Goal: Information Seeking & Learning: Compare options

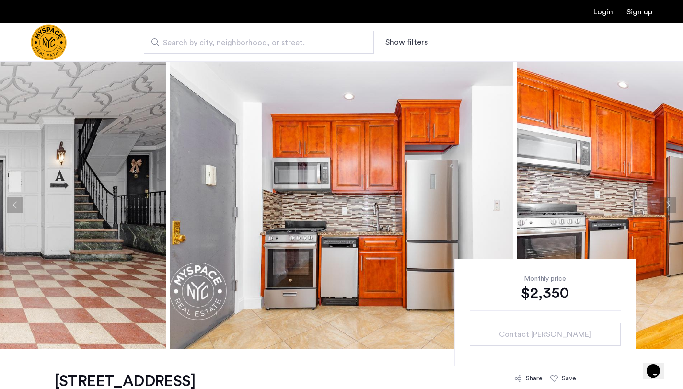
click at [57, 45] on img "Cazamio Logo" at bounding box center [49, 42] width 36 height 36
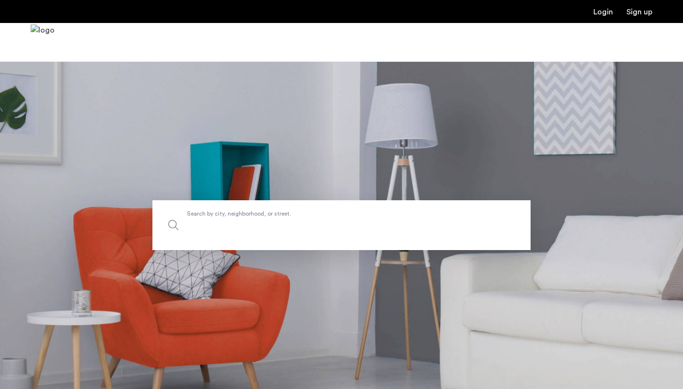
click at [298, 216] on label "Search by city, neighborhood, or street." at bounding box center [341, 225] width 378 height 50
click at [298, 216] on input "Search by city, neighborhood, or street." at bounding box center [341, 225] width 378 height 50
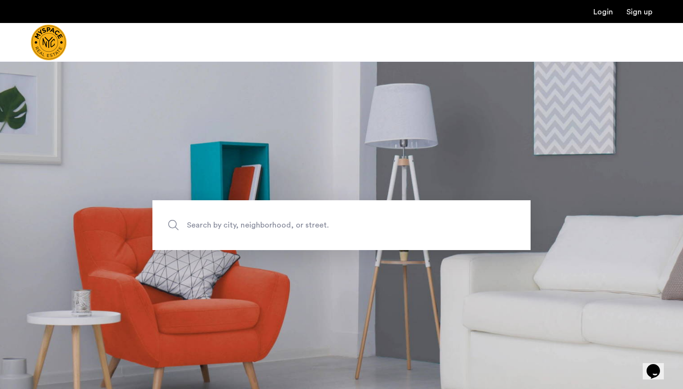
click at [263, 294] on section "Search by city, neighborhood, or street." at bounding box center [341, 225] width 683 height 328
click at [258, 234] on input "Search by city, neighborhood, or street." at bounding box center [341, 225] width 378 height 50
click at [351, 347] on section "Search by city, neighborhood, or street." at bounding box center [341, 225] width 683 height 328
click at [238, 231] on label "Search by city, neighborhood, or street." at bounding box center [341, 225] width 378 height 50
click at [238, 231] on input "Search by city, neighborhood, or street." at bounding box center [341, 225] width 378 height 50
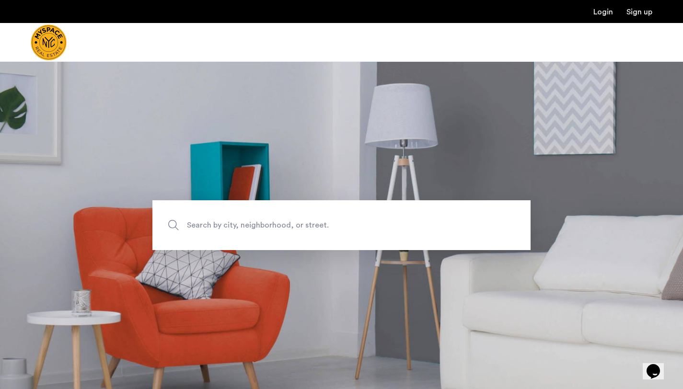
click at [48, 30] on img "Cazamio Logo" at bounding box center [49, 42] width 36 height 36
click at [269, 229] on span "Search by city, neighborhood, or street." at bounding box center [319, 225] width 264 height 13
click at [269, 229] on input "Search by city, neighborhood, or street." at bounding box center [341, 225] width 378 height 50
click at [265, 41] on div at bounding box center [341, 42] width 683 height 39
click at [278, 200] on section "Search by city, neighborhood, or street." at bounding box center [341, 225] width 683 height 328
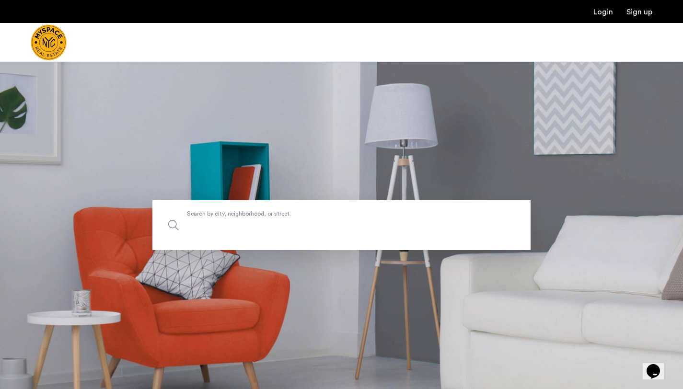
click at [266, 218] on label "Search by city, neighborhood, or street." at bounding box center [341, 225] width 378 height 50
click at [266, 218] on input "Search by city, neighborhood, or street." at bounding box center [341, 225] width 378 height 50
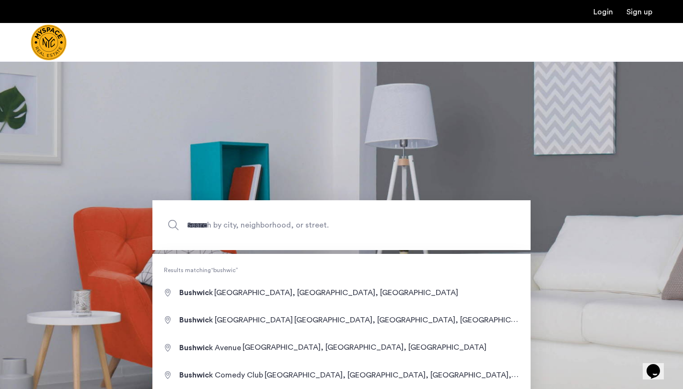
type input "**********"
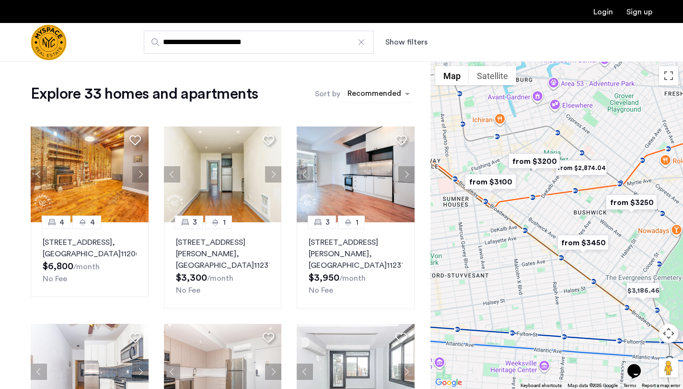
click at [380, 94] on div "sort-apartment" at bounding box center [374, 95] width 57 height 13
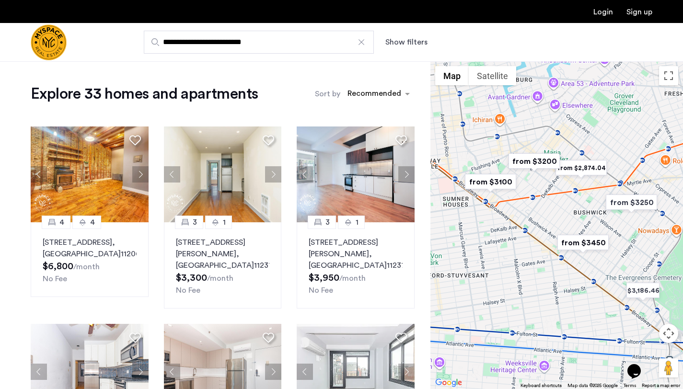
click at [620, 203] on img "from $3250" at bounding box center [631, 203] width 59 height 22
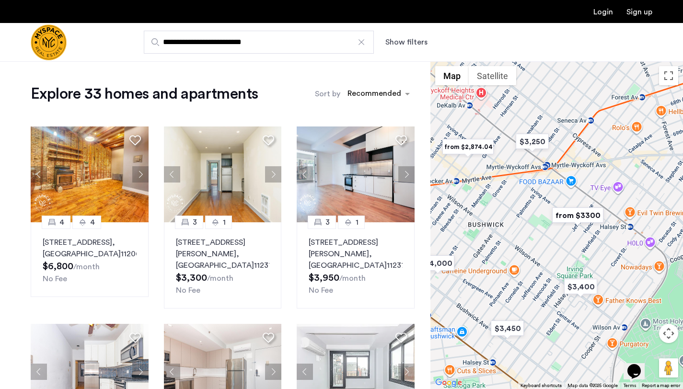
click at [566, 216] on img "from $3300" at bounding box center [577, 216] width 59 height 22
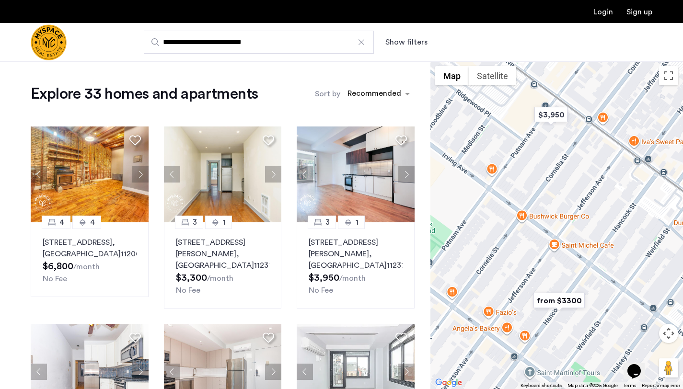
click at [552, 300] on img "from $3300" at bounding box center [558, 301] width 59 height 22
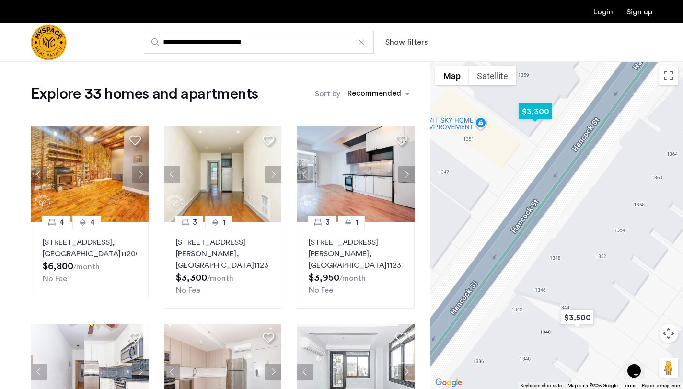
click at [533, 118] on img "$3,300" at bounding box center [535, 112] width 41 height 22
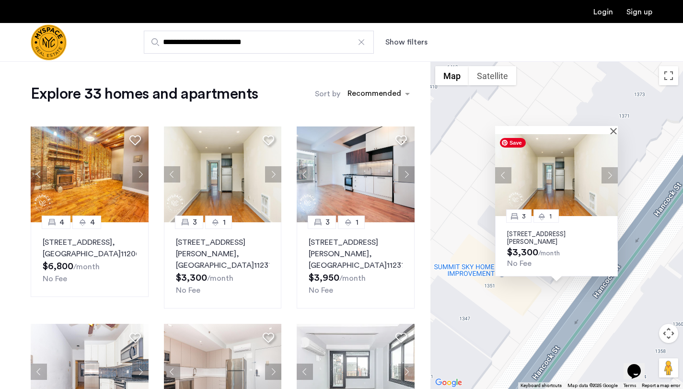
click at [607, 174] on button "Next apartment" at bounding box center [609, 175] width 16 height 16
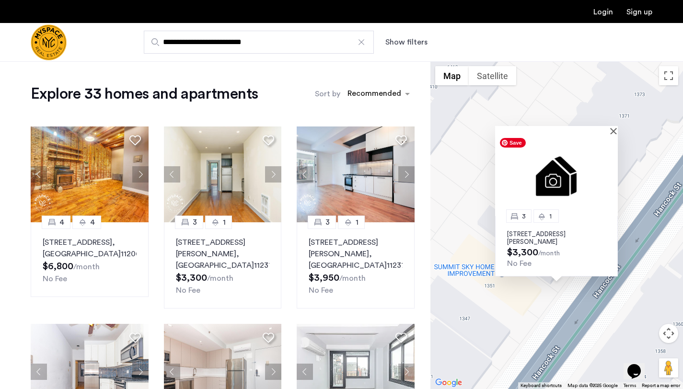
click at [607, 174] on img at bounding box center [556, 175] width 123 height 82
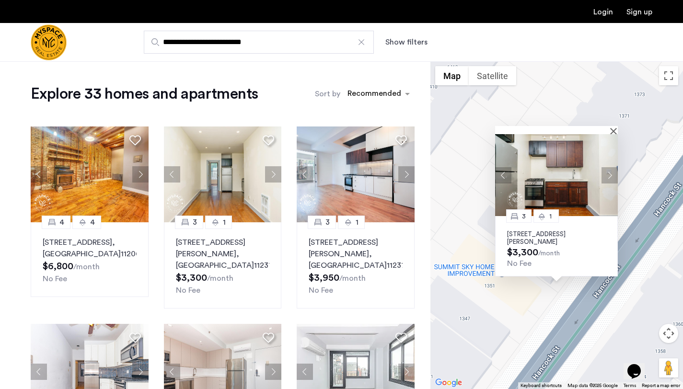
click at [612, 179] on button "Next apartment" at bounding box center [609, 175] width 16 height 16
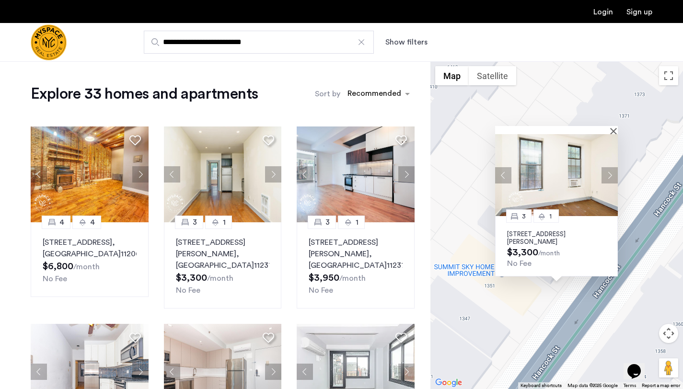
click at [612, 179] on button "Next apartment" at bounding box center [609, 175] width 16 height 16
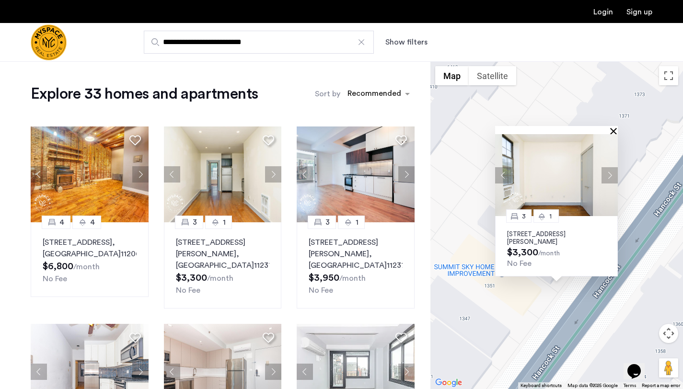
click at [612, 128] on button "Close" at bounding box center [615, 130] width 7 height 7
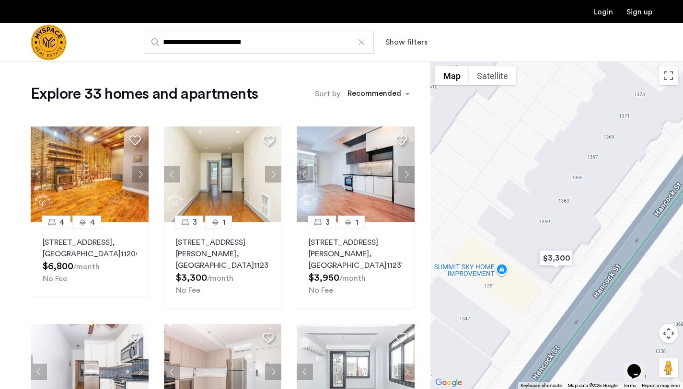
click at [401, 45] on button "Show filters" at bounding box center [406, 41] width 42 height 11
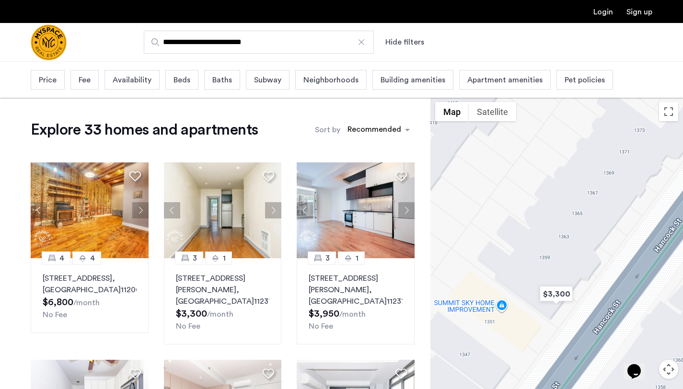
click at [52, 80] on span "Price" at bounding box center [48, 79] width 18 height 11
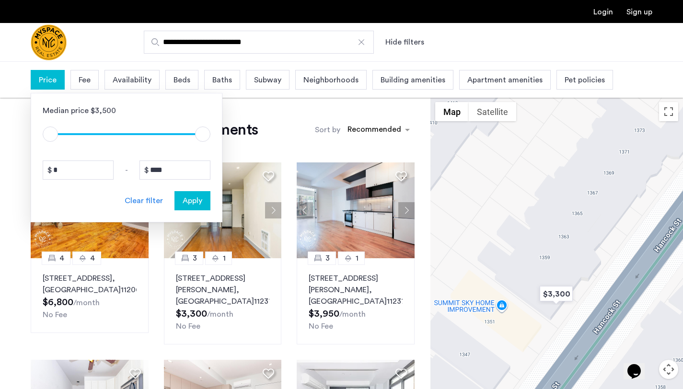
click at [180, 82] on span "Beds" at bounding box center [181, 79] width 17 height 11
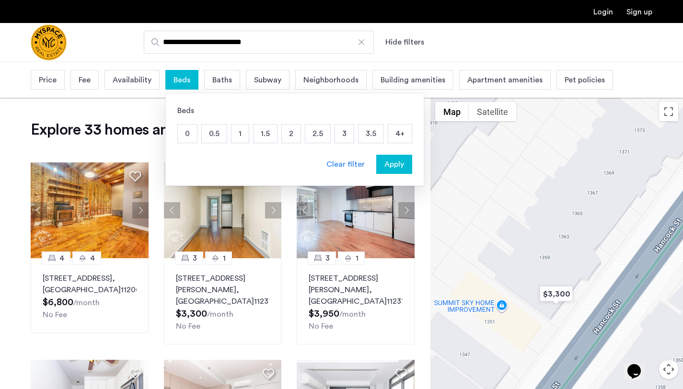
click at [236, 137] on p "1" at bounding box center [239, 134] width 17 height 18
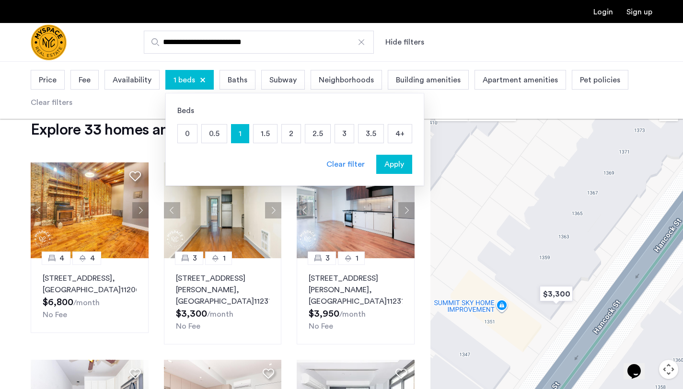
click at [237, 89] on div "Baths" at bounding box center [237, 80] width 36 height 20
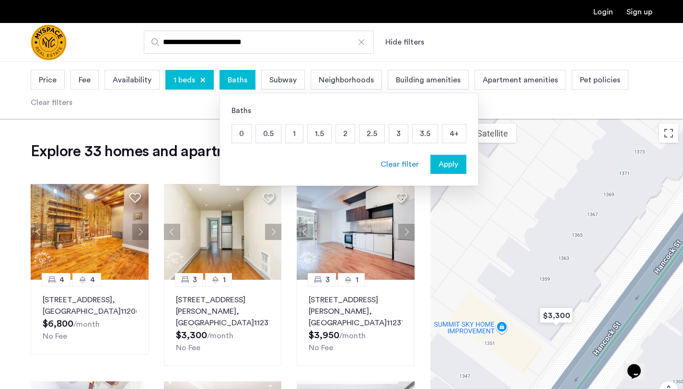
click at [281, 86] on span "Subway" at bounding box center [282, 79] width 27 height 11
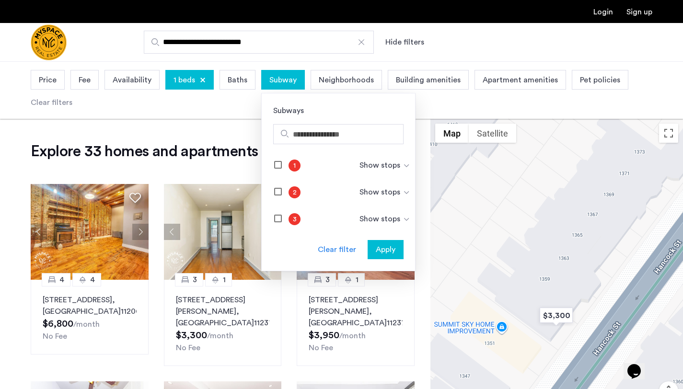
click at [332, 87] on div "Neighborhoods" at bounding box center [345, 80] width 71 height 20
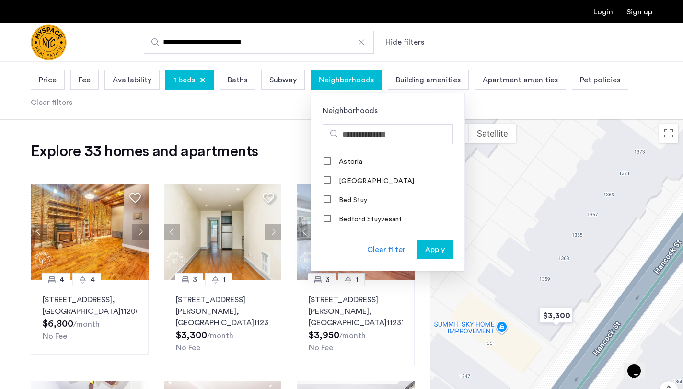
click at [389, 81] on div "Building amenities" at bounding box center [428, 80] width 81 height 20
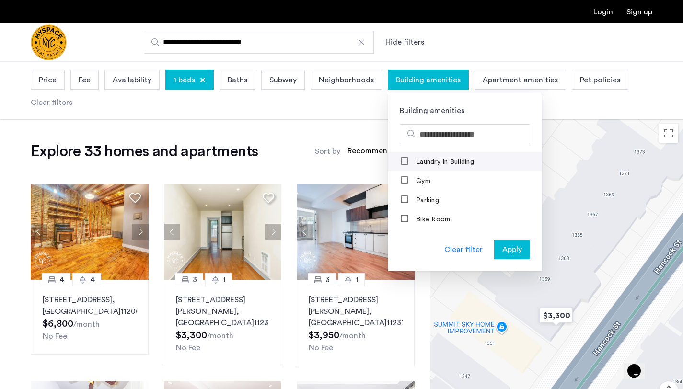
click at [394, 158] on mat-checkbox "Laundry In Building" at bounding box center [464, 161] width 153 height 19
click at [397, 158] on mat-checkbox "Laundry In Building" at bounding box center [464, 161] width 153 height 19
click at [517, 244] on span "Apply" at bounding box center [512, 249] width 20 height 11
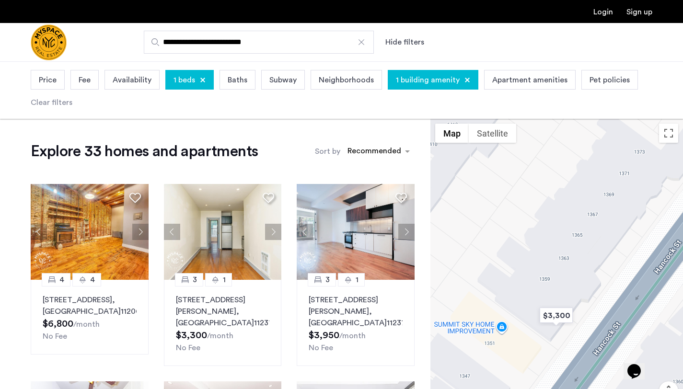
click at [509, 79] on span "Apartment amenities" at bounding box center [529, 79] width 75 height 11
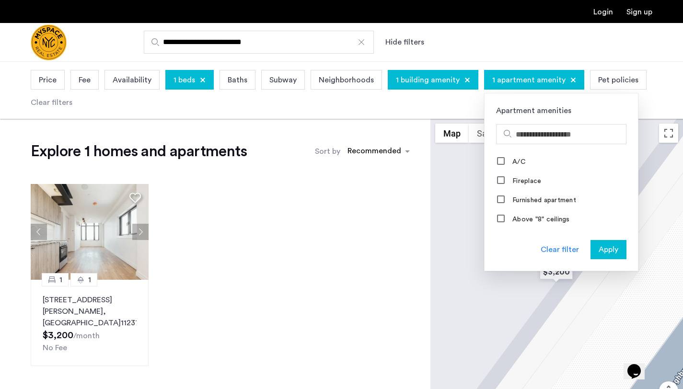
click at [601, 250] on span "Apply" at bounding box center [608, 249] width 20 height 11
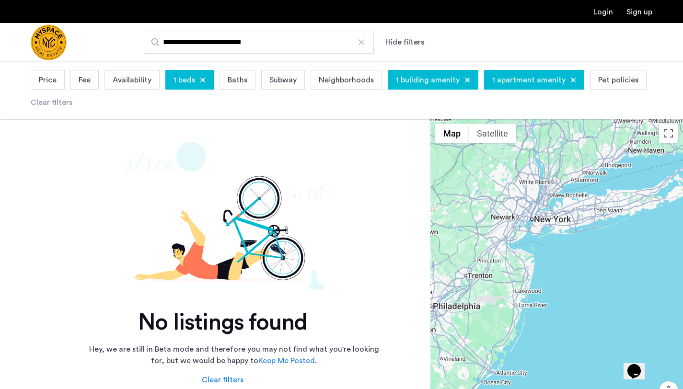
click at [358, 46] on div at bounding box center [361, 42] width 10 height 10
click at [358, 46] on input "**********" at bounding box center [259, 42] width 230 height 23
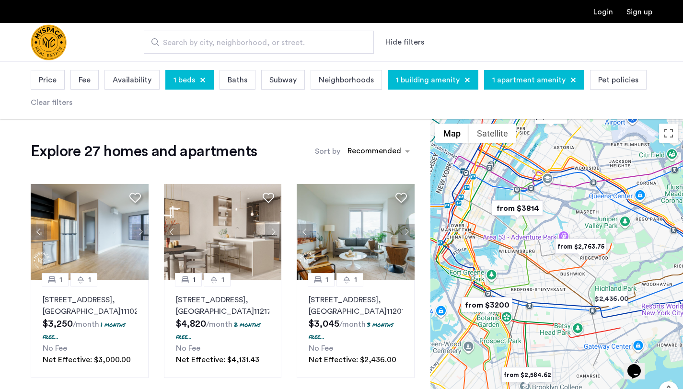
drag, startPoint x: 534, startPoint y: 298, endPoint x: 499, endPoint y: 257, distance: 54.4
click at [501, 258] on div at bounding box center [556, 283] width 252 height 328
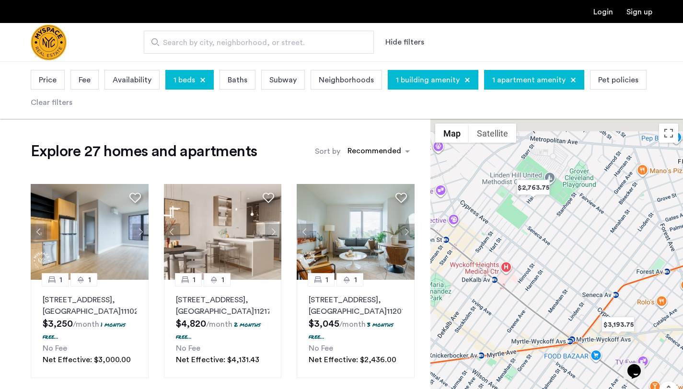
drag, startPoint x: 552, startPoint y: 172, endPoint x: 576, endPoint y: 257, distance: 87.5
click at [576, 258] on div at bounding box center [556, 283] width 252 height 328
click at [529, 190] on img "$2,763.75" at bounding box center [533, 188] width 41 height 22
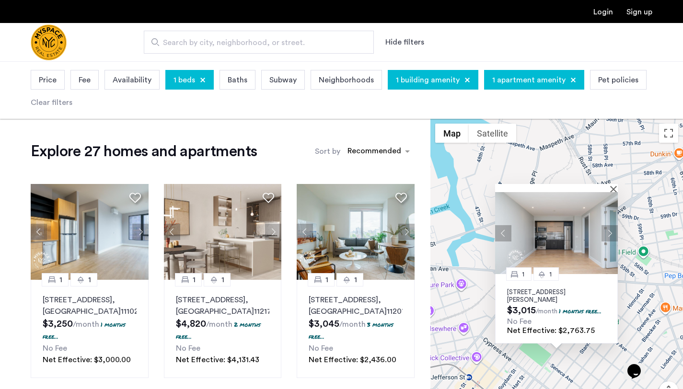
click at [609, 235] on button "Next apartment" at bounding box center [609, 233] width 16 height 16
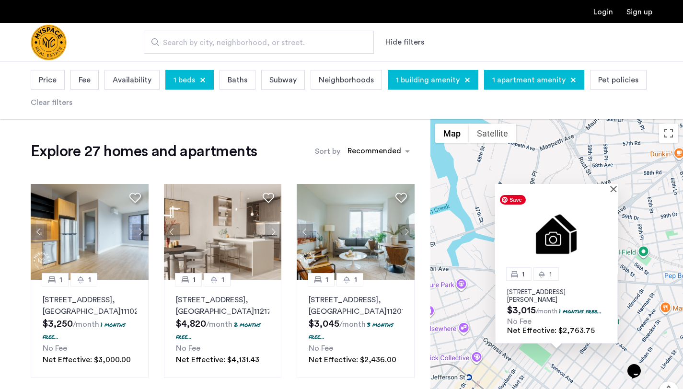
click at [609, 185] on div at bounding box center [553, 188] width 116 height 8
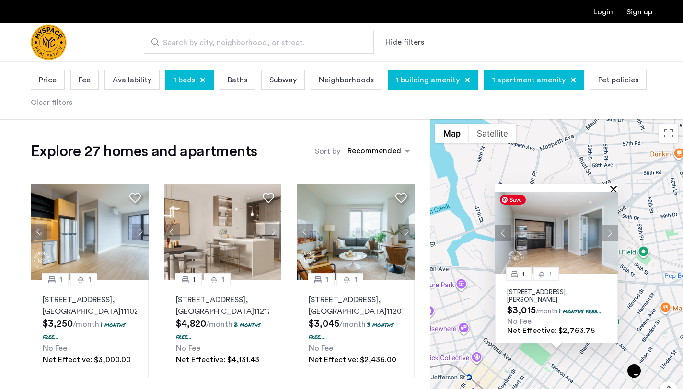
click at [616, 189] on button "Close" at bounding box center [615, 188] width 7 height 7
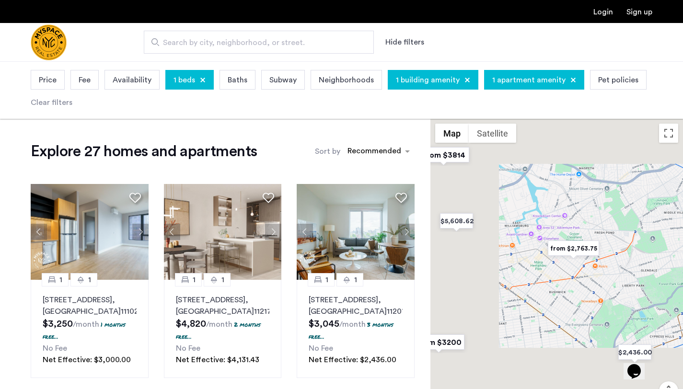
drag, startPoint x: 543, startPoint y: 340, endPoint x: 561, endPoint y: 261, distance: 81.1
click at [561, 261] on div at bounding box center [556, 283] width 252 height 328
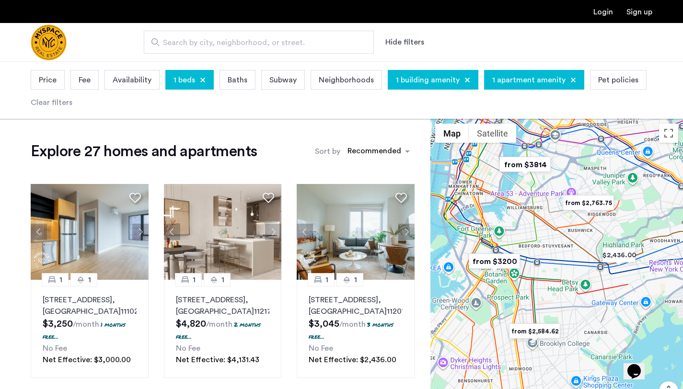
drag, startPoint x: 509, startPoint y: 311, endPoint x: 530, endPoint y: 263, distance: 52.6
click at [530, 263] on div at bounding box center [556, 283] width 252 height 328
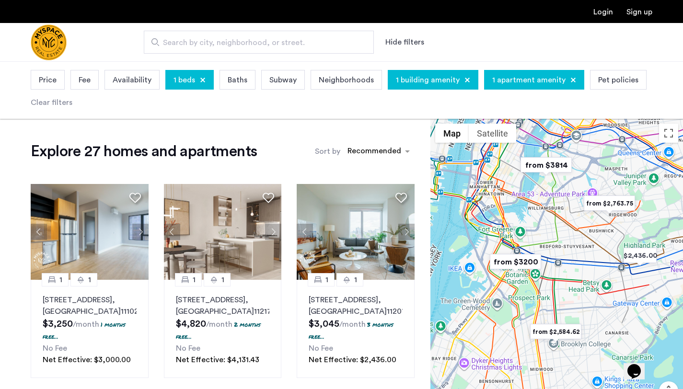
drag, startPoint x: 534, startPoint y: 312, endPoint x: 556, endPoint y: 312, distance: 22.0
click at [556, 312] on div at bounding box center [556, 283] width 252 height 328
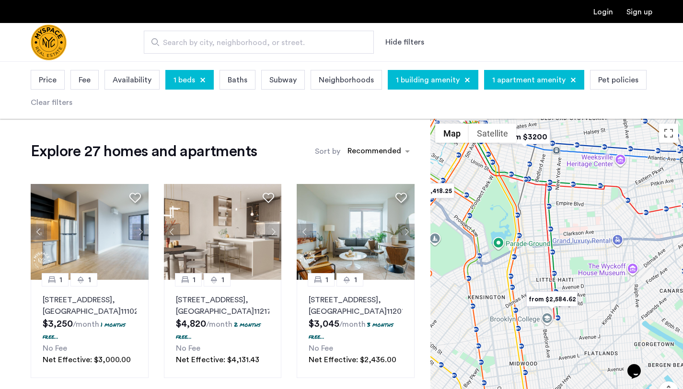
drag, startPoint x: 555, startPoint y: 346, endPoint x: 578, endPoint y: 285, distance: 65.0
click at [578, 285] on div at bounding box center [556, 283] width 252 height 328
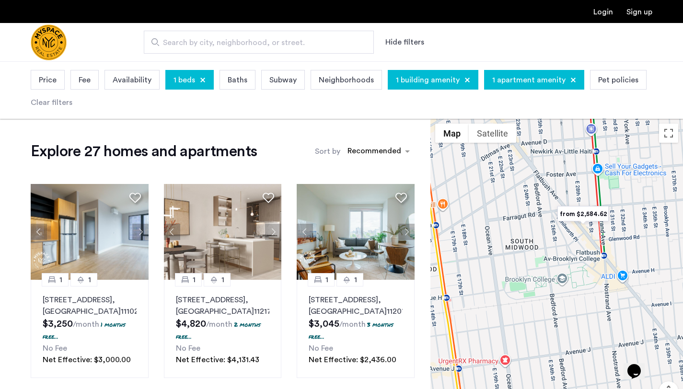
drag, startPoint x: 596, startPoint y: 242, endPoint x: 561, endPoint y: 297, distance: 64.9
click at [561, 297] on div at bounding box center [556, 283] width 252 height 328
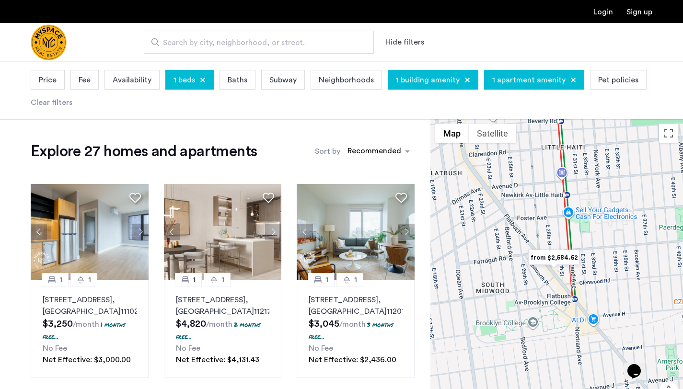
click at [556, 263] on img "from $2,584.62" at bounding box center [553, 258] width 59 height 22
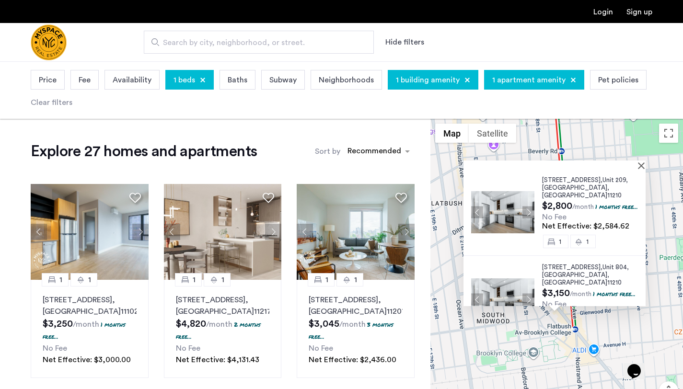
click at [644, 168] on div at bounding box center [554, 164] width 182 height 8
click at [644, 164] on button "Close" at bounding box center [643, 165] width 7 height 7
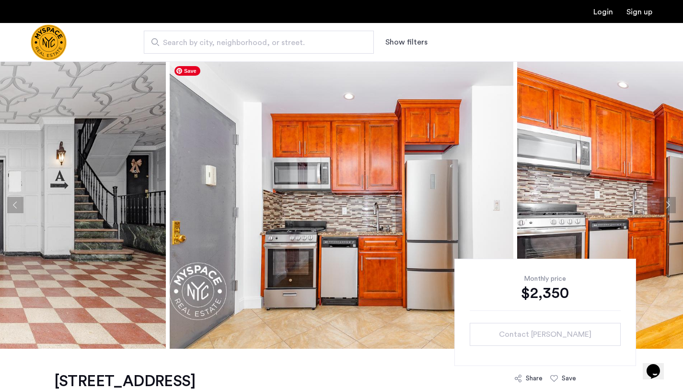
click at [394, 197] on img at bounding box center [341, 204] width 343 height 287
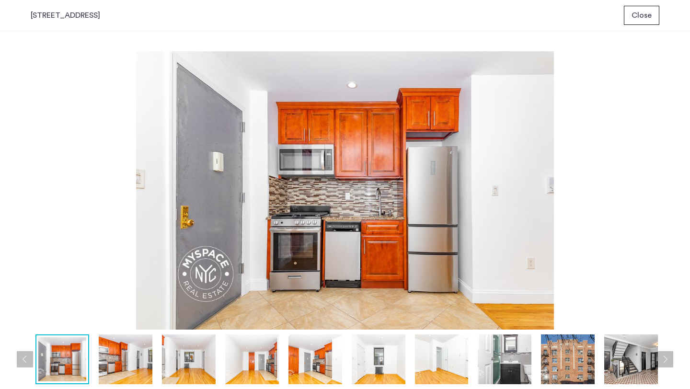
click at [136, 372] on img at bounding box center [126, 359] width 54 height 50
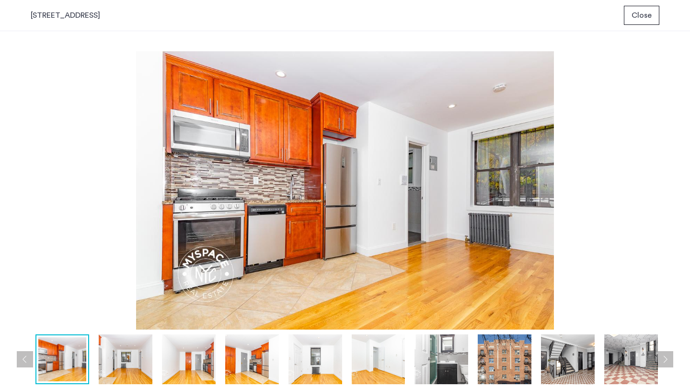
click at [651, 27] on div "57 Herkimer St, Unit 104 Close" at bounding box center [345, 15] width 690 height 31
click at [648, 18] on span "Close" at bounding box center [641, 15] width 20 height 11
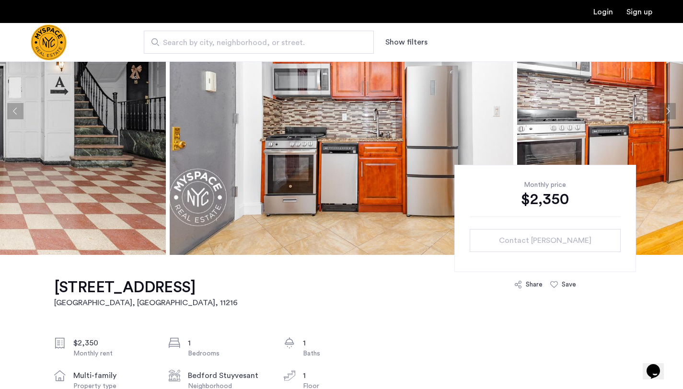
scroll to position [85, 0]
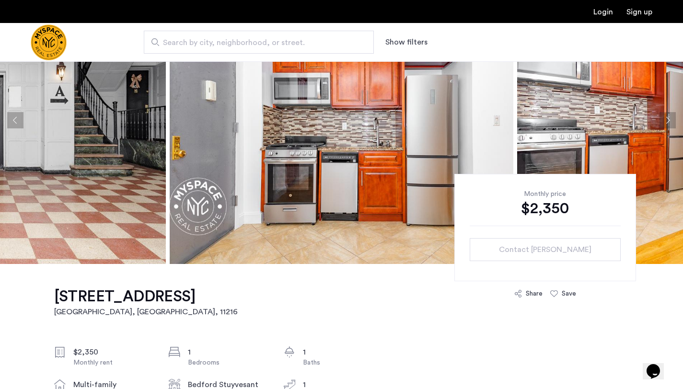
click at [394, 170] on img at bounding box center [341, 120] width 343 height 287
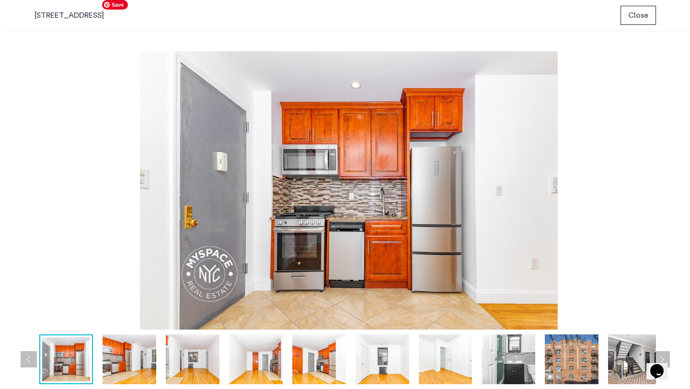
scroll to position [0, 0]
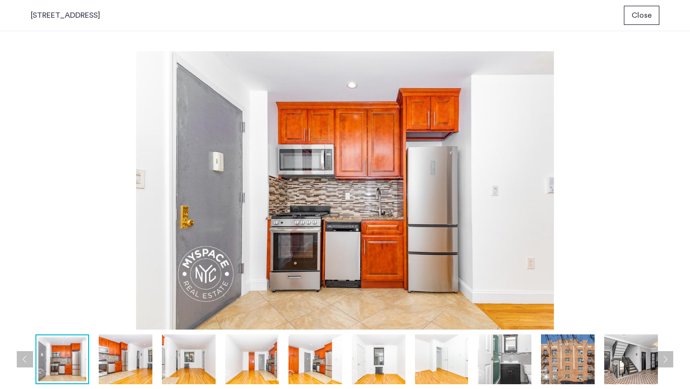
click at [182, 376] on img at bounding box center [189, 359] width 54 height 50
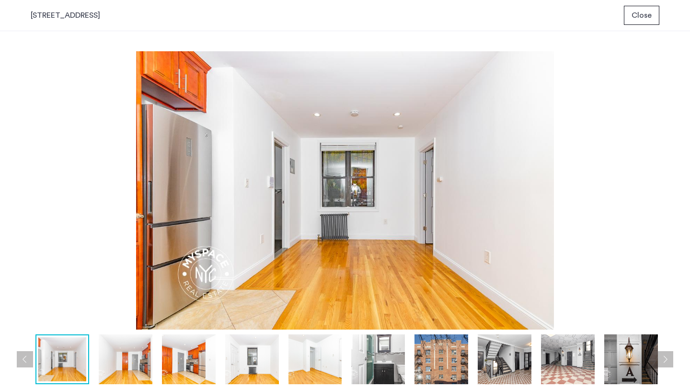
click at [255, 366] on img at bounding box center [252, 359] width 54 height 50
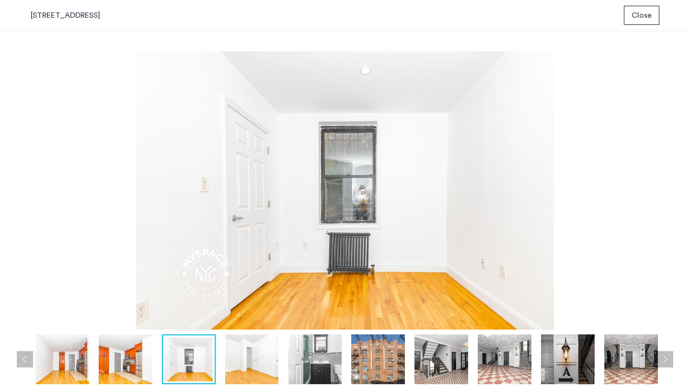
click at [298, 361] on img at bounding box center [315, 359] width 54 height 50
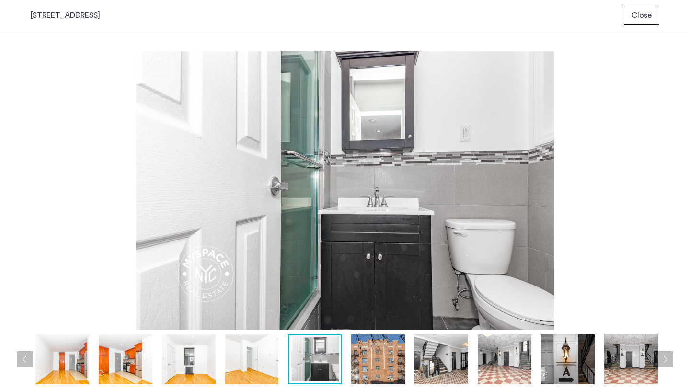
click at [341, 363] on div at bounding box center [315, 359] width 54 height 50
click at [379, 363] on img at bounding box center [378, 359] width 54 height 50
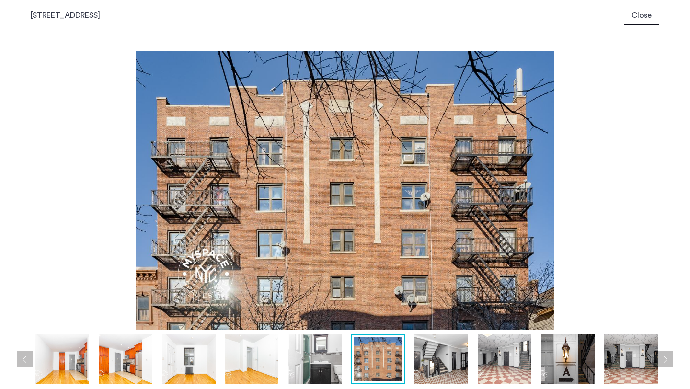
click at [647, 16] on span "Close" at bounding box center [641, 15] width 20 height 11
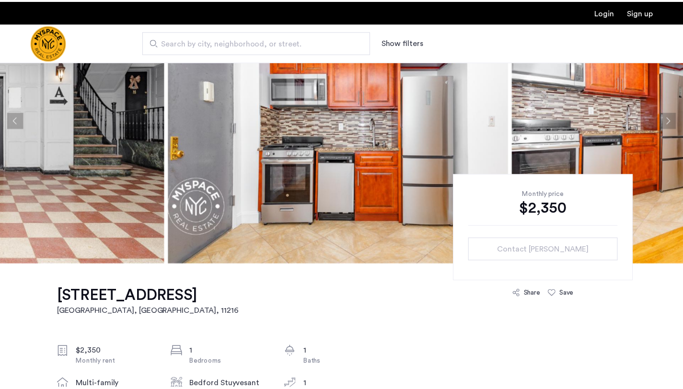
scroll to position [61, 0]
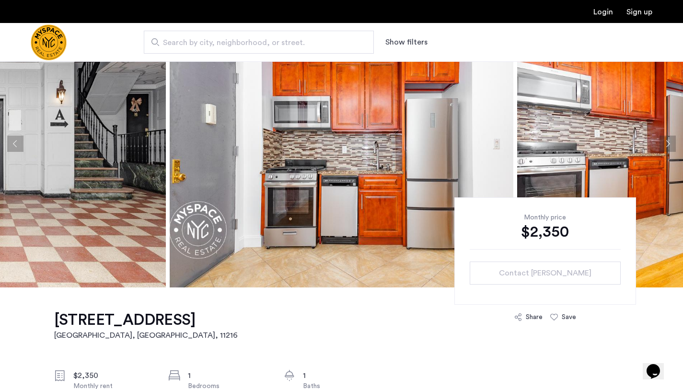
click at [52, 38] on img "Cazamio Logo" at bounding box center [49, 42] width 36 height 36
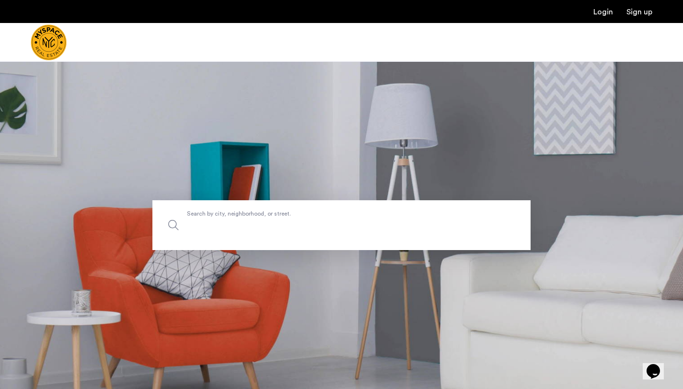
click at [382, 218] on label "Search by city, neighborhood, or street." at bounding box center [341, 225] width 378 height 50
click at [382, 218] on input "Search by city, neighborhood, or street." at bounding box center [341, 225] width 378 height 50
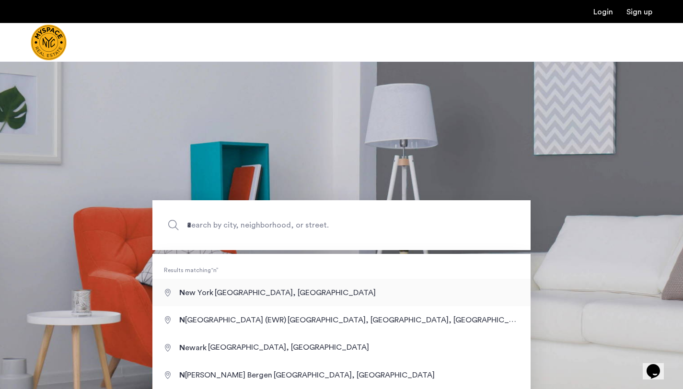
type input "**********"
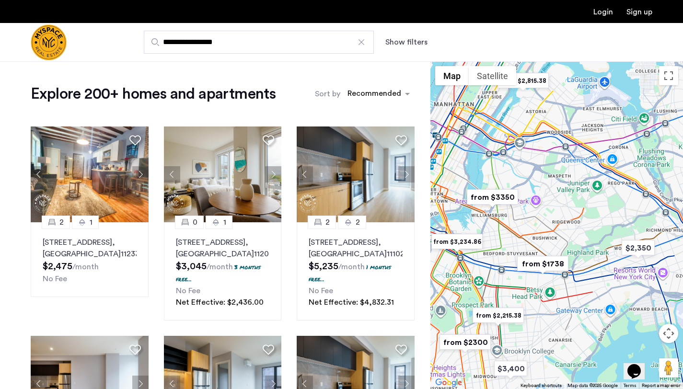
click at [401, 44] on button "Show filters" at bounding box center [406, 41] width 42 height 11
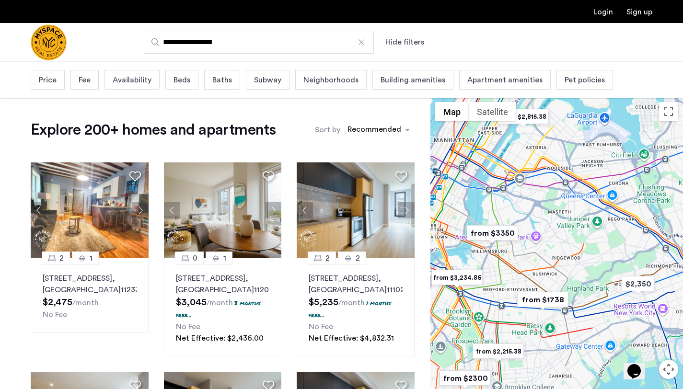
click at [542, 301] on img "from $1738" at bounding box center [542, 300] width 59 height 22
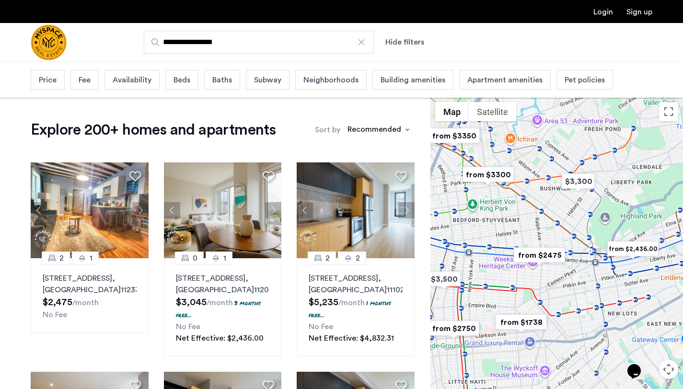
click at [528, 319] on img "from $1738" at bounding box center [521, 322] width 59 height 22
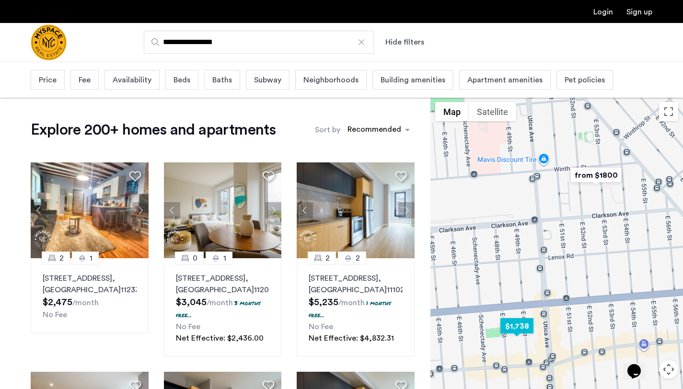
click at [517, 322] on img "$1,738" at bounding box center [516, 326] width 41 height 22
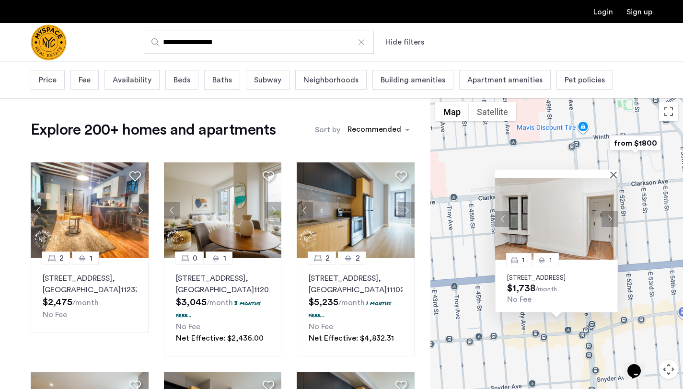
click at [607, 211] on button "Next apartment" at bounding box center [609, 219] width 16 height 16
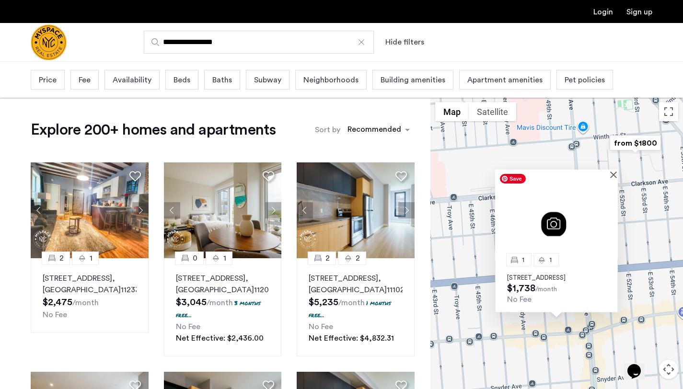
click at [607, 211] on img at bounding box center [556, 219] width 123 height 82
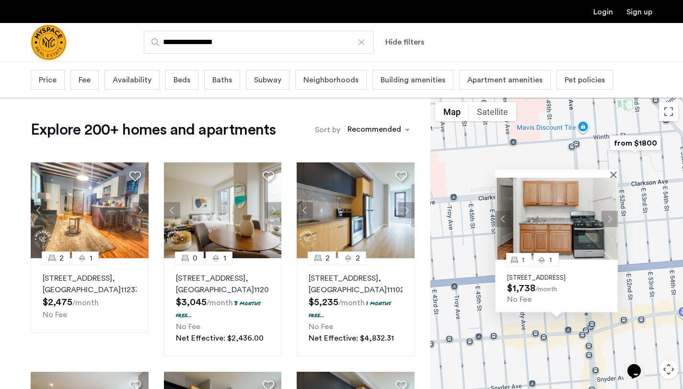
click at [615, 214] on button "Next apartment" at bounding box center [609, 219] width 16 height 16
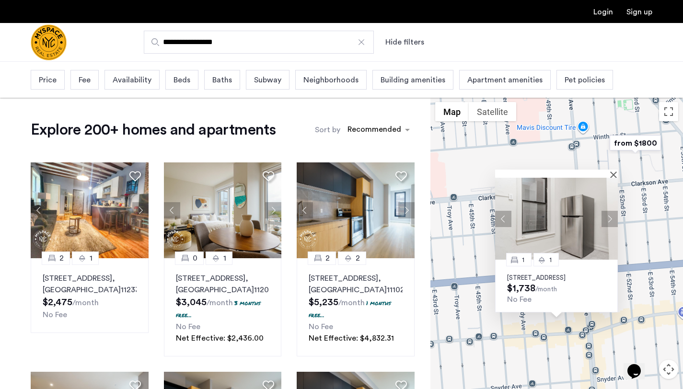
click at [614, 211] on button "Next apartment" at bounding box center [609, 219] width 16 height 16
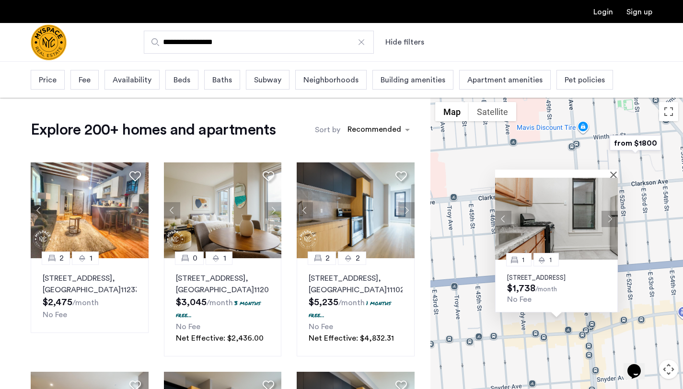
click at [614, 211] on button "Next apartment" at bounding box center [609, 219] width 16 height 16
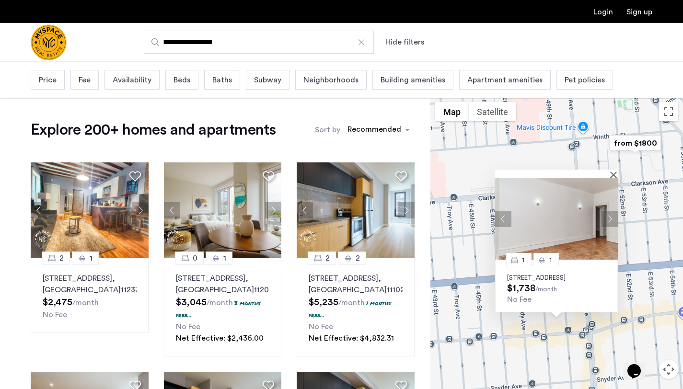
click at [614, 211] on button "Next apartment" at bounding box center [609, 219] width 16 height 16
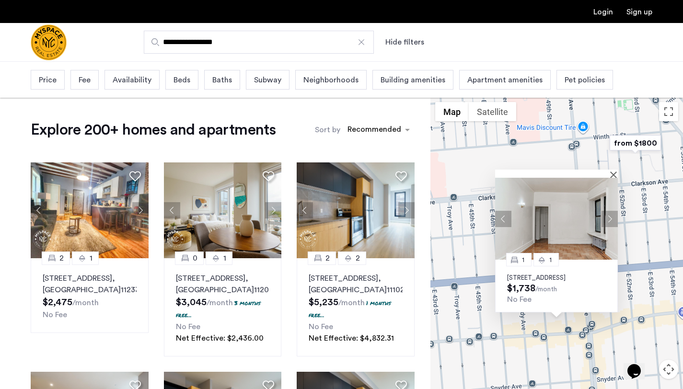
click at [614, 211] on button "Next apartment" at bounding box center [609, 219] width 16 height 16
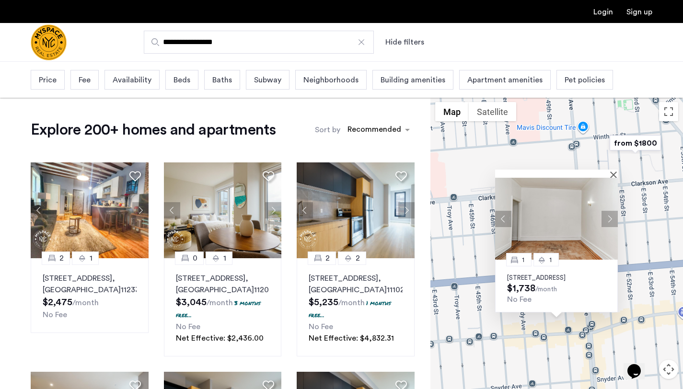
click at [614, 211] on button "Next apartment" at bounding box center [609, 219] width 16 height 16
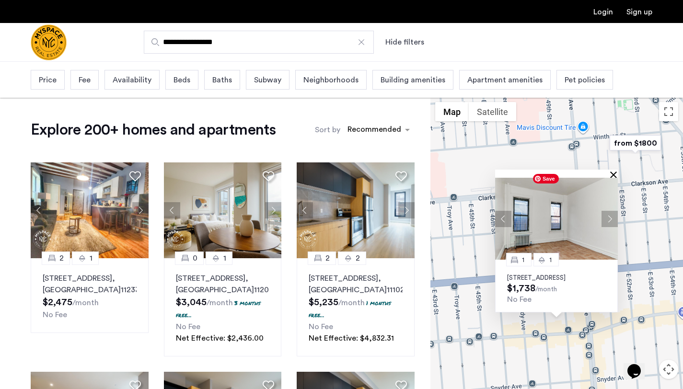
click at [613, 171] on button "Close" at bounding box center [615, 174] width 7 height 7
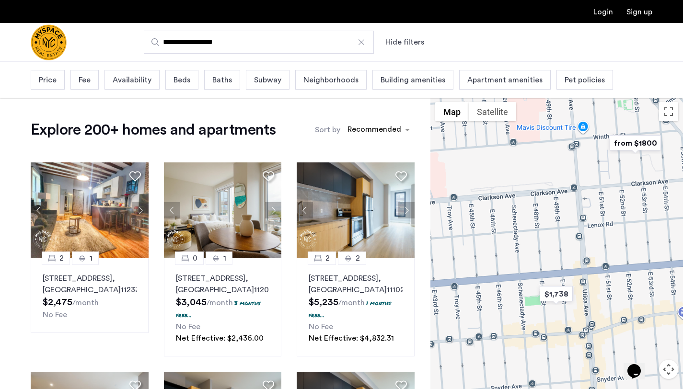
click at [626, 146] on img "from $1800" at bounding box center [635, 143] width 59 height 22
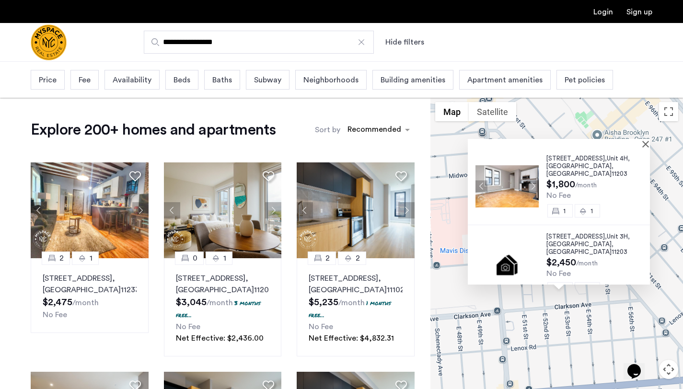
click at [519, 189] on img at bounding box center [506, 186] width 63 height 42
click at [648, 145] on div at bounding box center [559, 143] width 182 height 8
click at [648, 145] on button "Close" at bounding box center [647, 143] width 7 height 7
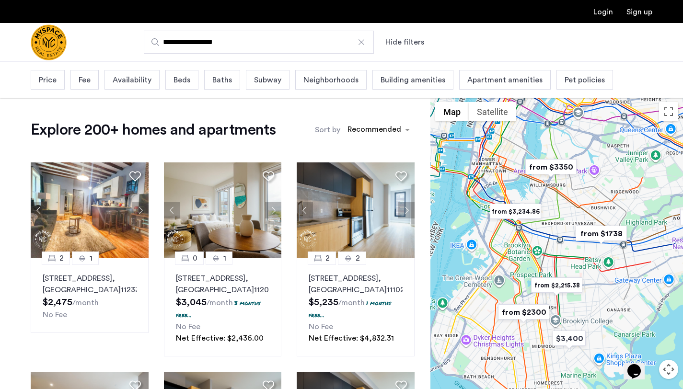
drag, startPoint x: 502, startPoint y: 218, endPoint x: 551, endPoint y: 287, distance: 84.7
click at [551, 287] on div at bounding box center [556, 261] width 252 height 328
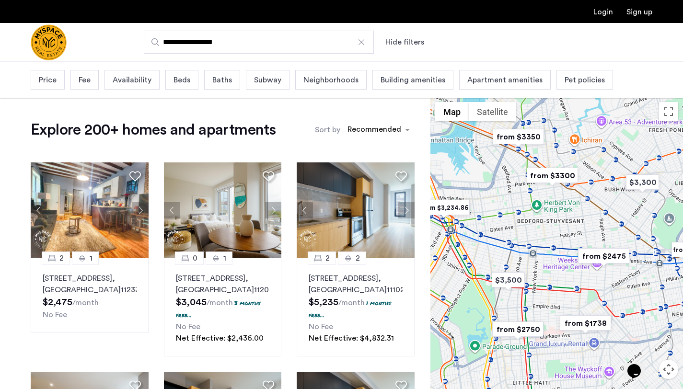
drag, startPoint x: 577, startPoint y: 209, endPoint x: 549, endPoint y: 250, distance: 50.2
click at [549, 250] on div at bounding box center [556, 261] width 252 height 328
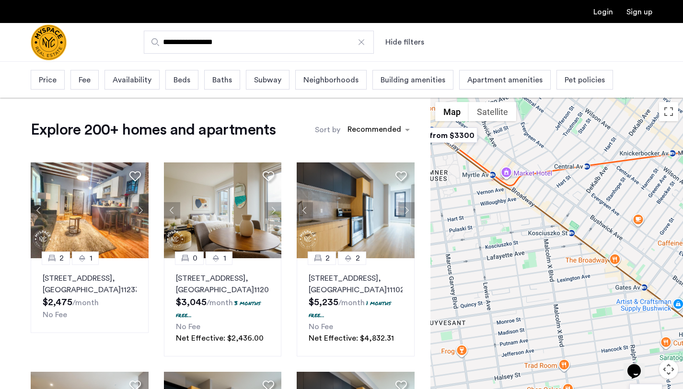
drag, startPoint x: 592, startPoint y: 220, endPoint x: 541, endPoint y: 268, distance: 70.2
click at [541, 268] on div at bounding box center [556, 261] width 252 height 328
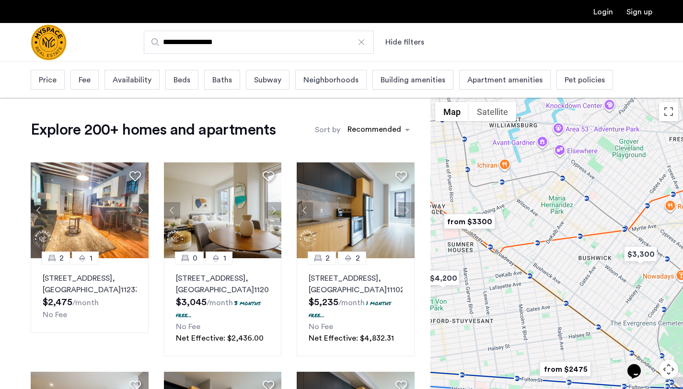
click at [44, 80] on span "Price" at bounding box center [48, 79] width 18 height 11
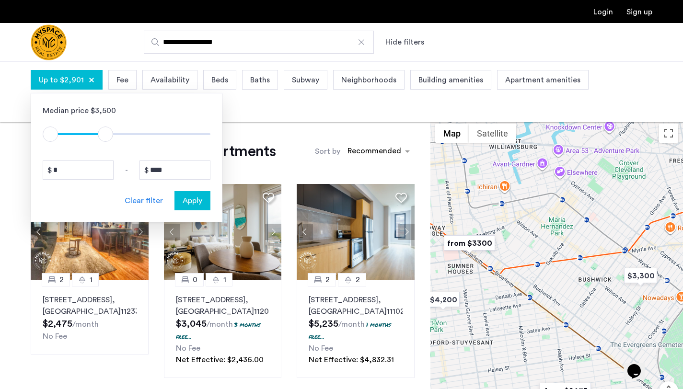
type input "****"
drag, startPoint x: 206, startPoint y: 129, endPoint x: 104, endPoint y: 139, distance: 102.1
click at [104, 139] on span "ngx-slider-max" at bounding box center [103, 133] width 15 height 15
click at [186, 197] on span "Apply" at bounding box center [193, 200] width 20 height 11
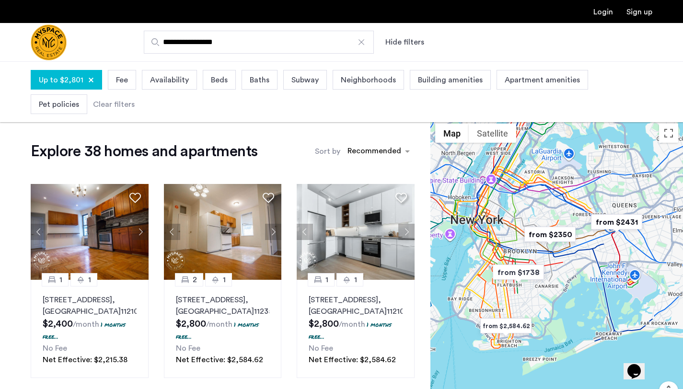
click at [558, 241] on img "from $2350" at bounding box center [549, 235] width 59 height 22
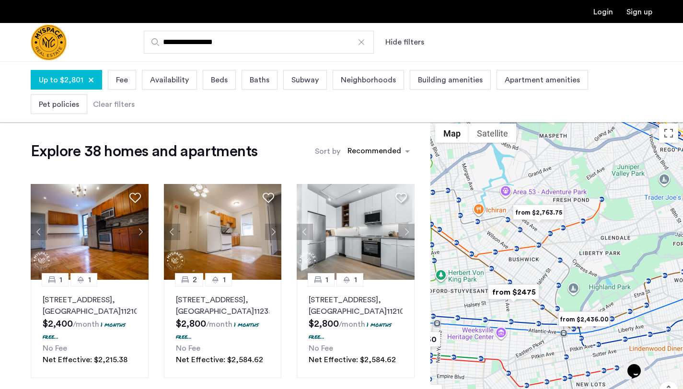
drag, startPoint x: 501, startPoint y: 315, endPoint x: 557, endPoint y: 304, distance: 57.6
click at [557, 304] on div "To navigate, press the arrow keys." at bounding box center [556, 283] width 252 height 328
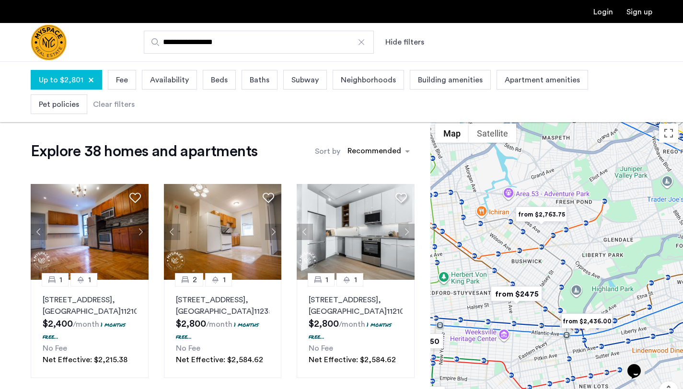
click at [540, 215] on img "from $2,763.75" at bounding box center [541, 215] width 59 height 22
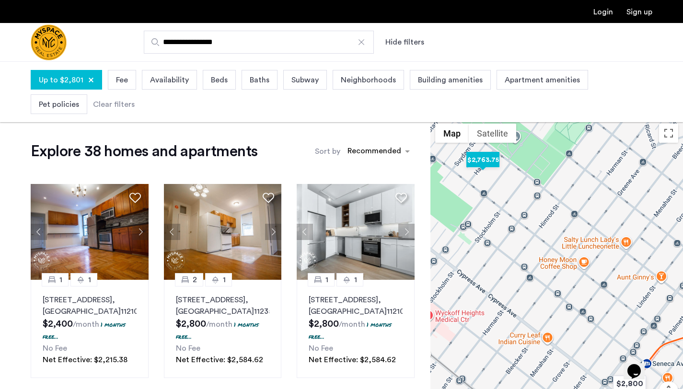
click at [476, 163] on img "$2,763.75" at bounding box center [482, 160] width 41 height 22
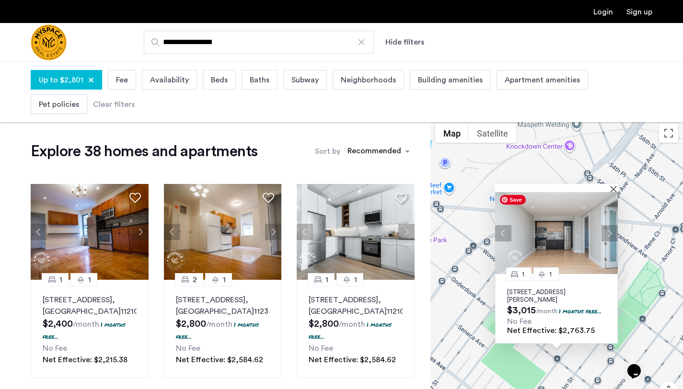
scroll to position [34, 0]
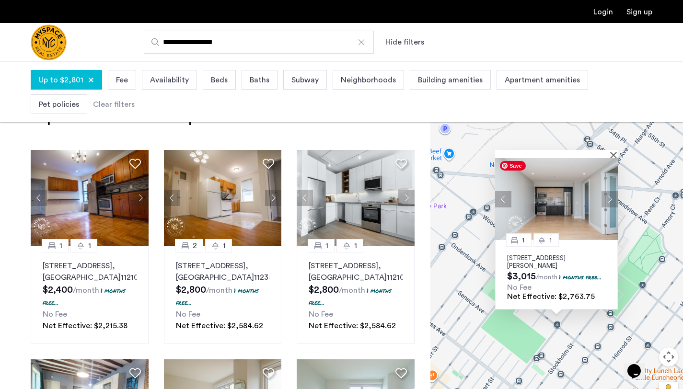
click at [613, 158] on img at bounding box center [556, 199] width 123 height 82
click at [613, 151] on button "Close" at bounding box center [615, 154] width 7 height 7
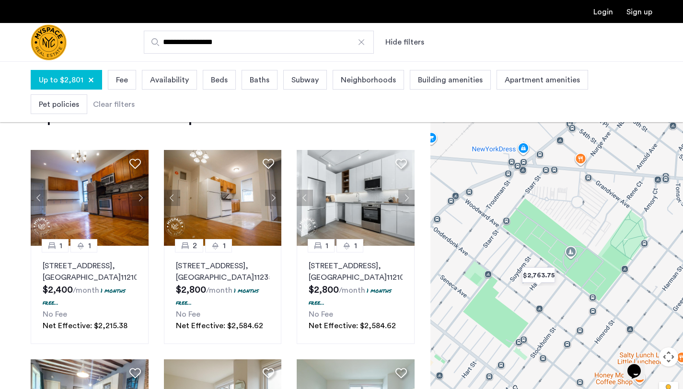
drag, startPoint x: 642, startPoint y: 255, endPoint x: 553, endPoint y: 206, distance: 101.9
click at [555, 206] on div at bounding box center [556, 249] width 252 height 328
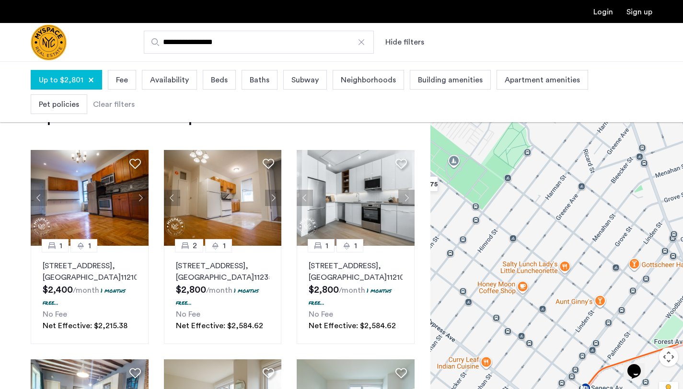
drag, startPoint x: 643, startPoint y: 274, endPoint x: 611, endPoint y: 217, distance: 65.0
click at [611, 218] on div at bounding box center [556, 249] width 252 height 328
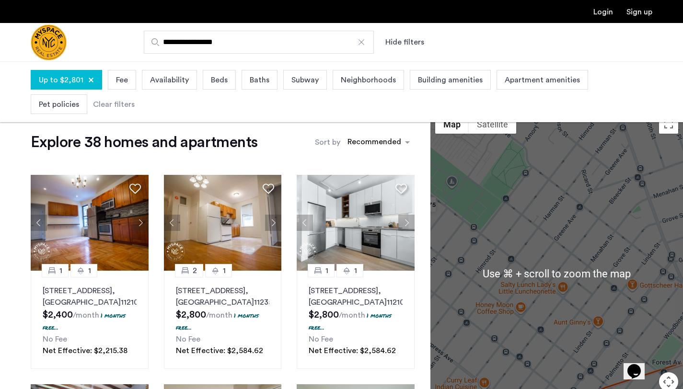
scroll to position [2, 0]
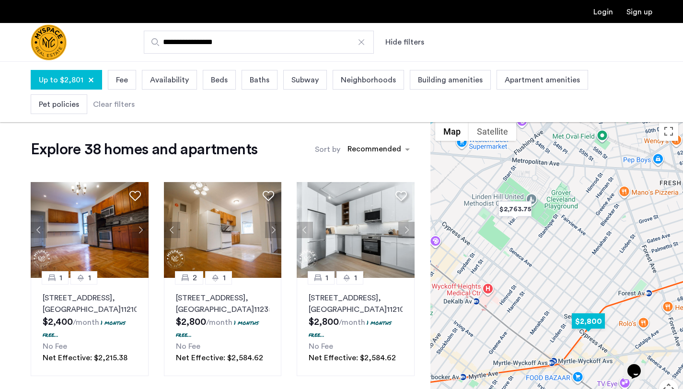
click at [580, 325] on img "$2,800" at bounding box center [588, 321] width 41 height 22
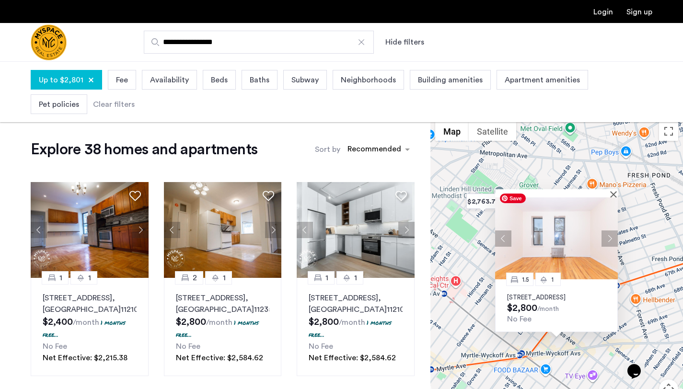
click at [558, 294] on p "17-20 Palmetto St, Unit 3R, Flushing, NY 11385" at bounding box center [556, 298] width 99 height 8
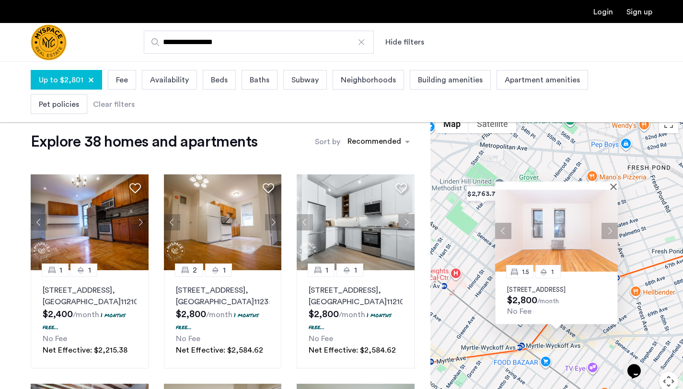
click at [615, 183] on button "Close" at bounding box center [615, 186] width 7 height 7
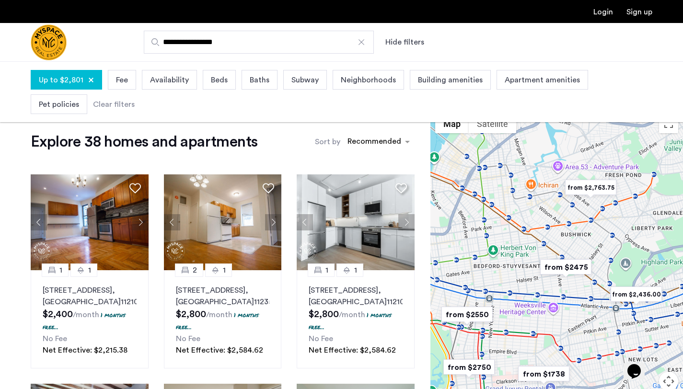
click at [571, 262] on img "from $2475" at bounding box center [565, 267] width 59 height 22
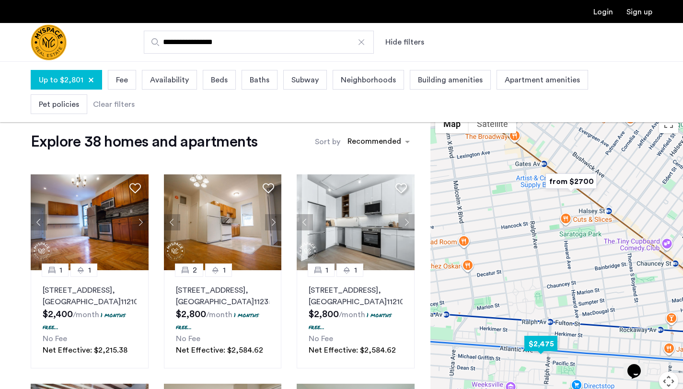
click at [539, 337] on img "$2,475" at bounding box center [540, 344] width 41 height 22
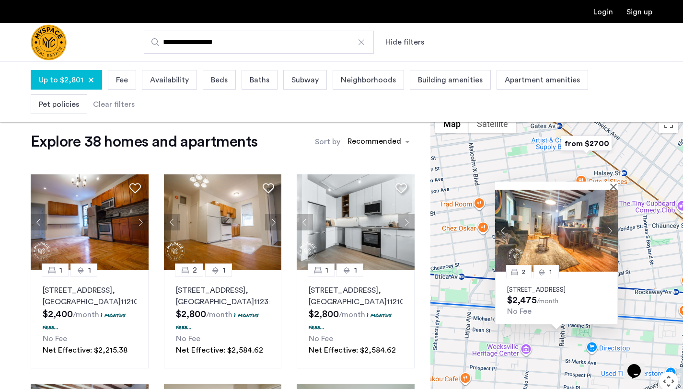
click at [533, 286] on p "1982 Atlantic Avenue, Unit 1F, Brooklyn, NY 11233" at bounding box center [556, 290] width 99 height 8
click at [205, 77] on div "Beds" at bounding box center [219, 80] width 33 height 20
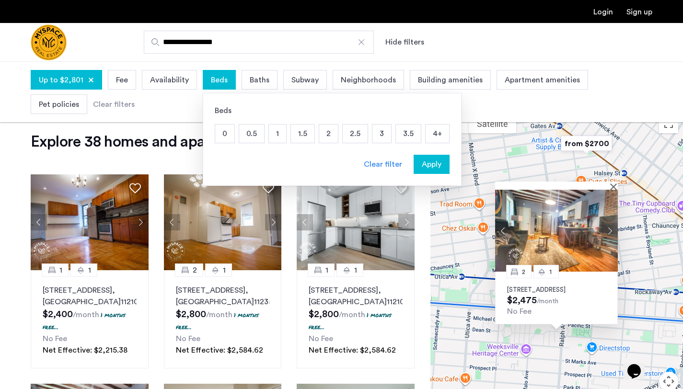
click at [273, 132] on p "1" at bounding box center [277, 134] width 17 height 18
click at [294, 141] on p "1.5" at bounding box center [302, 134] width 23 height 18
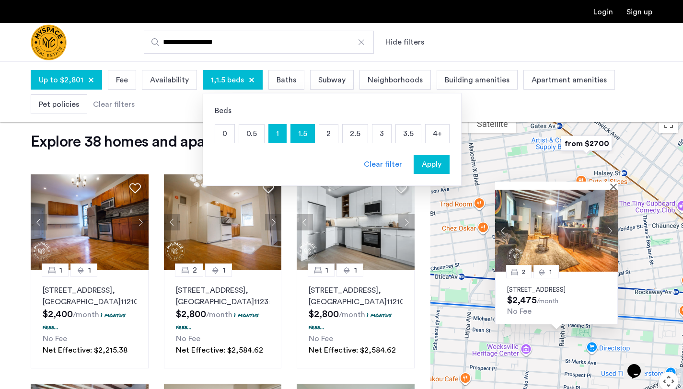
click at [299, 135] on p "1.5" at bounding box center [302, 134] width 23 height 18
click at [258, 137] on p "0.5" at bounding box center [251, 134] width 25 height 18
click at [240, 134] on p "0.5" at bounding box center [251, 134] width 25 height 18
click at [227, 134] on p "0" at bounding box center [224, 134] width 19 height 18
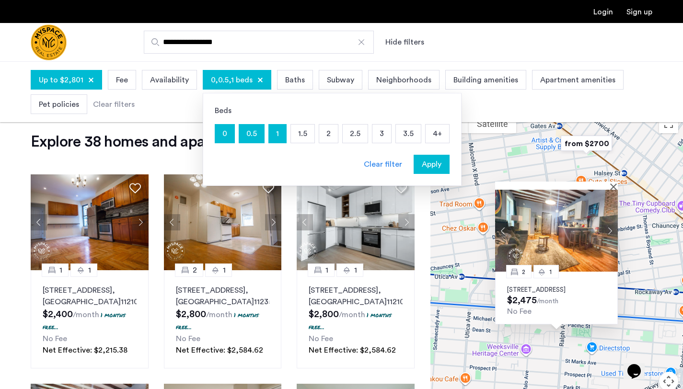
click at [249, 134] on p "0.5" at bounding box center [251, 134] width 25 height 18
click at [229, 135] on p "0" at bounding box center [224, 134] width 19 height 18
click at [424, 160] on span "Apply" at bounding box center [432, 164] width 20 height 11
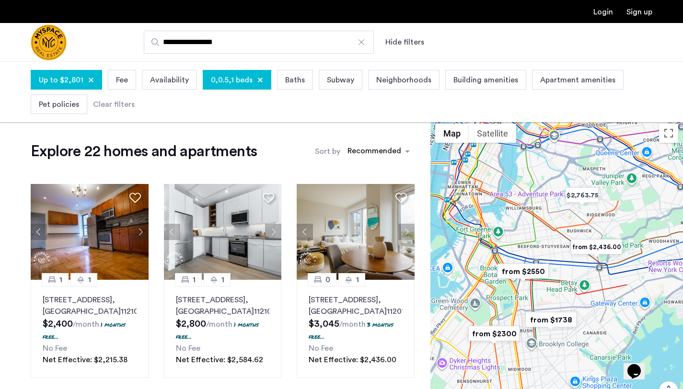
click at [602, 243] on img "from $2,436.00" at bounding box center [596, 247] width 59 height 22
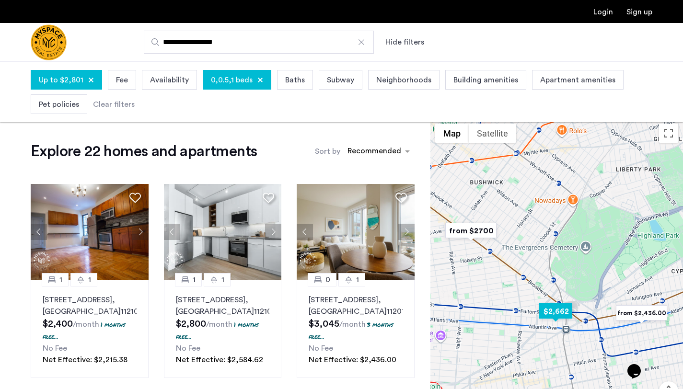
click at [546, 313] on img "$2,662" at bounding box center [555, 311] width 41 height 22
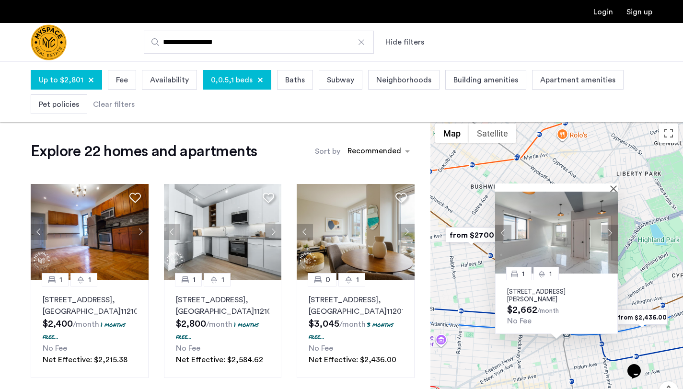
click at [603, 237] on button "Next apartment" at bounding box center [609, 233] width 16 height 16
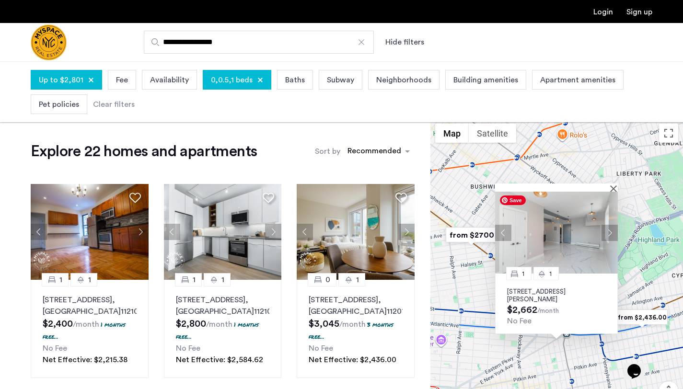
click at [608, 233] on button "Next apartment" at bounding box center [609, 233] width 16 height 16
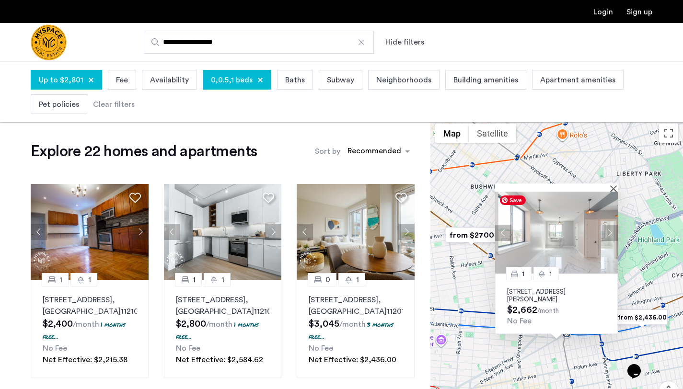
click at [614, 192] on img at bounding box center [556, 233] width 123 height 82
click at [611, 185] on div at bounding box center [553, 187] width 116 height 8
click at [614, 188] on button "Close" at bounding box center [615, 188] width 7 height 7
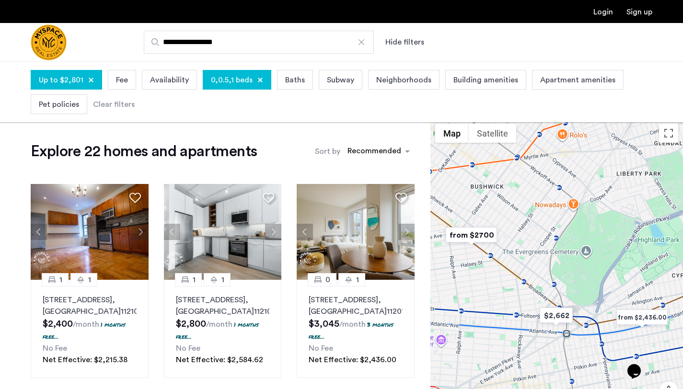
click at [468, 237] on img "from $2700" at bounding box center [471, 235] width 59 height 22
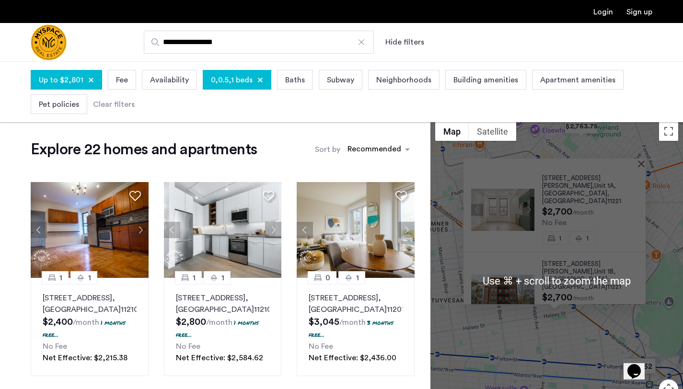
scroll to position [0, 0]
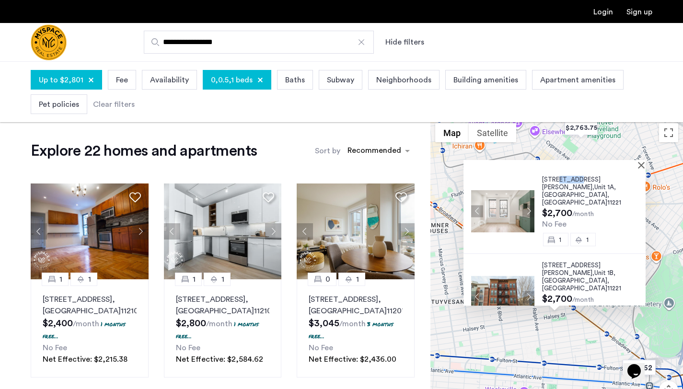
click at [517, 190] on img at bounding box center [502, 211] width 63 height 42
click at [550, 262] on span "1027 Putnam Avenue," at bounding box center [571, 269] width 58 height 14
click at [646, 167] on button "Close" at bounding box center [643, 164] width 7 height 7
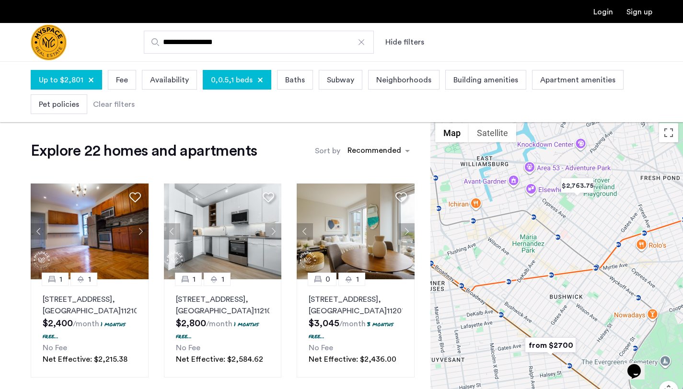
drag, startPoint x: 615, startPoint y: 156, endPoint x: 611, endPoint y: 214, distance: 58.6
click at [611, 215] on div at bounding box center [556, 282] width 252 height 328
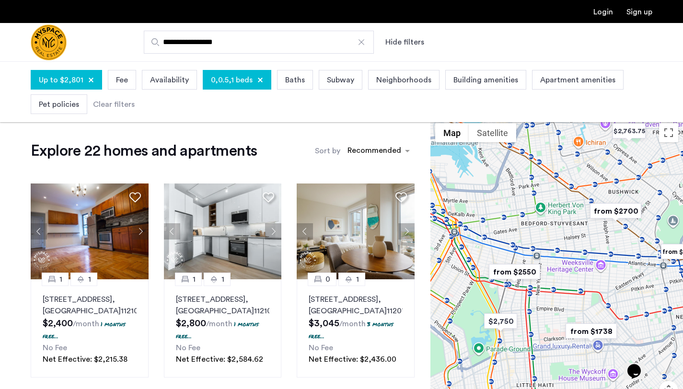
drag, startPoint x: 538, startPoint y: 261, endPoint x: 586, endPoint y: 189, distance: 86.4
click at [586, 189] on div at bounding box center [556, 282] width 252 height 328
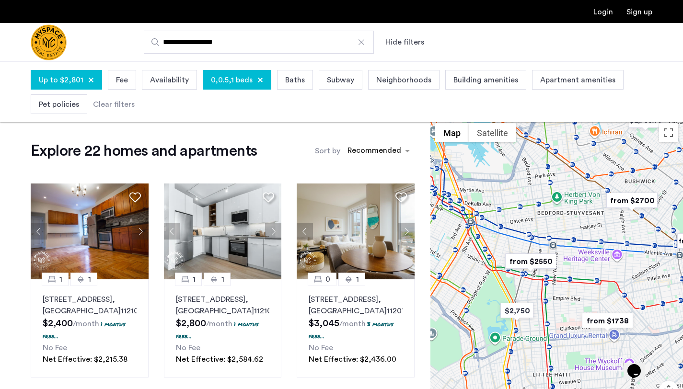
click at [524, 258] on img "from $2550" at bounding box center [530, 262] width 59 height 22
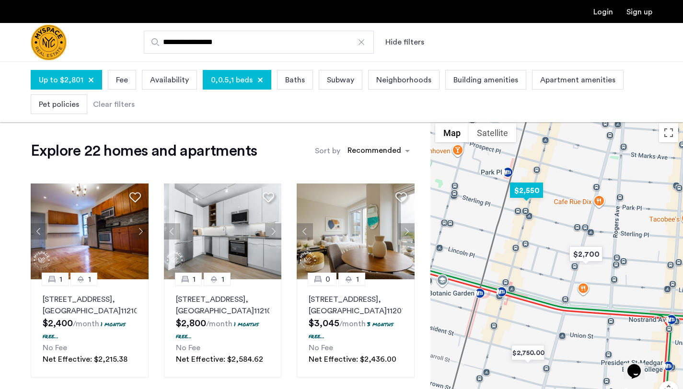
click at [521, 192] on img "$2,550" at bounding box center [526, 191] width 41 height 22
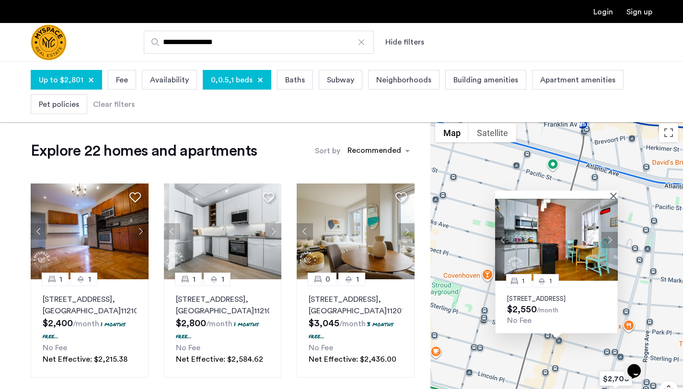
click at [533, 240] on img at bounding box center [556, 240] width 123 height 82
click at [608, 191] on div at bounding box center [553, 195] width 116 height 8
click at [612, 192] on button "Close" at bounding box center [615, 195] width 7 height 7
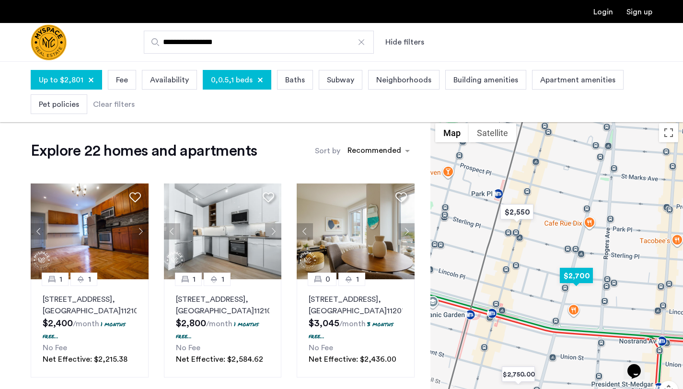
click at [563, 272] on img "$2,700" at bounding box center [576, 276] width 41 height 22
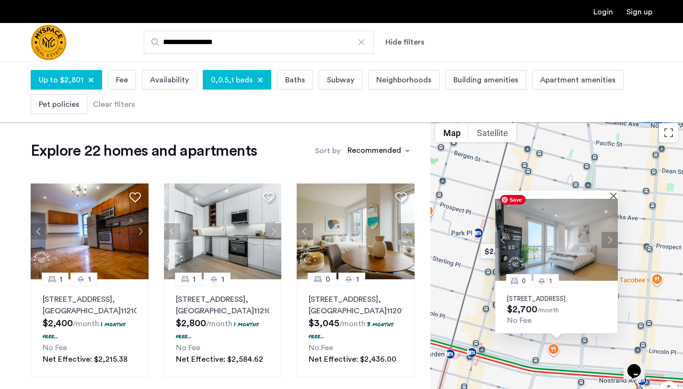
click at [567, 235] on img at bounding box center [556, 240] width 123 height 82
click at [613, 192] on button "Close" at bounding box center [615, 195] width 7 height 7
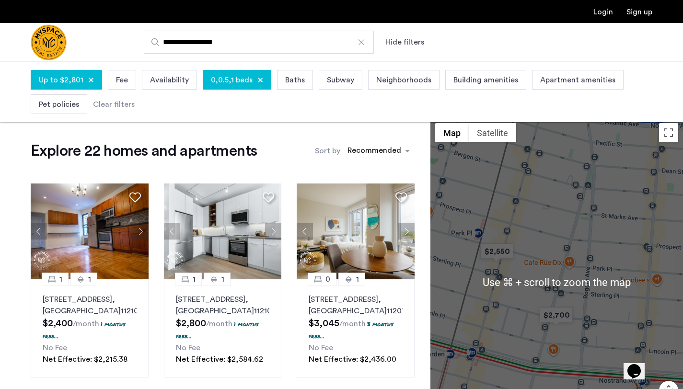
scroll to position [0, 0]
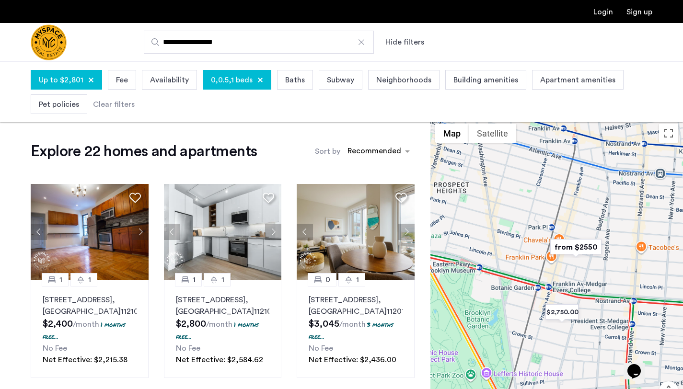
drag, startPoint x: 558, startPoint y: 306, endPoint x: 607, endPoint y: 263, distance: 65.2
click at [607, 263] on div at bounding box center [556, 283] width 252 height 328
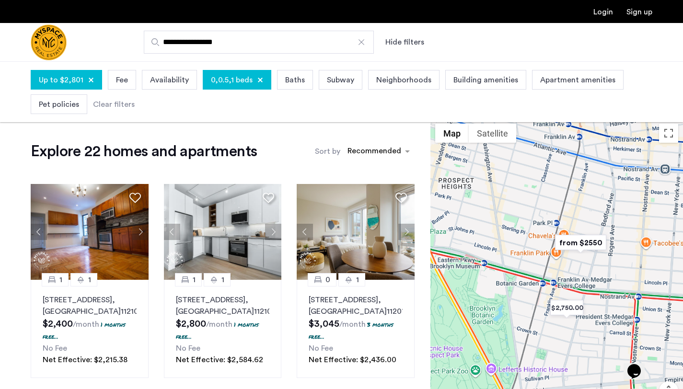
scroll to position [22, 0]
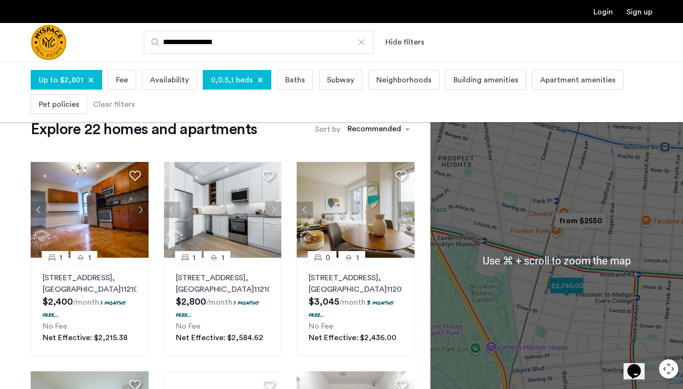
click at [574, 291] on img "$2,750.00" at bounding box center [566, 286] width 41 height 22
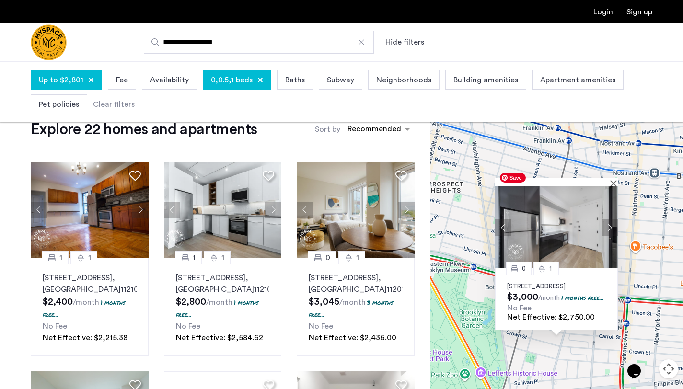
click at [556, 229] on img at bounding box center [556, 227] width 123 height 82
click at [613, 180] on button "Close" at bounding box center [615, 183] width 7 height 7
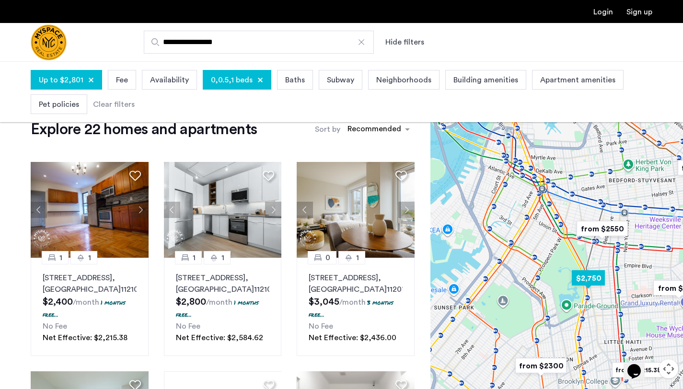
click at [579, 282] on img "$2,750" at bounding box center [588, 278] width 41 height 22
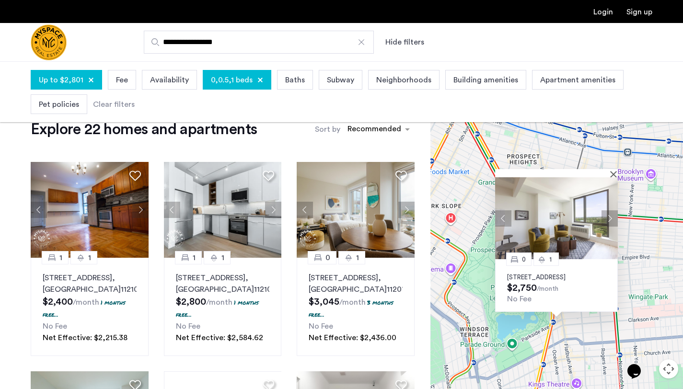
click at [554, 274] on p "626 Flatbush Ave, Unit 7K, Brooklyn, NY 11225" at bounding box center [556, 278] width 99 height 8
click at [616, 171] on button "Close" at bounding box center [615, 174] width 7 height 7
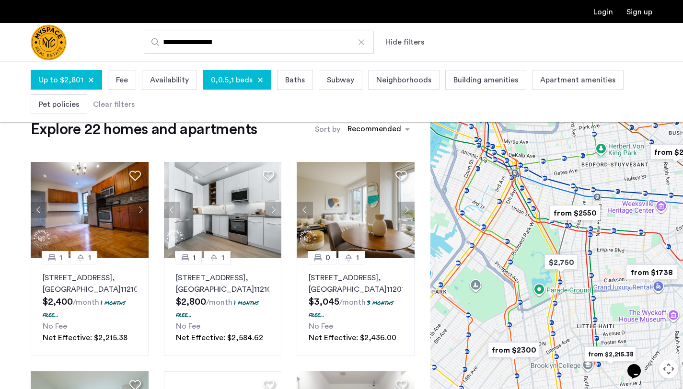
click at [646, 271] on img "from $1738" at bounding box center [651, 273] width 59 height 22
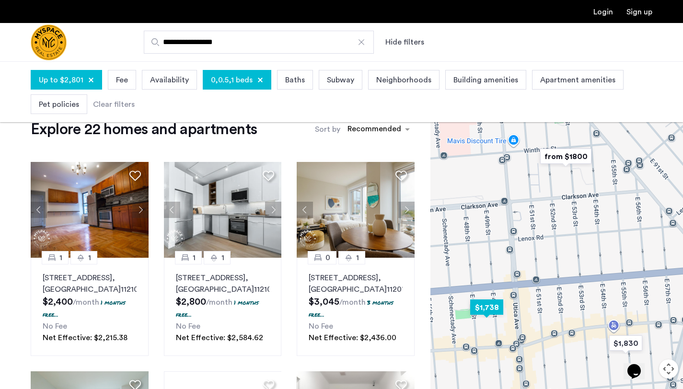
click at [494, 312] on img "$1,738" at bounding box center [486, 308] width 41 height 22
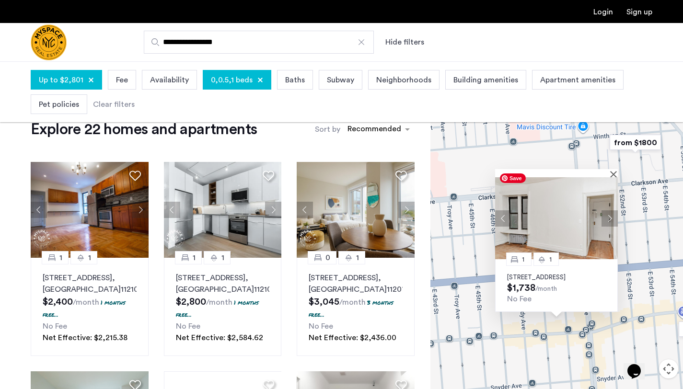
click at [562, 220] on img at bounding box center [556, 218] width 123 height 82
drag, startPoint x: 650, startPoint y: 251, endPoint x: 633, endPoint y: 222, distance: 33.5
click at [650, 249] on div "1 1 374 E 49th St, Unit A2, Brooklyn, NY 11203 $1,738 /month No Fee" at bounding box center [556, 261] width 252 height 328
click at [612, 170] on button "Close" at bounding box center [614, 173] width 7 height 7
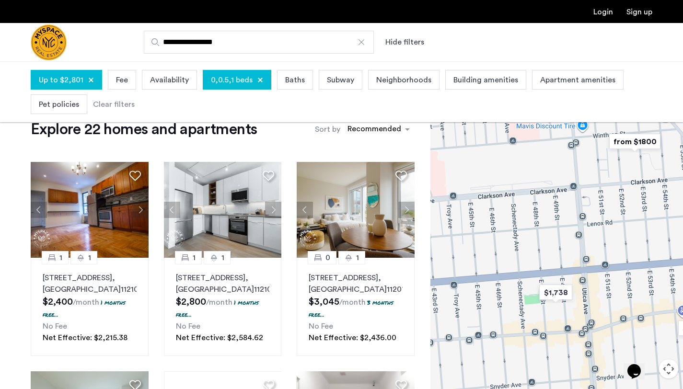
click at [623, 139] on img "from $1800" at bounding box center [634, 142] width 59 height 22
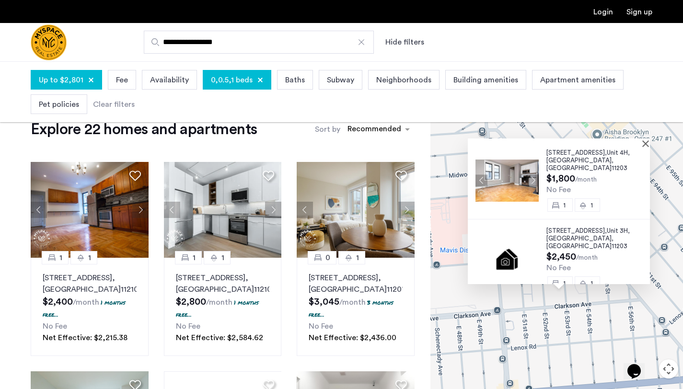
scroll to position [0, 0]
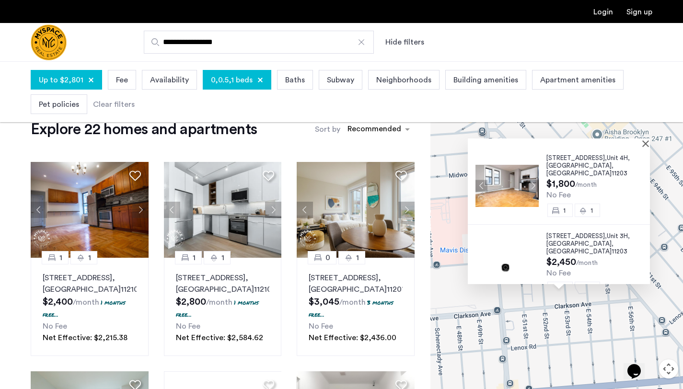
click at [548, 159] on span "92 East 53rd Street," at bounding box center [576, 158] width 60 height 6
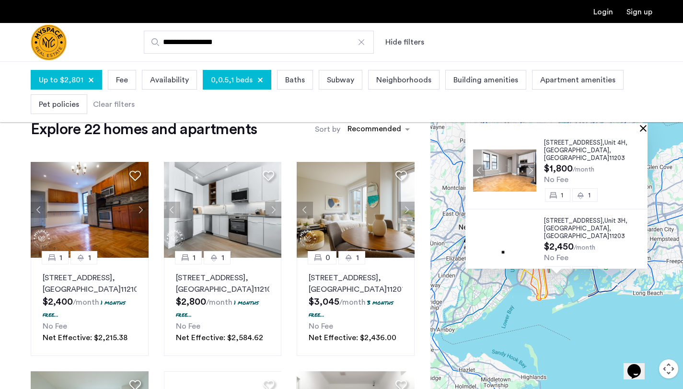
click at [647, 127] on button "Close" at bounding box center [644, 128] width 7 height 7
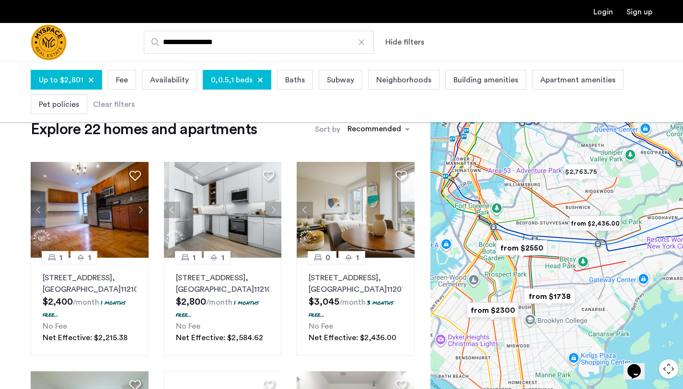
drag, startPoint x: 548, startPoint y: 281, endPoint x: 523, endPoint y: 345, distance: 68.7
click at [523, 344] on div at bounding box center [556, 261] width 252 height 328
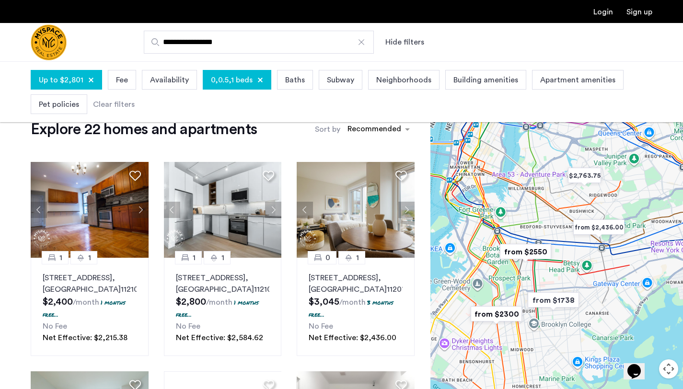
click at [68, 81] on span "Up to $2,801" at bounding box center [61, 79] width 45 height 11
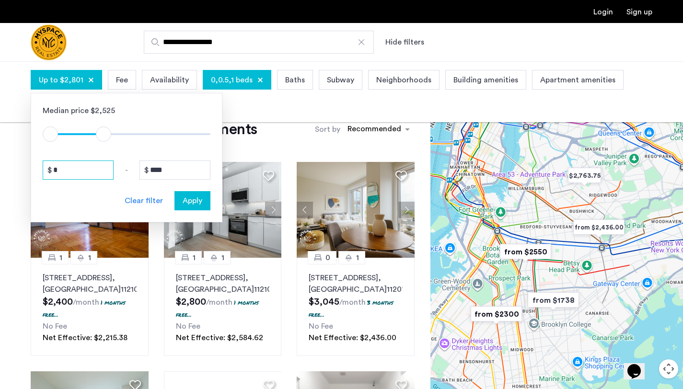
click at [72, 164] on input "*" at bounding box center [78, 169] width 71 height 19
type input "****"
click at [168, 167] on input "****" at bounding box center [174, 169] width 71 height 19
type input "****"
type input "***"
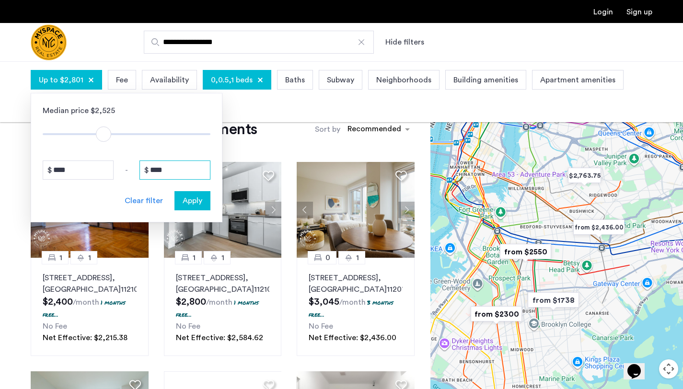
type input "***"
type input "**"
type input "*"
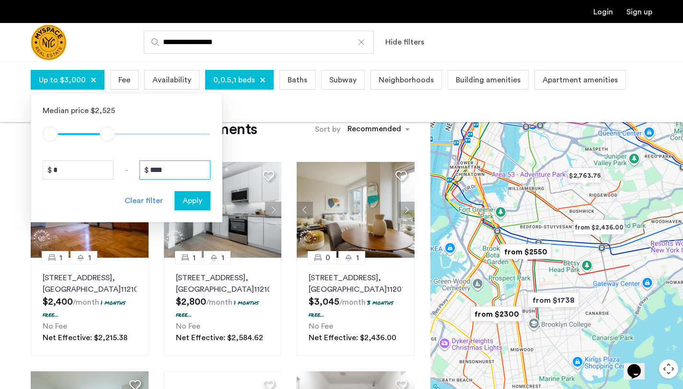
type input "****"
click at [183, 197] on span "Apply" at bounding box center [193, 200] width 20 height 11
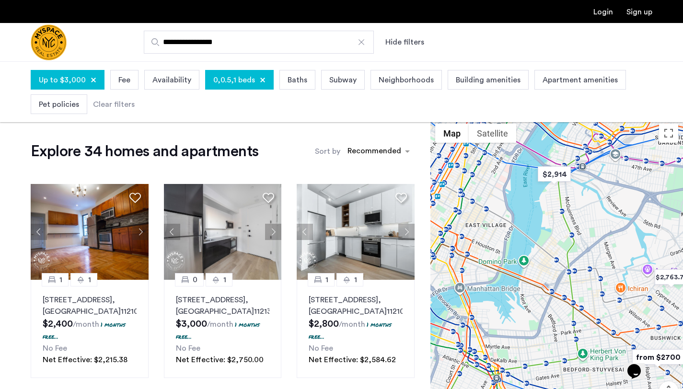
drag, startPoint x: 584, startPoint y: 308, endPoint x: 527, endPoint y: 172, distance: 146.9
click at [527, 172] on div at bounding box center [556, 283] width 252 height 328
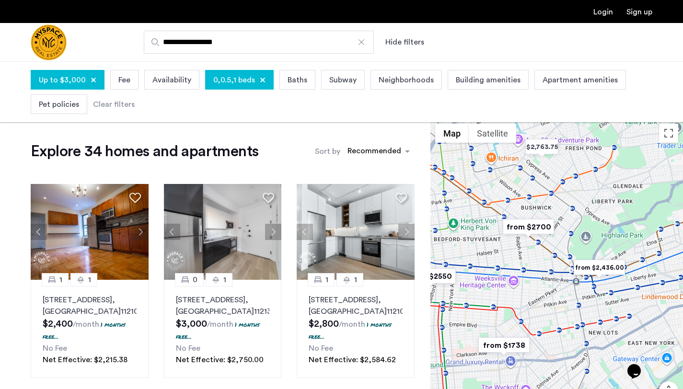
drag, startPoint x: 591, startPoint y: 226, endPoint x: 510, endPoint y: 226, distance: 81.0
click at [510, 226] on img "from $2700" at bounding box center [528, 227] width 59 height 22
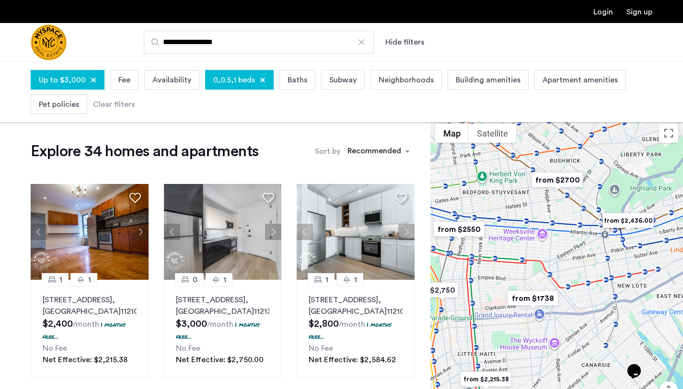
drag, startPoint x: 522, startPoint y: 266, endPoint x: 564, endPoint y: 260, distance: 42.1
click at [564, 260] on div "To navigate, press the arrow keys." at bounding box center [556, 283] width 252 height 328
click at [74, 91] on div "Up to $3,000 Fee Availability 0,0.5,1 beds Baths Subway Neighborhoods Building …" at bounding box center [341, 92] width 621 height 49
click at [74, 82] on span "Up to $3,000" at bounding box center [62, 79] width 47 height 11
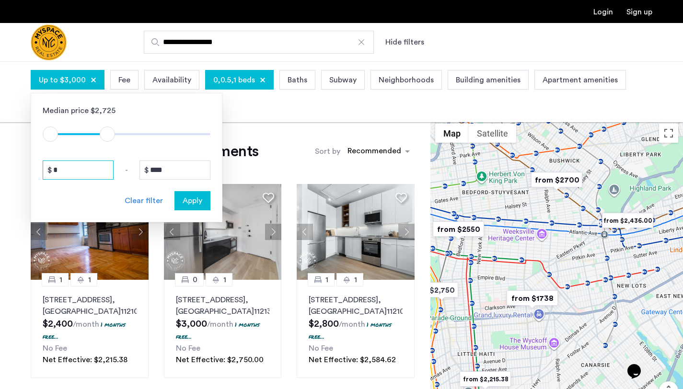
click at [77, 165] on input "*" at bounding box center [78, 169] width 71 height 19
type input "*"
type input "****"
click at [195, 211] on div "Median price $2,725 $1 $8000 $2801 $3001 $2801 - $3001 **** - **** Clear filter…" at bounding box center [127, 157] width 192 height 129
click at [195, 205] on span "Apply" at bounding box center [193, 200] width 20 height 11
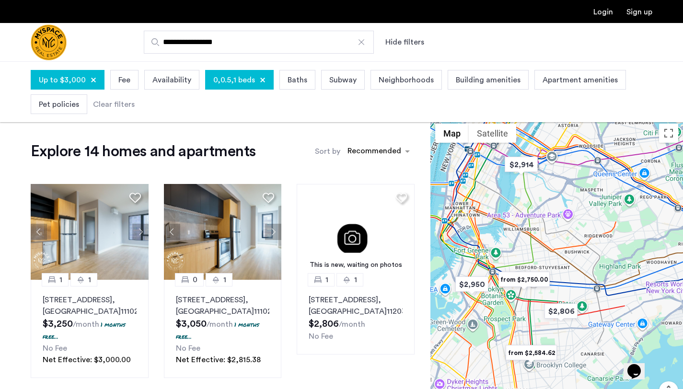
drag, startPoint x: 593, startPoint y: 310, endPoint x: 550, endPoint y: 259, distance: 66.7
click at [550, 260] on div "To navigate, press the arrow keys." at bounding box center [556, 283] width 252 height 328
click at [534, 279] on img "from $2,750.00" at bounding box center [523, 279] width 59 height 22
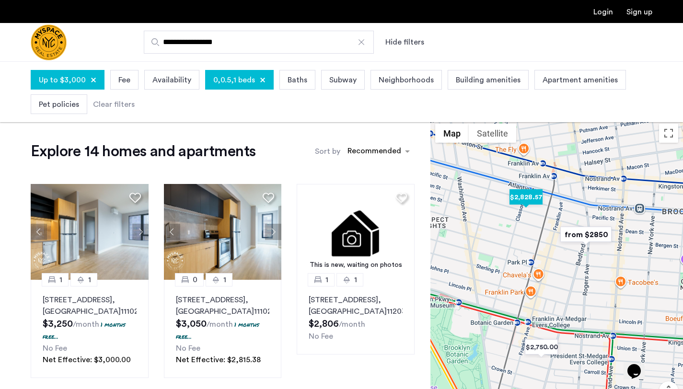
click at [524, 200] on img "$2,828.57" at bounding box center [525, 197] width 41 height 22
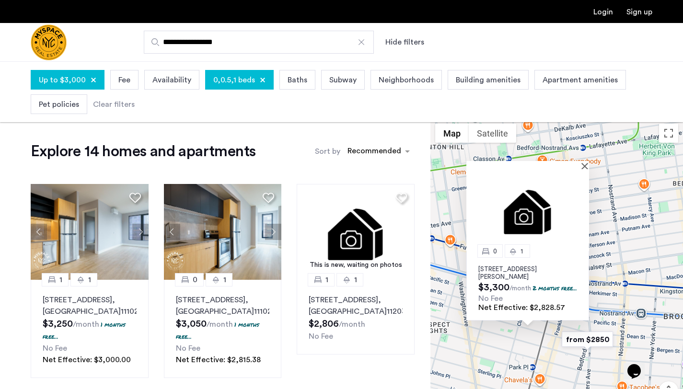
drag, startPoint x: 622, startPoint y: 327, endPoint x: 578, endPoint y: 270, distance: 71.8
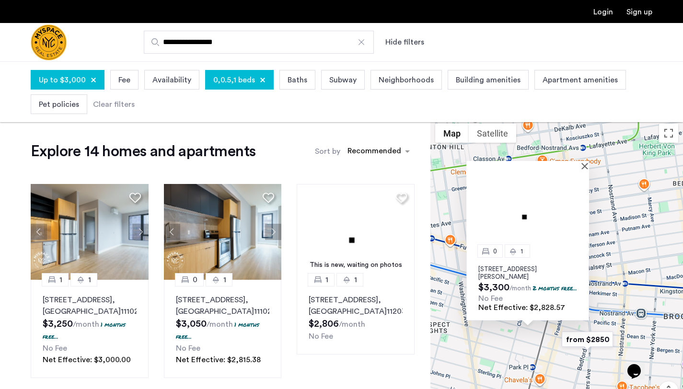
click at [578, 270] on div "0 1 953 Dean Street, Unit 514, Brooklyn, NY 11238 $3,300 /month 2 months free..…" at bounding box center [556, 283] width 252 height 328
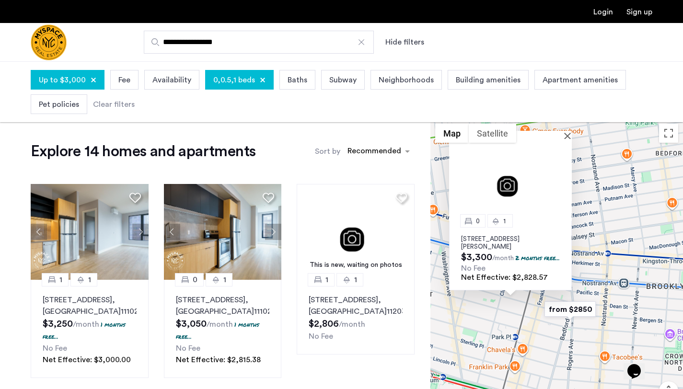
click at [571, 307] on img "from $2850" at bounding box center [569, 309] width 59 height 22
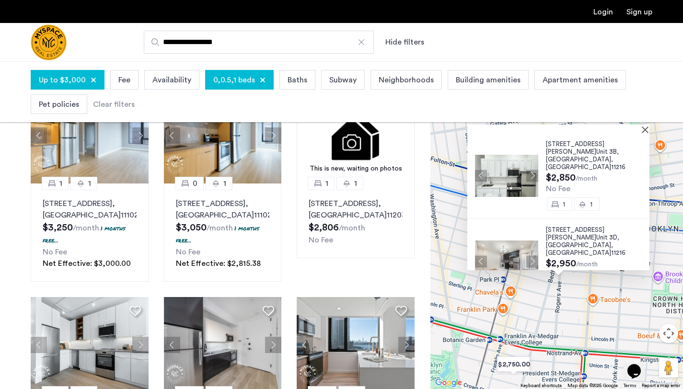
scroll to position [87, 0]
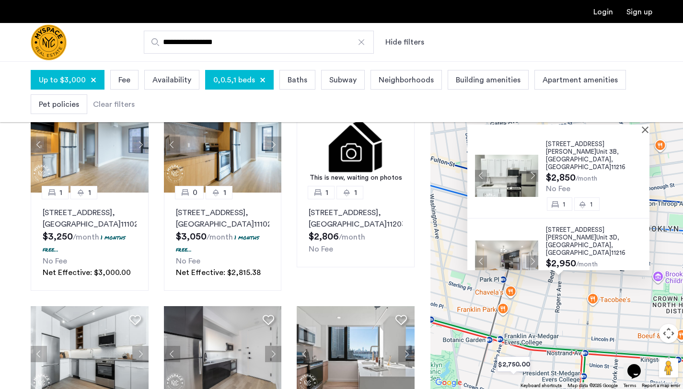
click at [561, 144] on span "24 Rogers Ave," at bounding box center [575, 148] width 58 height 14
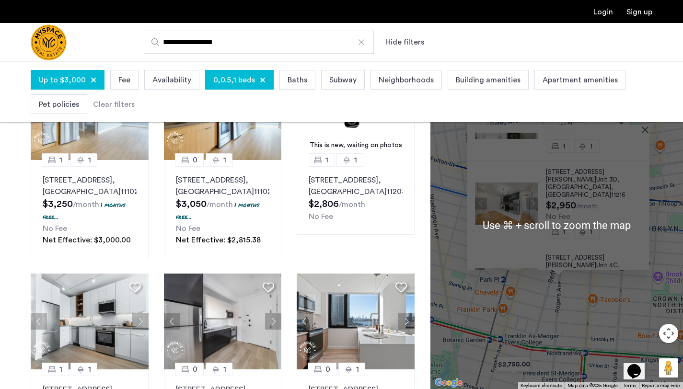
scroll to position [69, 0]
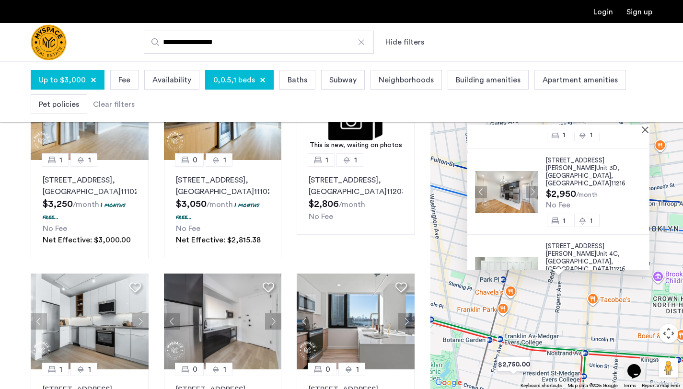
click at [642, 131] on div at bounding box center [554, 129] width 175 height 8
click at [650, 128] on button "Close" at bounding box center [646, 129] width 7 height 7
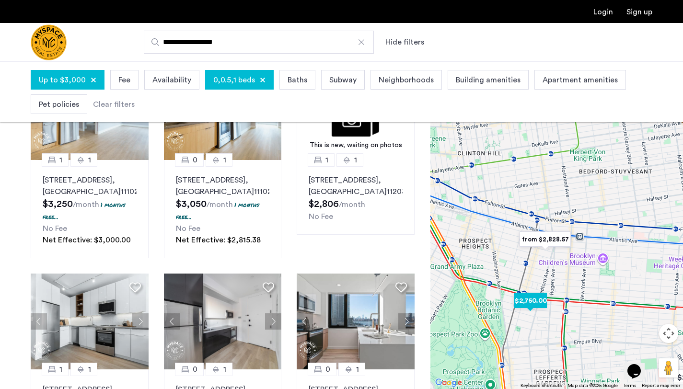
click at [527, 299] on img "$2,750.00" at bounding box center [530, 301] width 41 height 22
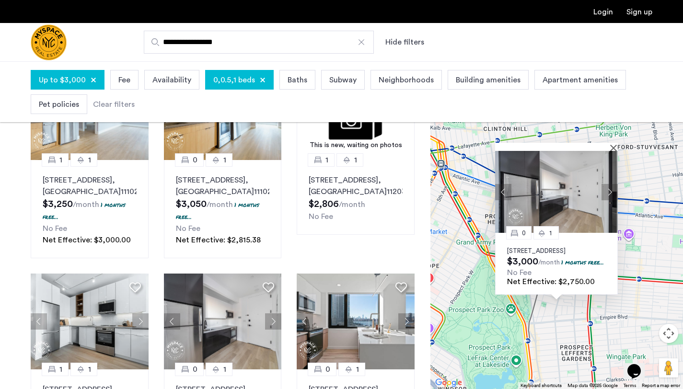
click at [534, 247] on p "1042 President Street, Unit 4E, Brooklyn, NY 11213" at bounding box center [556, 251] width 99 height 8
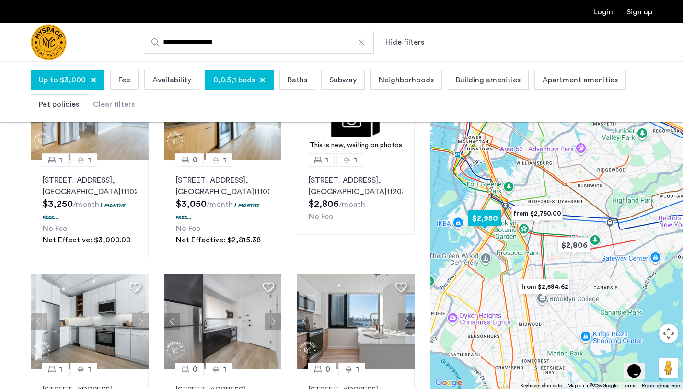
click at [480, 223] on img "$2,950" at bounding box center [484, 218] width 41 height 22
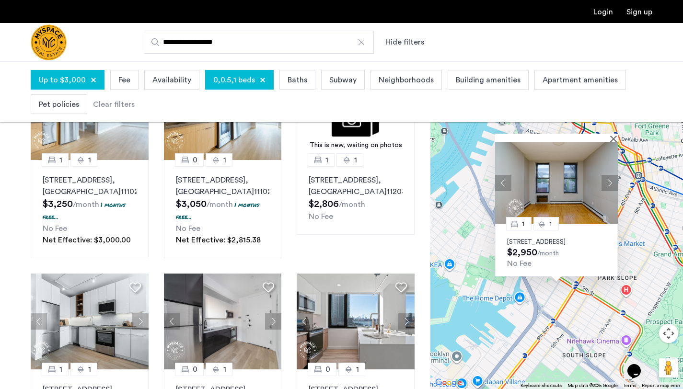
click at [543, 238] on p "147 9th Street, Unit 2A, Brooklyn, NY 11215" at bounding box center [556, 242] width 99 height 8
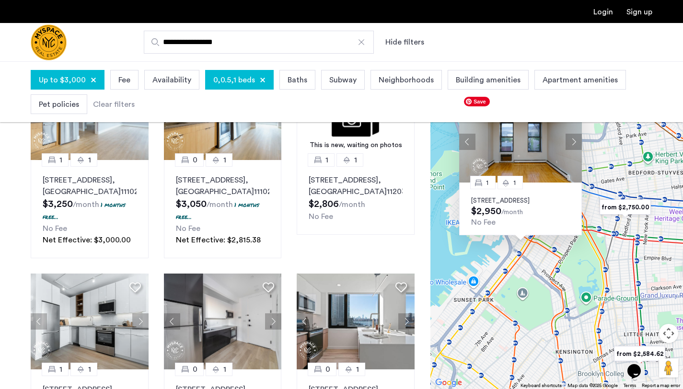
drag, startPoint x: 552, startPoint y: 145, endPoint x: 552, endPoint y: 194, distance: 48.9
click at [552, 194] on div "1 1 147 9th Street, Unit 2A, Brooklyn, NY 11215 $2,950 /month No Fee" at bounding box center [520, 168] width 123 height 135
drag, startPoint x: 554, startPoint y: 200, endPoint x: 554, endPoint y: 245, distance: 45.0
click at [554, 245] on div "1 1 147 9th Street, Unit 2A, Brooklyn, NY 11215 $2,950 /month No Fee" at bounding box center [556, 225] width 252 height 328
click at [587, 222] on div "1 1 147 9th Street, Unit 2A, Brooklyn, NY 11215 $2,950 /month No Fee" at bounding box center [556, 225] width 252 height 328
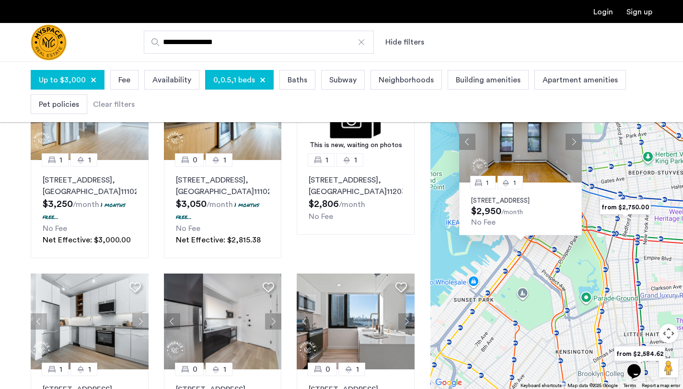
click at [597, 234] on div "1 1 147 9th Street, Unit 2A, Brooklyn, NY 11215 $2,950 /month No Fee" at bounding box center [556, 225] width 252 height 328
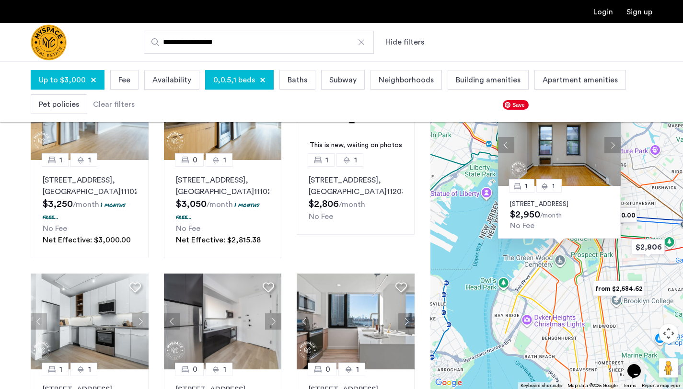
drag, startPoint x: 602, startPoint y: 141, endPoint x: 602, endPoint y: 188, distance: 46.5
click at [602, 188] on div "1 1 147 9th Street, Unit 2A, Brooklyn, NY 11215 $2,950 /month No Fee" at bounding box center [559, 171] width 123 height 135
click at [658, 188] on div "1 1 147 9th Street, Unit 2A, Brooklyn, NY 11215 $2,950 /month No Fee" at bounding box center [556, 225] width 252 height 328
click at [588, 301] on div "1 1 147 9th Street, Unit 2A, Brooklyn, NY 11215 $2,950 /month No Fee" at bounding box center [556, 225] width 252 height 328
click at [607, 311] on div "1 1 147 9th Street, Unit 2A, Brooklyn, NY 11215 $2,950 /month No Fee" at bounding box center [556, 225] width 252 height 328
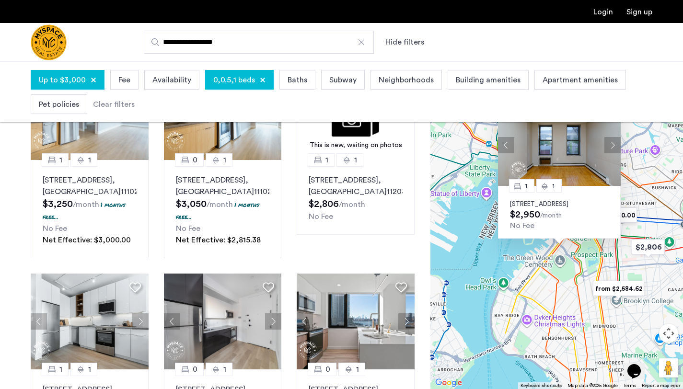
click at [531, 286] on div "1 1 147 9th Street, Unit 2A, Brooklyn, NY 11215 $2,950 /month No Fee" at bounding box center [556, 225] width 252 height 328
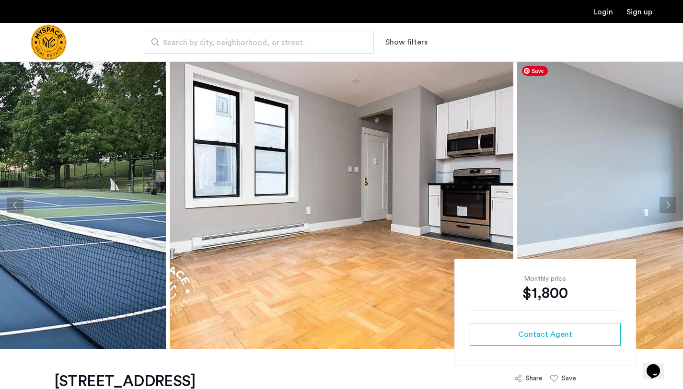
click at [669, 206] on button "Next apartment" at bounding box center [667, 205] width 16 height 16
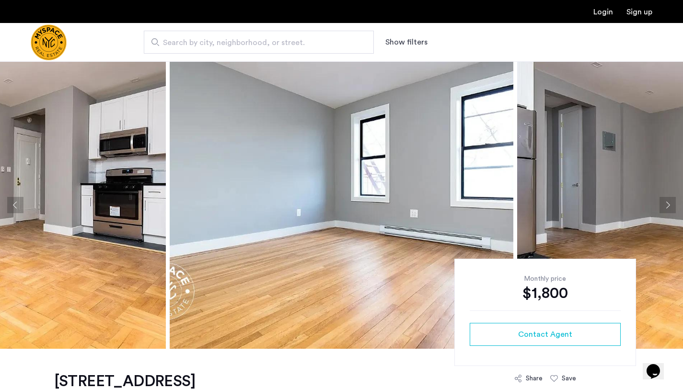
click at [669, 206] on button "Next apartment" at bounding box center [667, 205] width 16 height 16
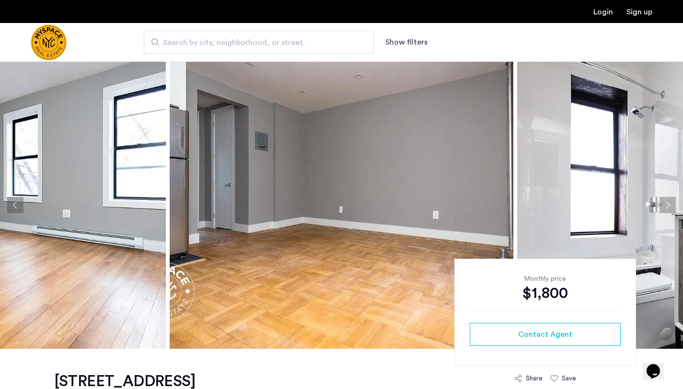
click at [669, 206] on button "Next apartment" at bounding box center [667, 205] width 16 height 16
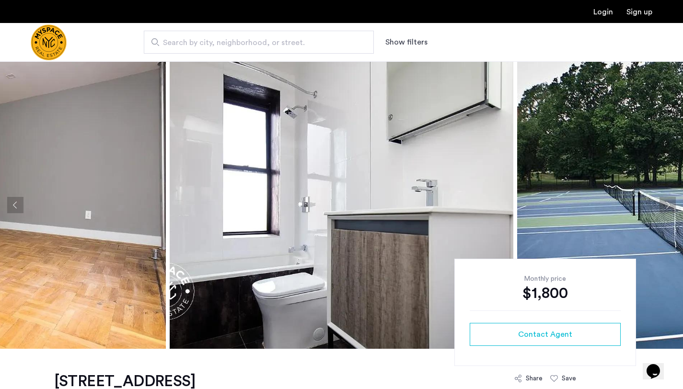
click at [669, 206] on button "Next apartment" at bounding box center [667, 205] width 16 height 16
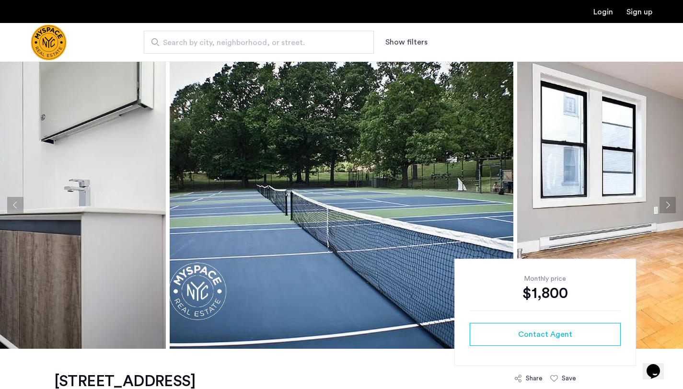
click at [669, 206] on button "Next apartment" at bounding box center [667, 205] width 16 height 16
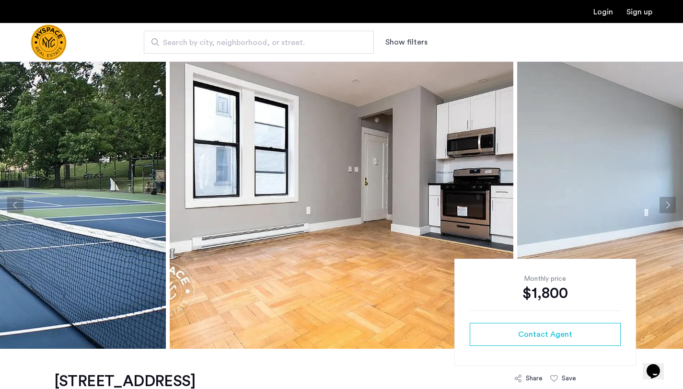
click at [669, 206] on button "Next apartment" at bounding box center [667, 205] width 16 height 16
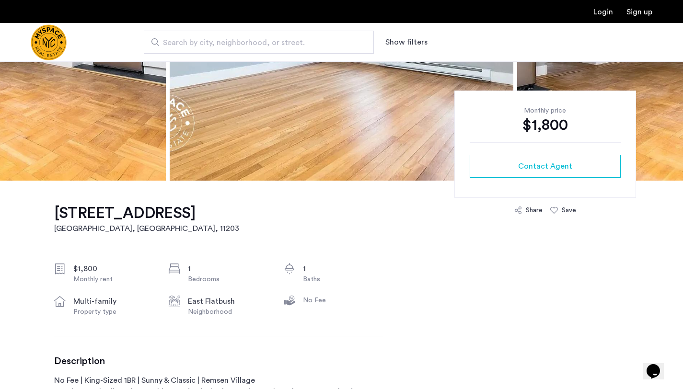
scroll to position [341, 0]
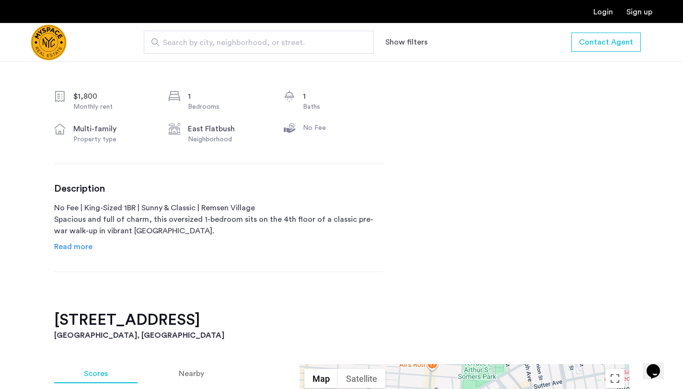
click at [71, 253] on div "[STREET_ADDRESS] $1,800 Monthly rent 1 Bedrooms 1 Baths multi-family Property t…" at bounding box center [218, 159] width 329 height 302
click at [69, 246] on span "Read more" at bounding box center [73, 247] width 38 height 8
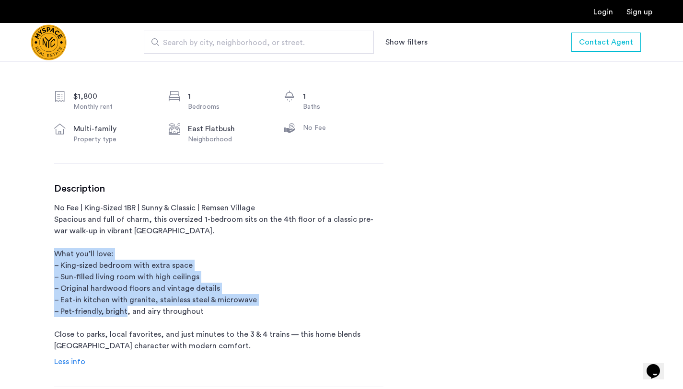
drag, startPoint x: 69, startPoint y: 250, endPoint x: 133, endPoint y: 314, distance: 90.5
click at [133, 314] on p "No Fee | King-Sized 1BR | Sunny & Classic | Remsen Village Spacious and full of…" at bounding box center [218, 276] width 329 height 149
click at [133, 315] on p "No Fee | King-Sized 1BR | Sunny & Classic | Remsen Village Spacious and full of…" at bounding box center [218, 276] width 329 height 149
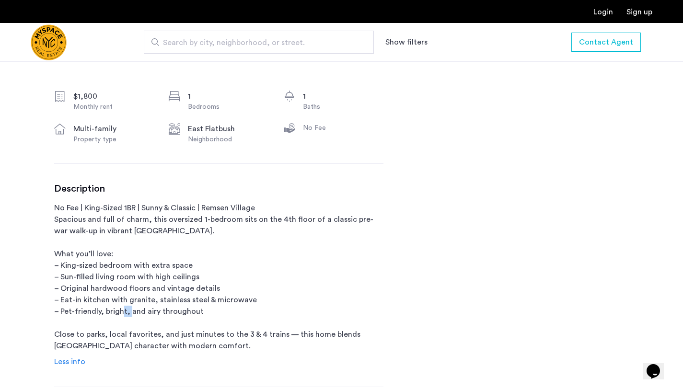
click at [133, 315] on p "No Fee | King-Sized 1BR | Sunny & Classic | Remsen Village Spacious and full of…" at bounding box center [218, 276] width 329 height 149
click at [131, 313] on p "No Fee | King-Sized 1BR | Sunny & Classic | Remsen Village Spacious and full of…" at bounding box center [218, 276] width 329 height 149
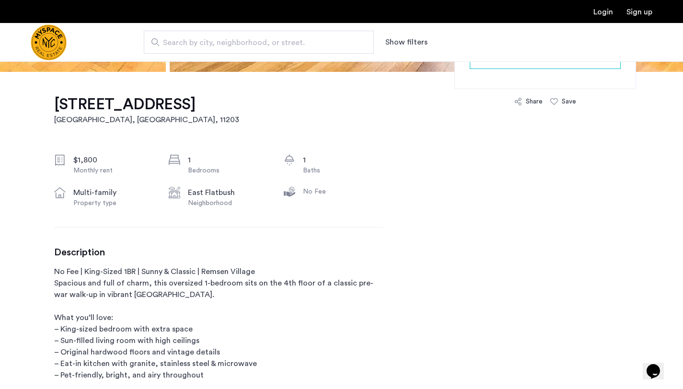
scroll to position [0, 0]
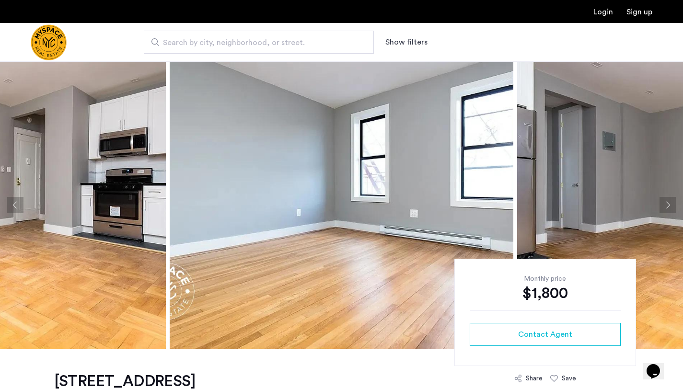
click at [668, 208] on button "Next apartment" at bounding box center [667, 205] width 16 height 16
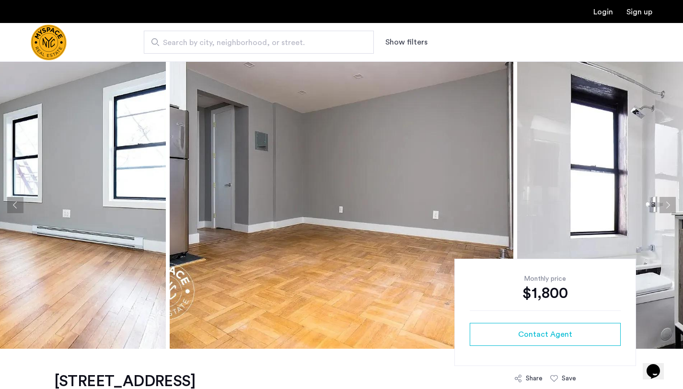
click at [668, 208] on button "Next apartment" at bounding box center [667, 205] width 16 height 16
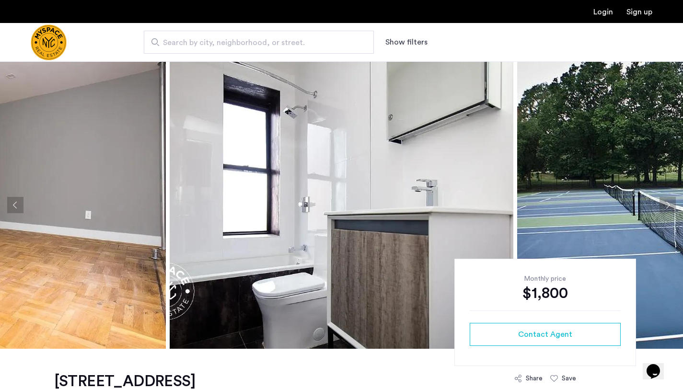
click at [668, 208] on button "Next apartment" at bounding box center [667, 205] width 16 height 16
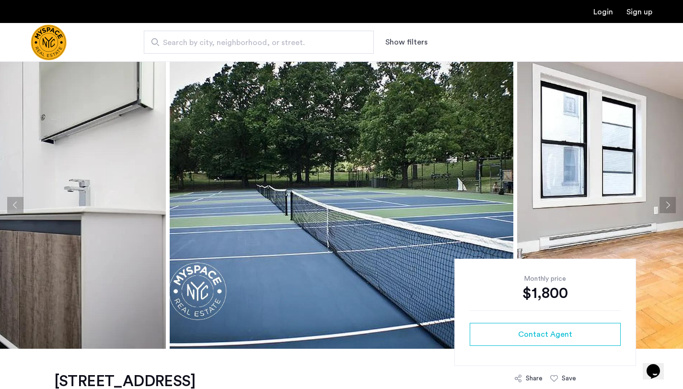
click at [668, 208] on button "Next apartment" at bounding box center [667, 205] width 16 height 16
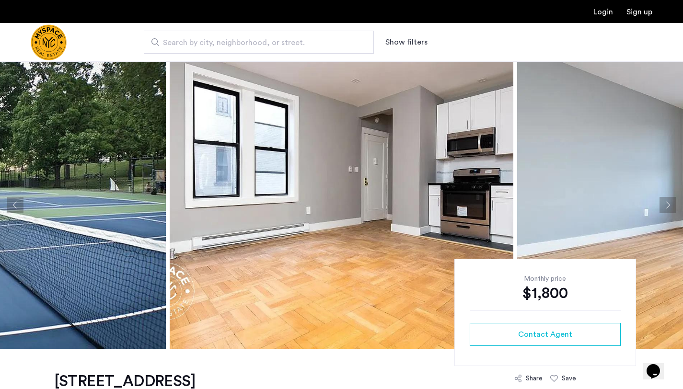
click at [668, 209] on button "Next apartment" at bounding box center [667, 205] width 16 height 16
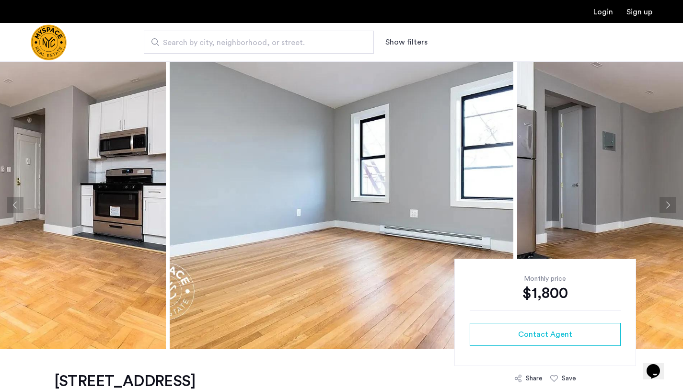
click at [668, 209] on button "Next apartment" at bounding box center [667, 205] width 16 height 16
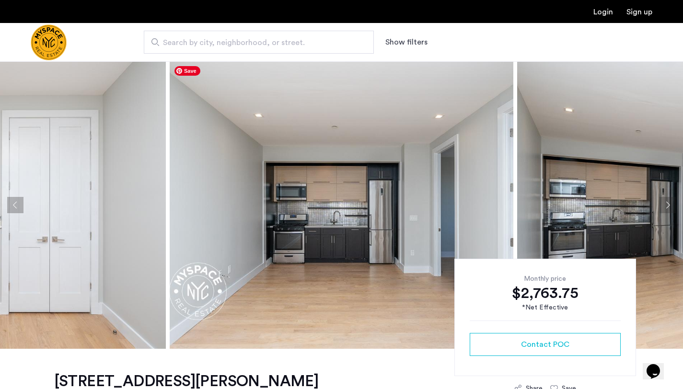
click at [442, 225] on img at bounding box center [341, 204] width 343 height 287
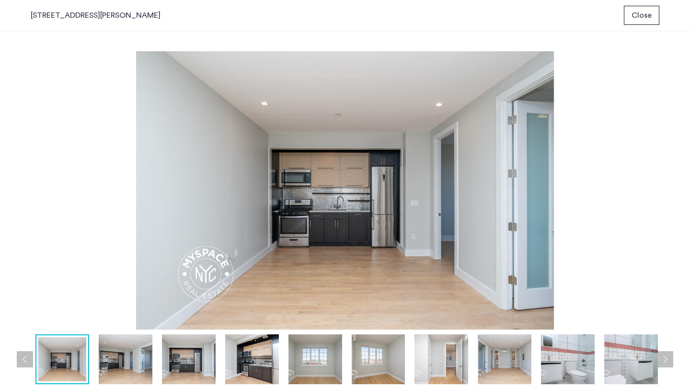
click at [666, 360] on button "Next apartment" at bounding box center [665, 359] width 16 height 16
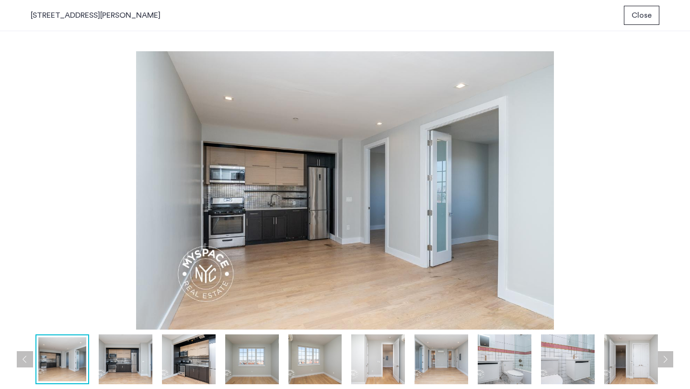
click at [666, 360] on button "Next apartment" at bounding box center [665, 359] width 16 height 16
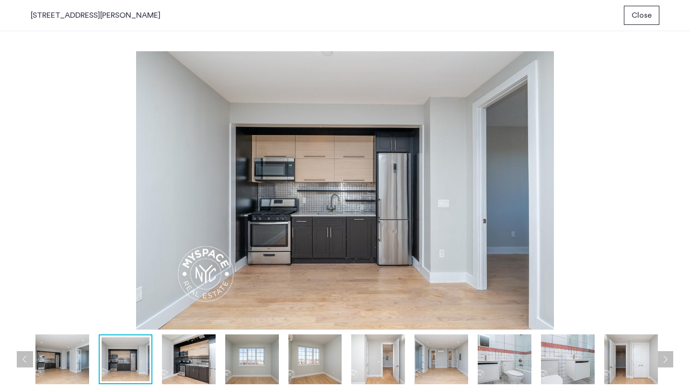
click at [666, 360] on button "Next apartment" at bounding box center [665, 359] width 16 height 16
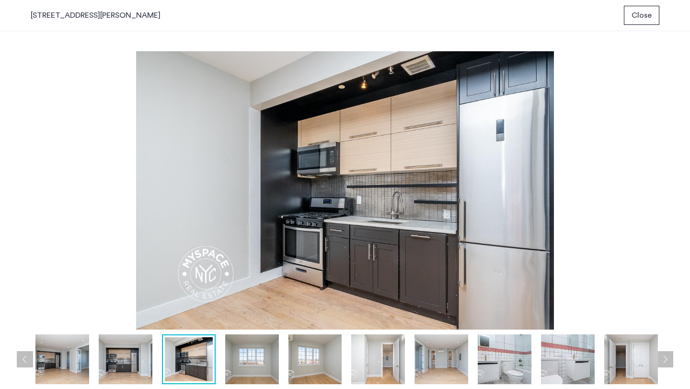
click at [666, 360] on button "Next apartment" at bounding box center [665, 359] width 16 height 16
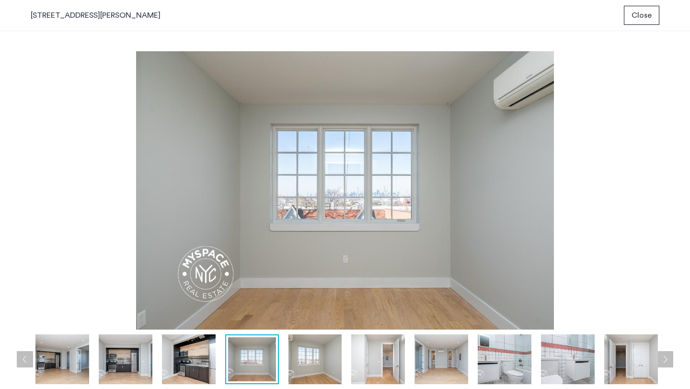
click at [666, 360] on button "Next apartment" at bounding box center [665, 359] width 16 height 16
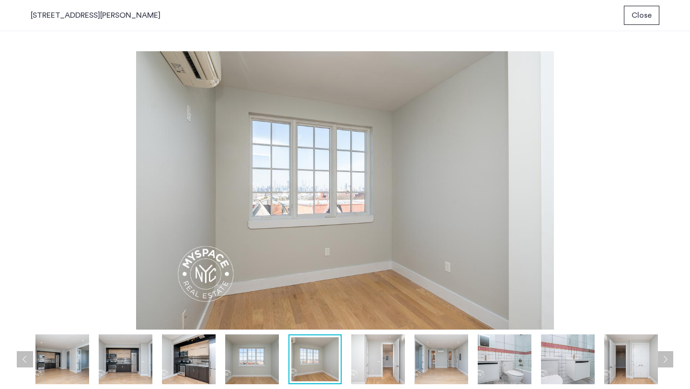
click at [666, 360] on button "Next apartment" at bounding box center [665, 359] width 16 height 16
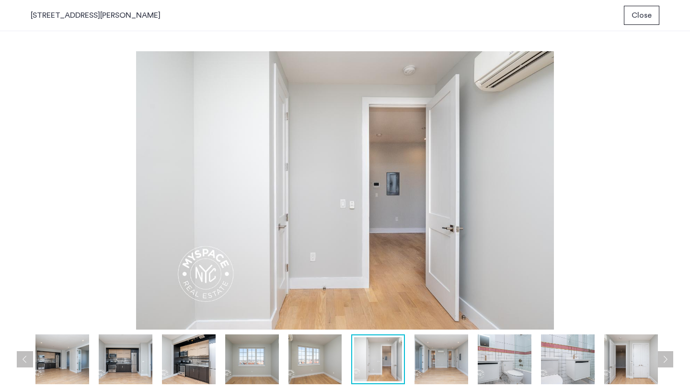
click at [666, 360] on button "Next apartment" at bounding box center [665, 359] width 16 height 16
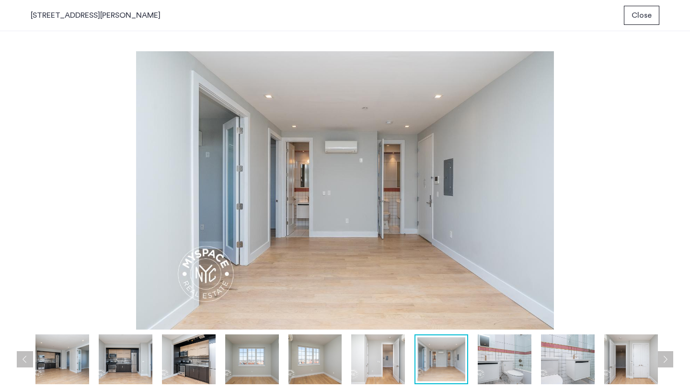
click at [666, 360] on button "Next apartment" at bounding box center [665, 359] width 16 height 16
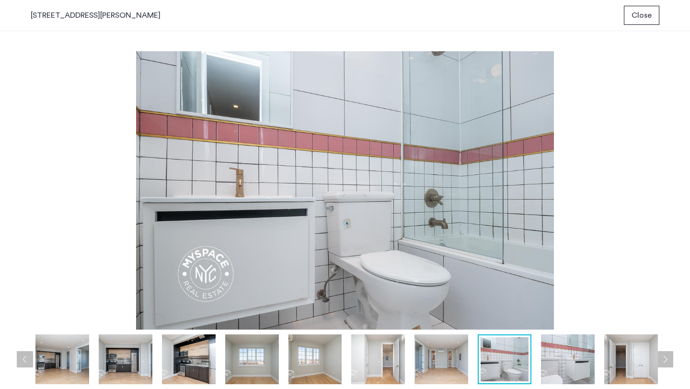
click at [666, 360] on button "Next apartment" at bounding box center [665, 359] width 16 height 16
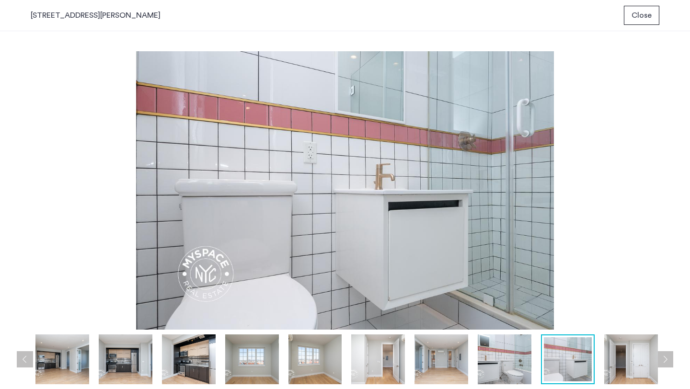
click at [514, 365] on img at bounding box center [505, 359] width 54 height 50
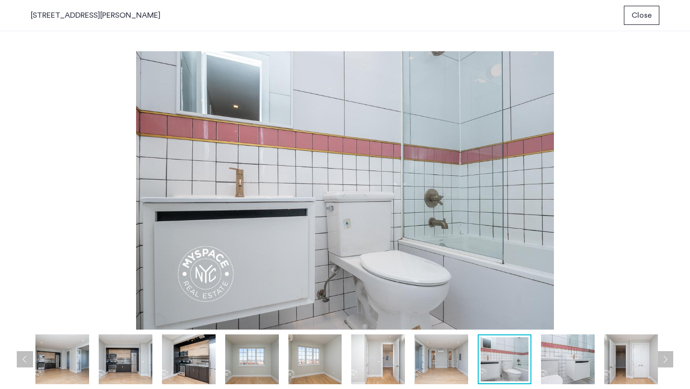
click at [553, 365] on img at bounding box center [568, 359] width 54 height 50
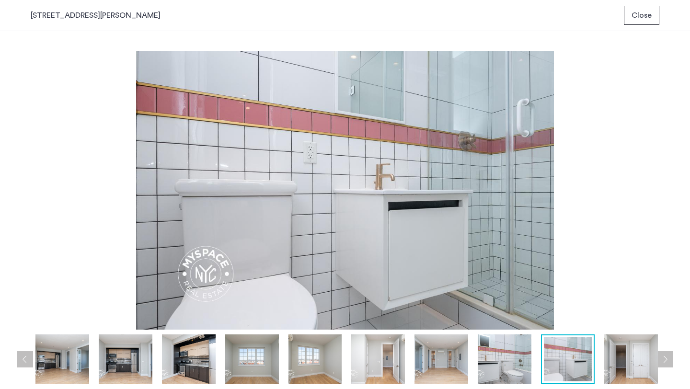
click at [523, 369] on img at bounding box center [505, 359] width 54 height 50
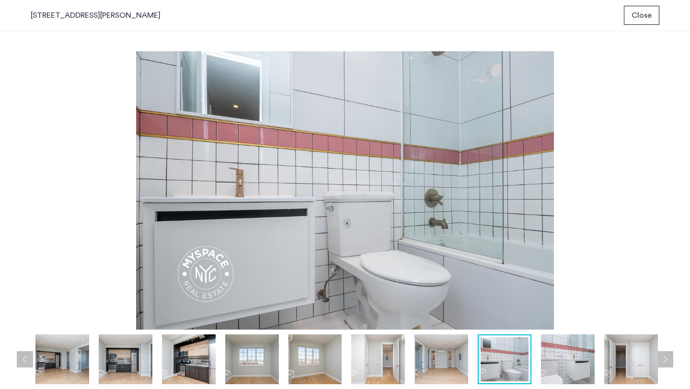
click at [666, 355] on button "Next apartment" at bounding box center [665, 359] width 16 height 16
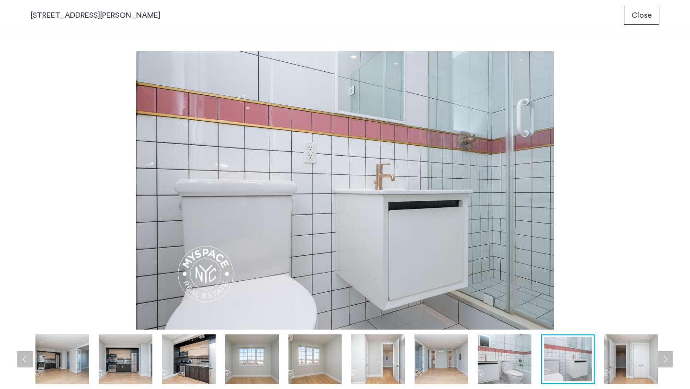
click at [641, 24] on button "Close" at bounding box center [641, 15] width 35 height 19
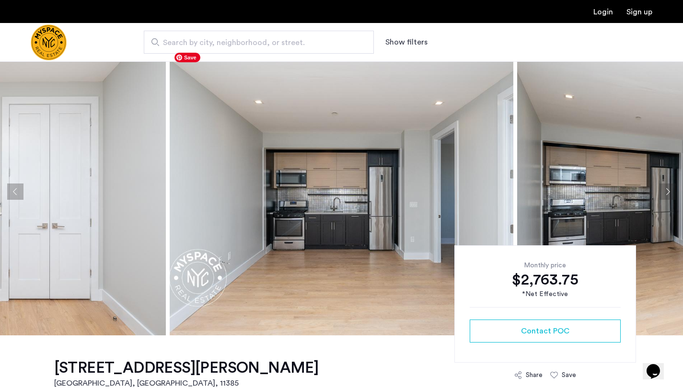
scroll to position [9, 0]
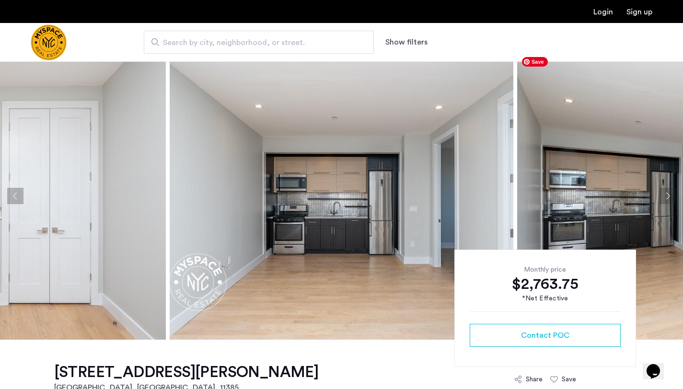
click at [662, 194] on button "Next apartment" at bounding box center [667, 196] width 16 height 16
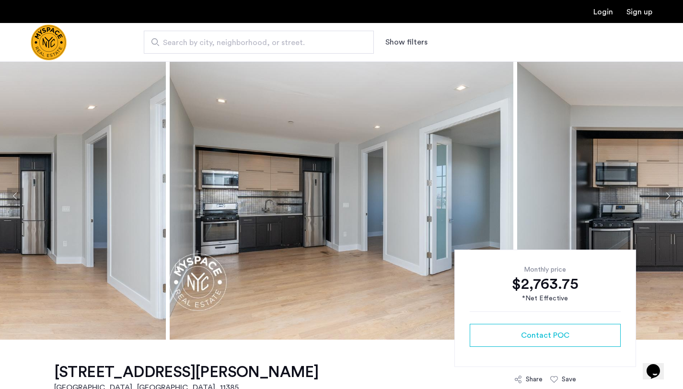
click at [662, 194] on button "Next apartment" at bounding box center [667, 196] width 16 height 16
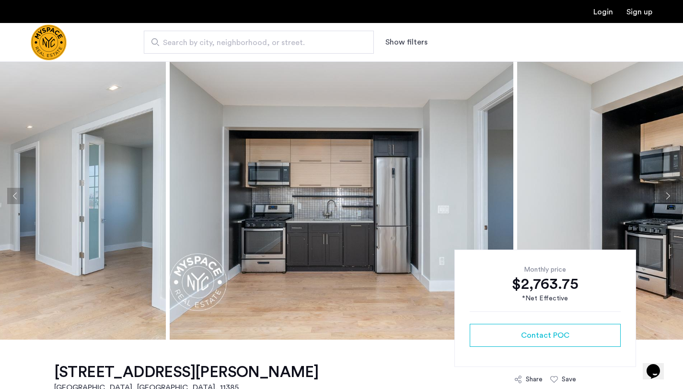
click at [662, 193] on button "Next apartment" at bounding box center [667, 196] width 16 height 16
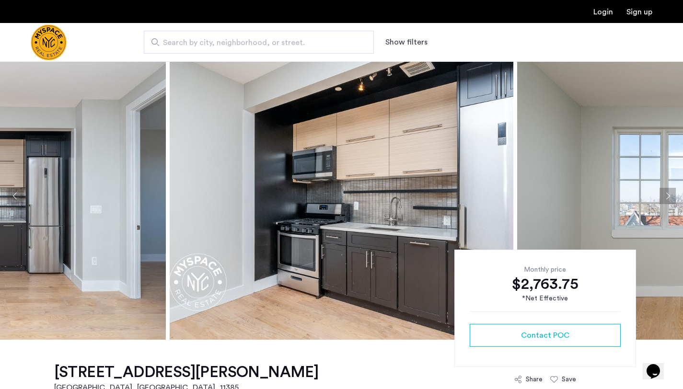
click at [662, 193] on button "Next apartment" at bounding box center [667, 196] width 16 height 16
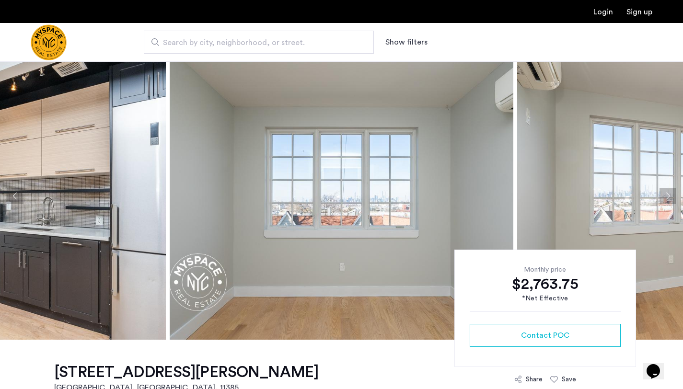
click at [662, 193] on button "Next apartment" at bounding box center [667, 196] width 16 height 16
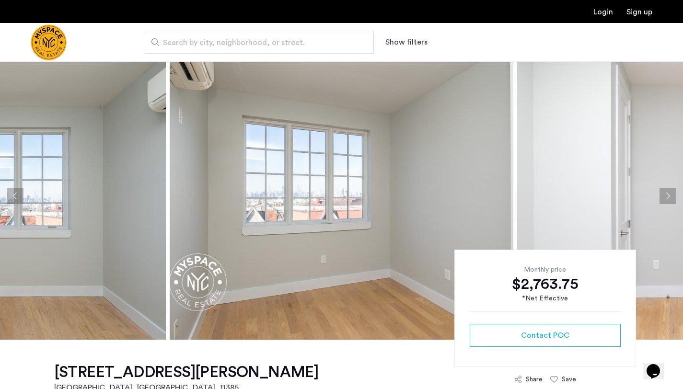
click at [662, 193] on button "Next apartment" at bounding box center [667, 196] width 16 height 16
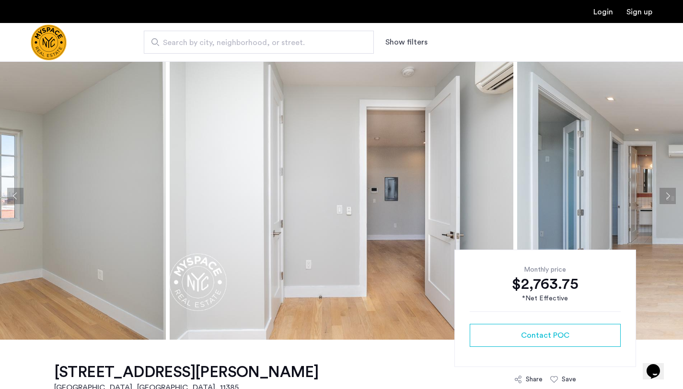
click at [662, 193] on button "Next apartment" at bounding box center [667, 196] width 16 height 16
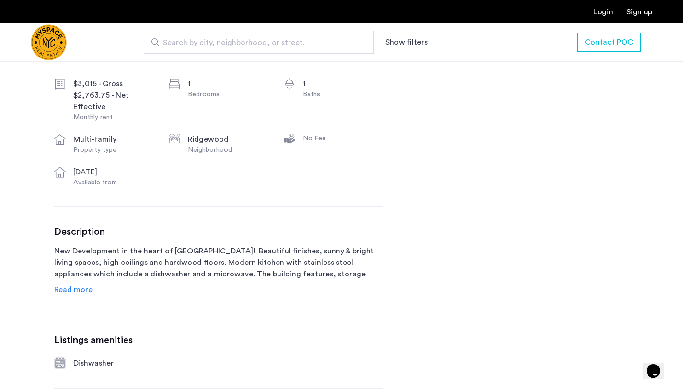
scroll to position [367, 0]
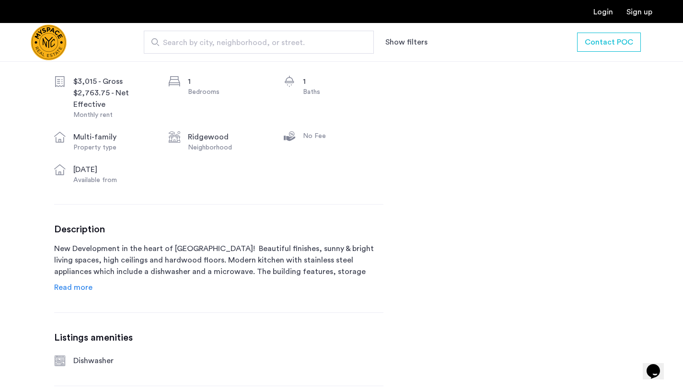
click at [83, 284] on span "Read more" at bounding box center [73, 288] width 38 height 8
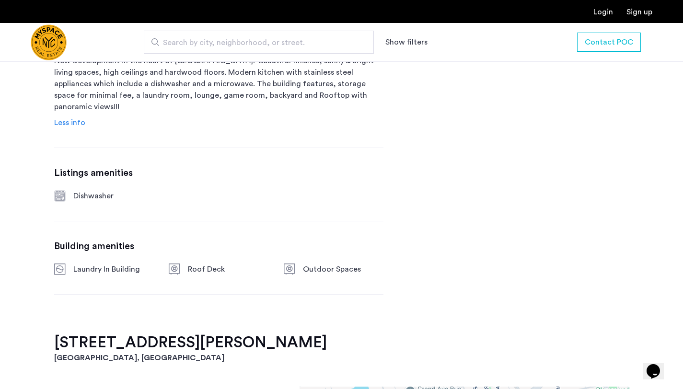
scroll to position [553, 0]
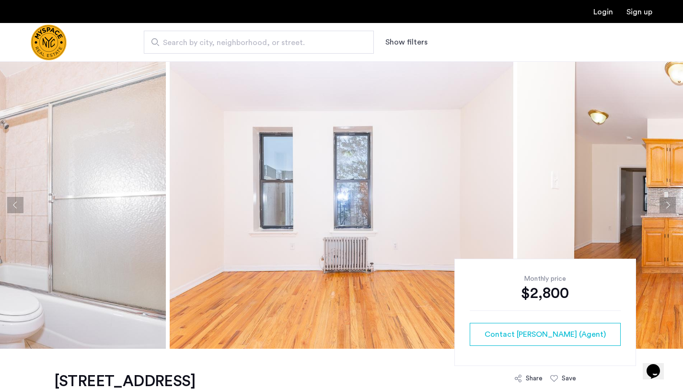
click at [674, 199] on button "Next apartment" at bounding box center [667, 205] width 16 height 16
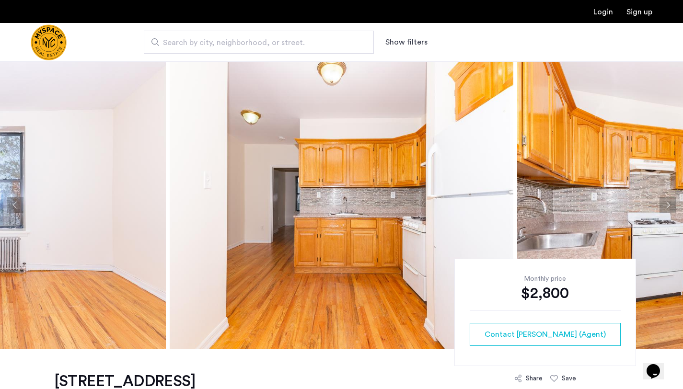
click at [667, 201] on button "Next apartment" at bounding box center [667, 205] width 16 height 16
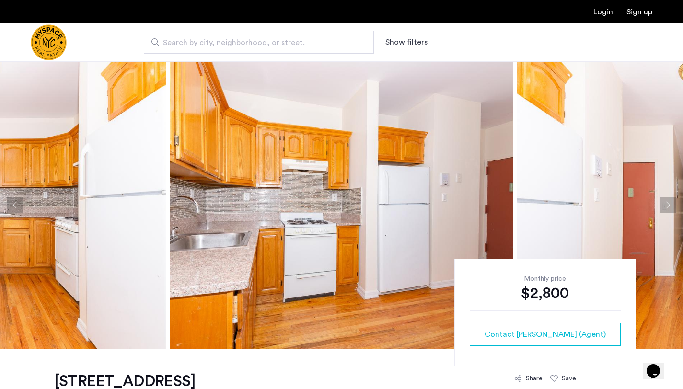
click at [667, 201] on button "Next apartment" at bounding box center [667, 205] width 16 height 16
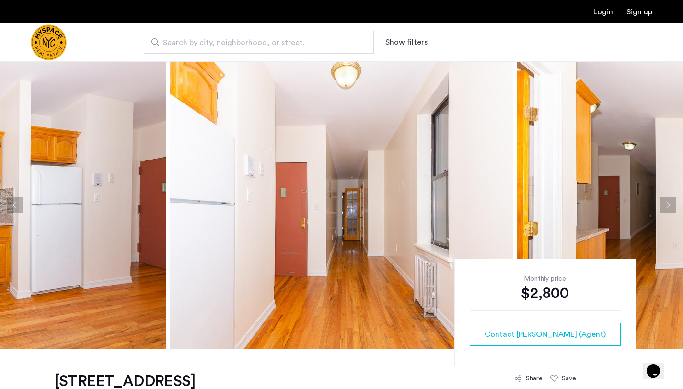
click at [667, 201] on button "Next apartment" at bounding box center [667, 205] width 16 height 16
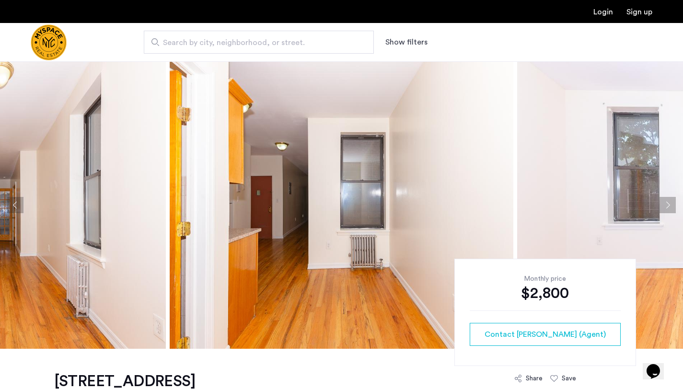
click at [668, 201] on button "Next apartment" at bounding box center [667, 205] width 16 height 16
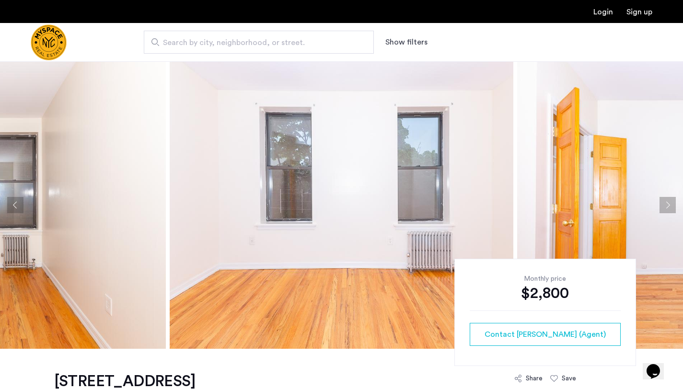
click at [668, 202] on button "Next apartment" at bounding box center [667, 205] width 16 height 16
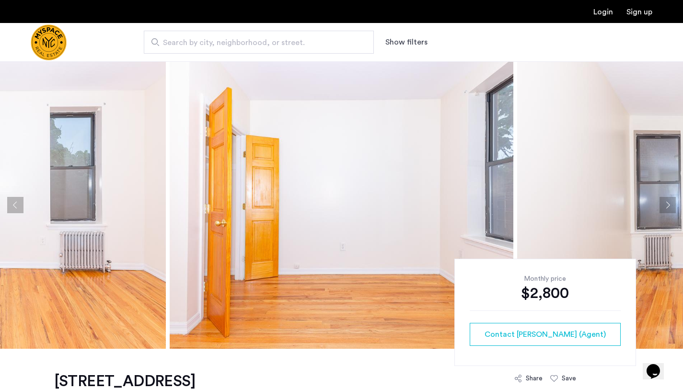
click at [668, 202] on button "Next apartment" at bounding box center [667, 205] width 16 height 16
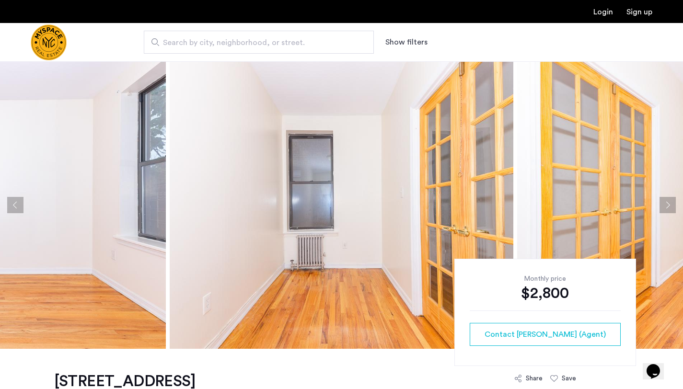
click at [668, 203] on button "Next apartment" at bounding box center [667, 205] width 16 height 16
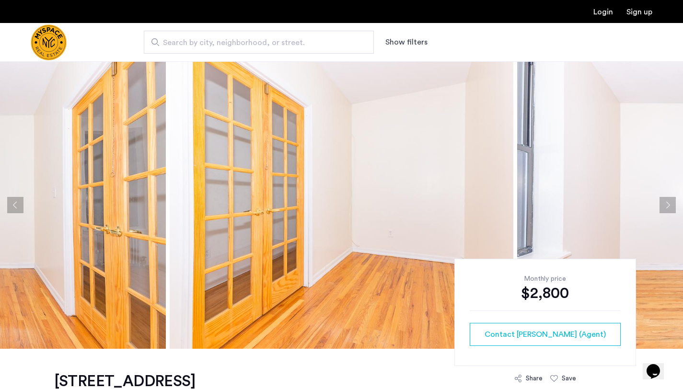
click at [668, 203] on button "Next apartment" at bounding box center [667, 205] width 16 height 16
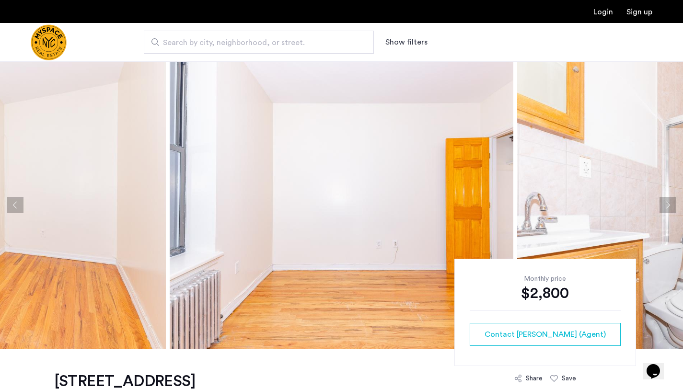
click at [668, 203] on button "Next apartment" at bounding box center [667, 205] width 16 height 16
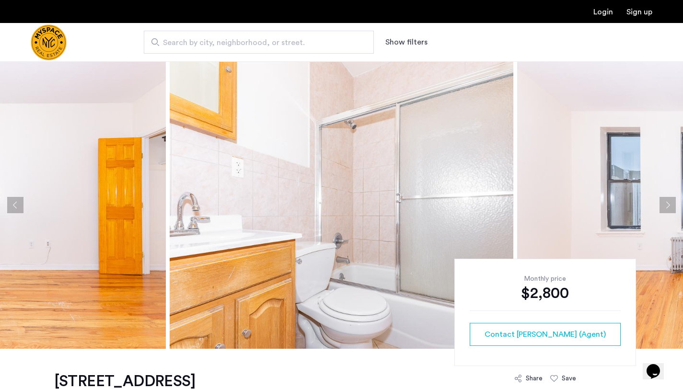
click at [668, 203] on button "Next apartment" at bounding box center [667, 205] width 16 height 16
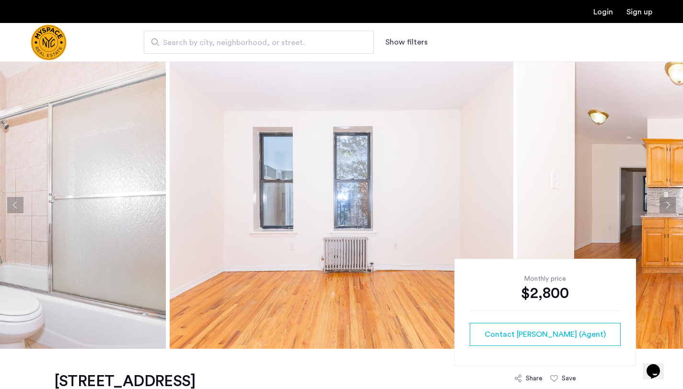
click at [668, 203] on button "Next apartment" at bounding box center [667, 205] width 16 height 16
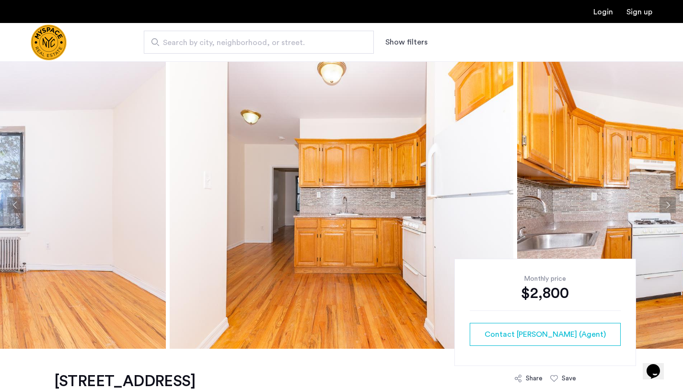
click at [668, 204] on button "Next apartment" at bounding box center [667, 205] width 16 height 16
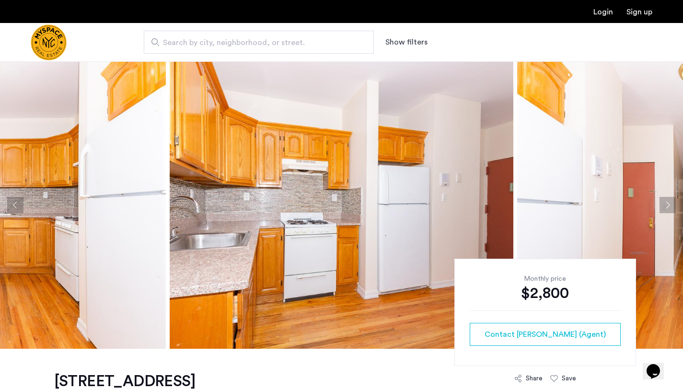
click at [668, 204] on button "Next apartment" at bounding box center [667, 205] width 16 height 16
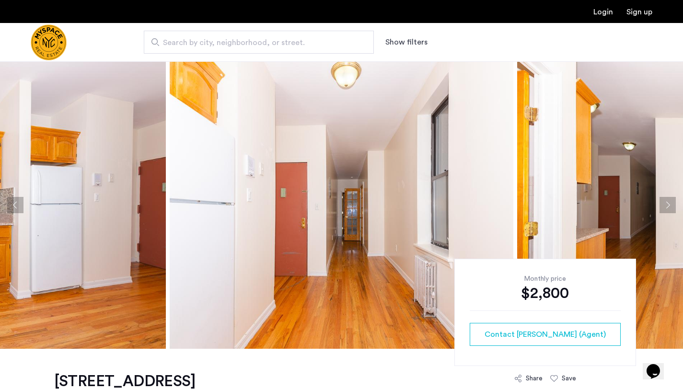
click at [668, 204] on button "Next apartment" at bounding box center [667, 205] width 16 height 16
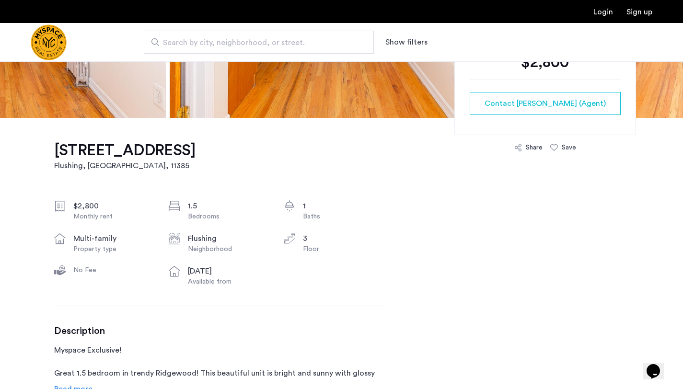
scroll to position [238, 0]
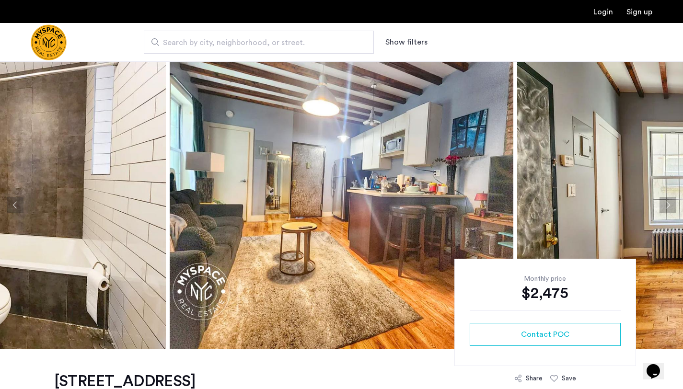
click at [662, 204] on button "Next apartment" at bounding box center [667, 205] width 16 height 16
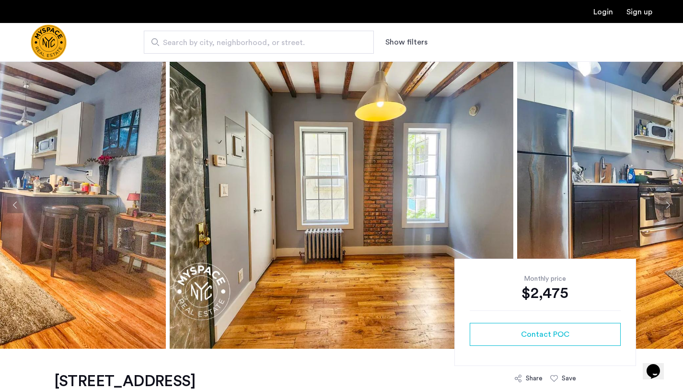
click at [662, 204] on button "Next apartment" at bounding box center [667, 205] width 16 height 16
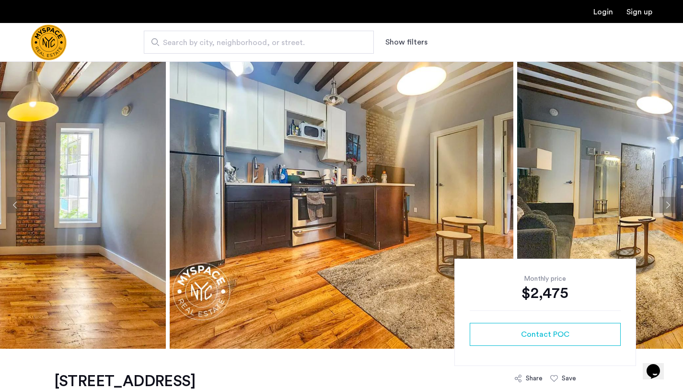
click at [662, 204] on button "Next apartment" at bounding box center [667, 205] width 16 height 16
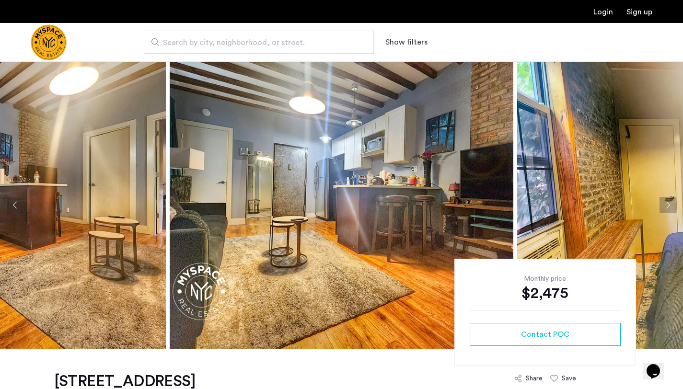
click at [662, 204] on button "Next apartment" at bounding box center [667, 205] width 16 height 16
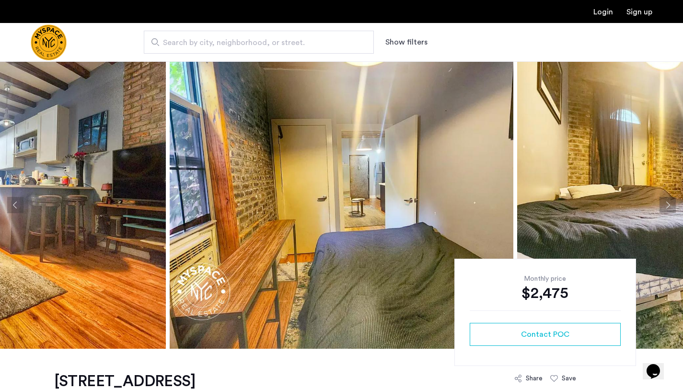
click at [663, 205] on button "Next apartment" at bounding box center [667, 205] width 16 height 16
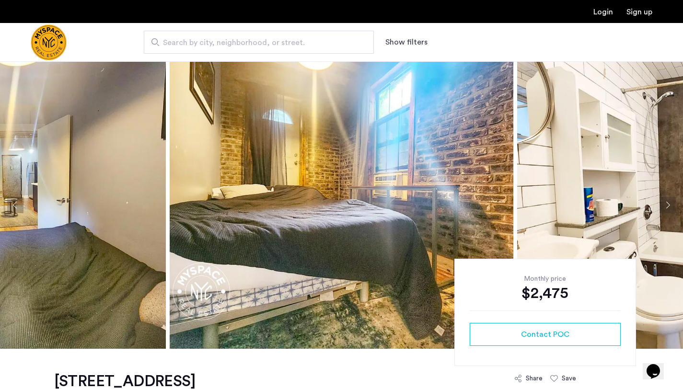
click at [663, 205] on button "Next apartment" at bounding box center [667, 205] width 16 height 16
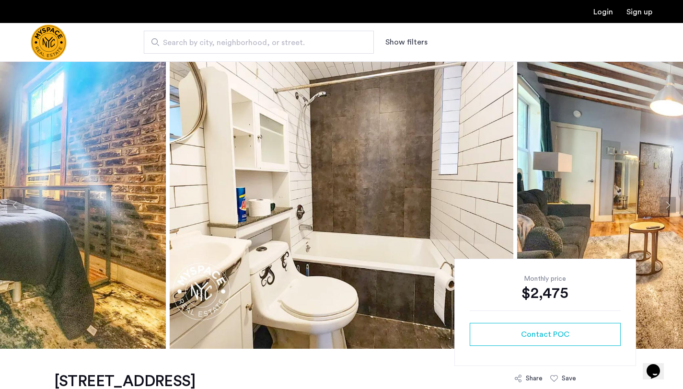
click at [663, 204] on button "Next apartment" at bounding box center [667, 205] width 16 height 16
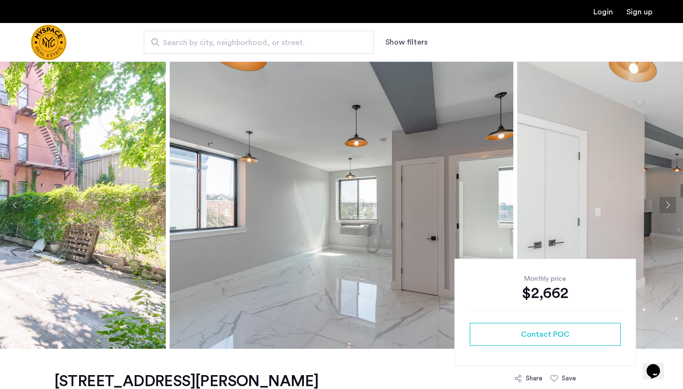
click at [665, 205] on button "Next apartment" at bounding box center [667, 205] width 16 height 16
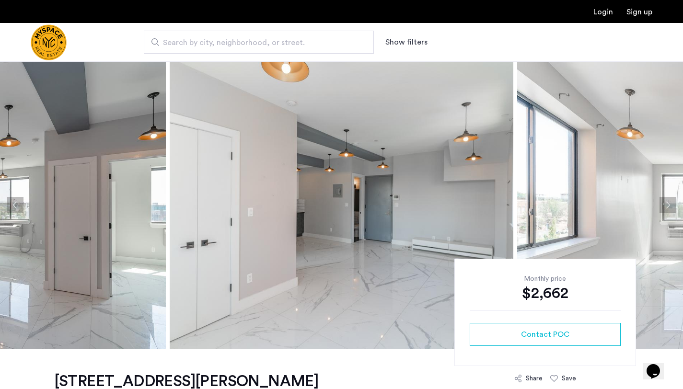
click at [665, 205] on button "Next apartment" at bounding box center [667, 205] width 16 height 16
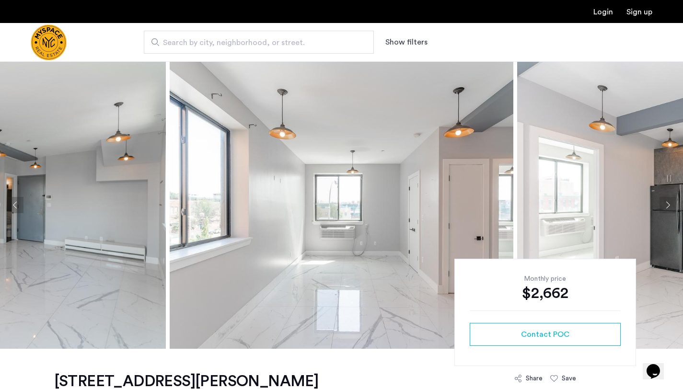
click at [665, 205] on button "Next apartment" at bounding box center [667, 205] width 16 height 16
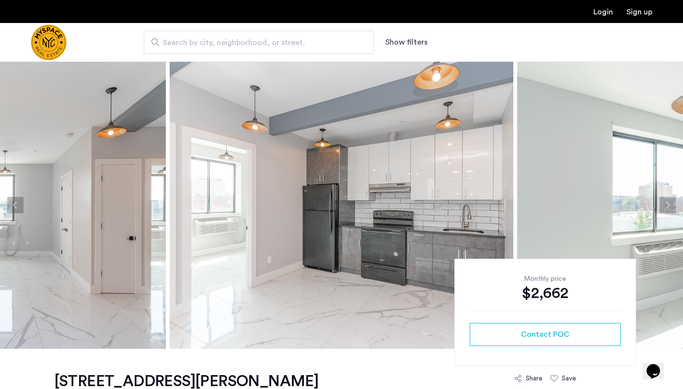
click at [665, 205] on button "Next apartment" at bounding box center [667, 205] width 16 height 16
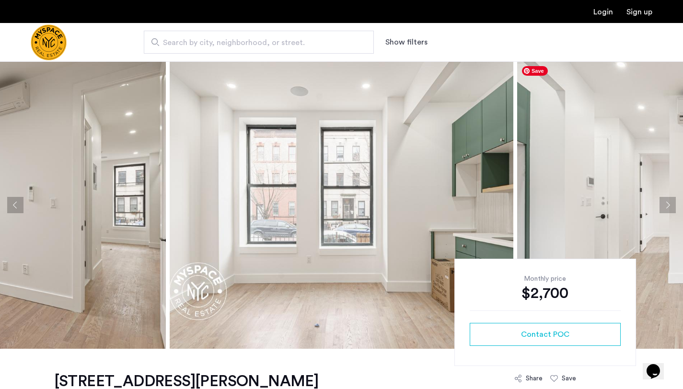
click at [673, 205] on button "Next apartment" at bounding box center [667, 205] width 16 height 16
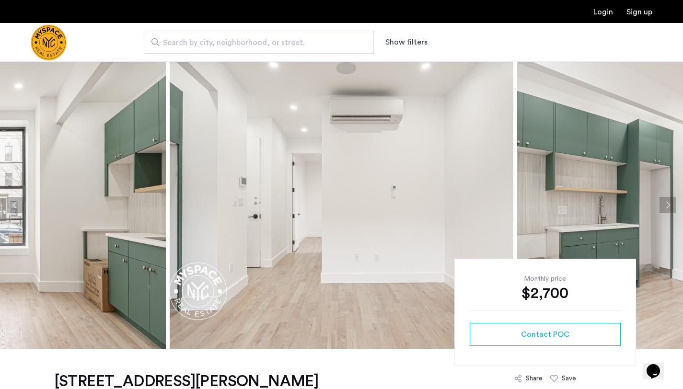
click at [672, 205] on button "Next apartment" at bounding box center [667, 205] width 16 height 16
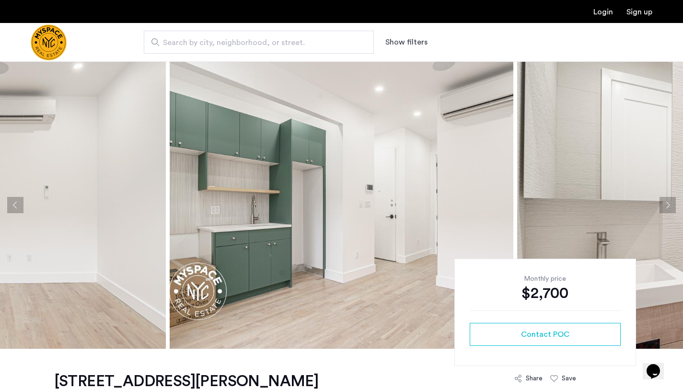
click at [672, 205] on button "Next apartment" at bounding box center [667, 205] width 16 height 16
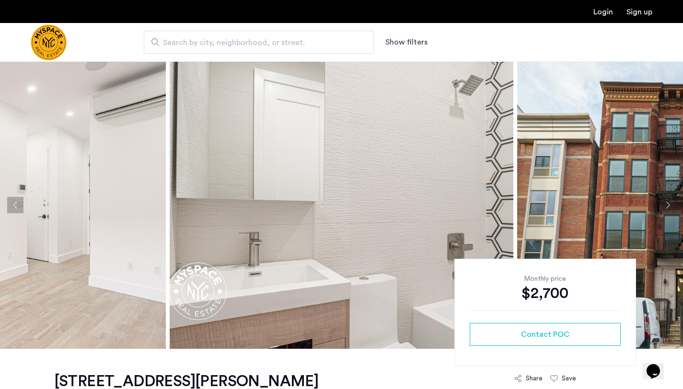
click at [673, 205] on button "Next apartment" at bounding box center [667, 205] width 16 height 16
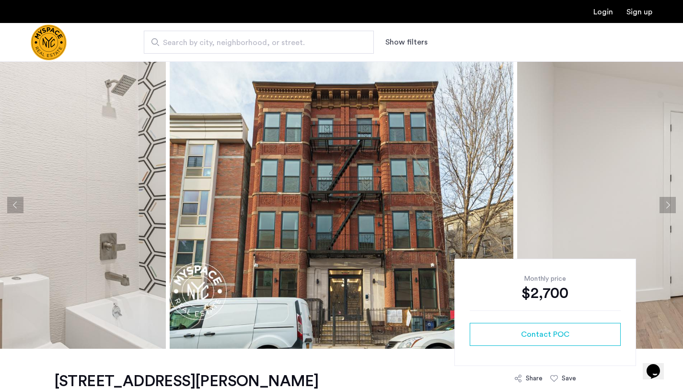
click at [673, 205] on button "Next apartment" at bounding box center [667, 205] width 16 height 16
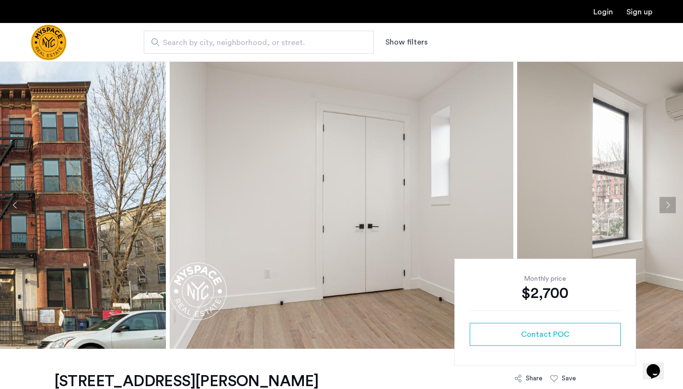
click at [673, 205] on button "Next apartment" at bounding box center [667, 205] width 16 height 16
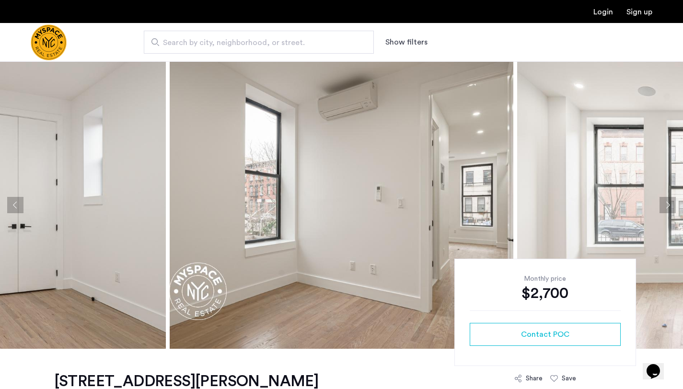
click at [673, 205] on button "Next apartment" at bounding box center [667, 205] width 16 height 16
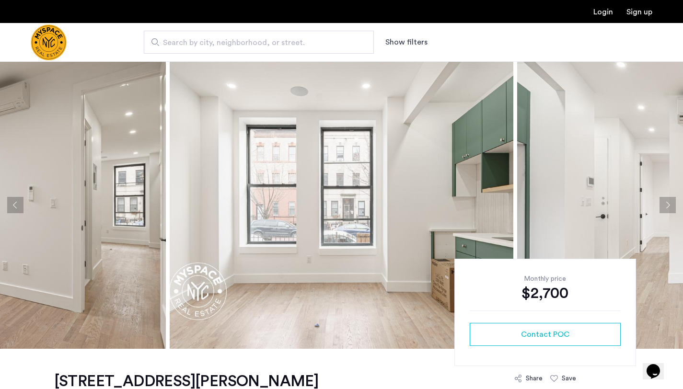
click at [673, 204] on button "Next apartment" at bounding box center [667, 205] width 16 height 16
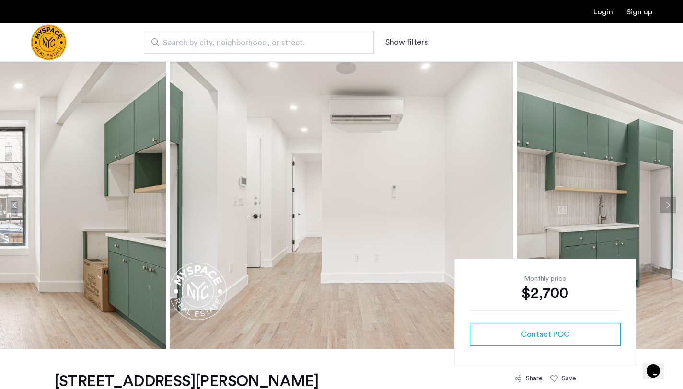
click at [673, 204] on button "Next apartment" at bounding box center [667, 205] width 16 height 16
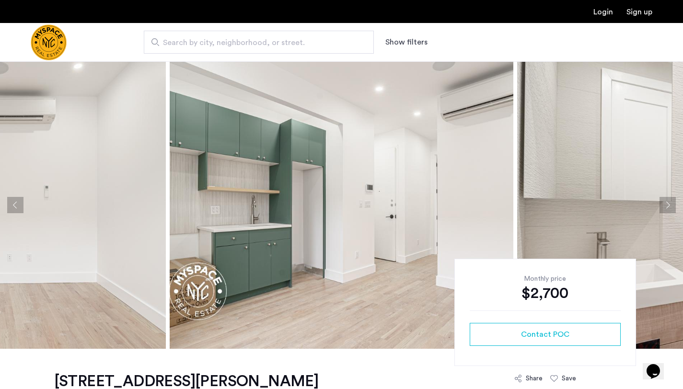
click at [673, 204] on button "Next apartment" at bounding box center [667, 205] width 16 height 16
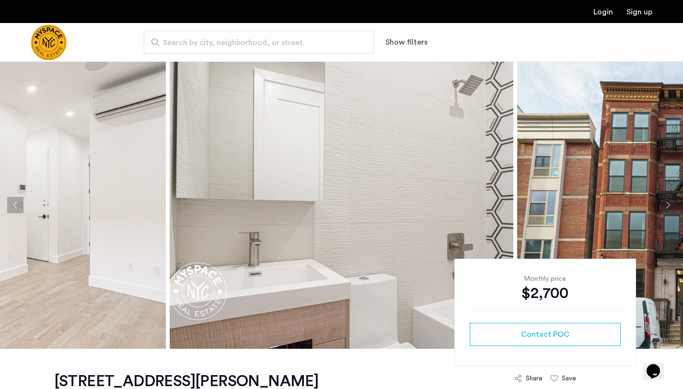
click at [673, 204] on button "Next apartment" at bounding box center [667, 205] width 16 height 16
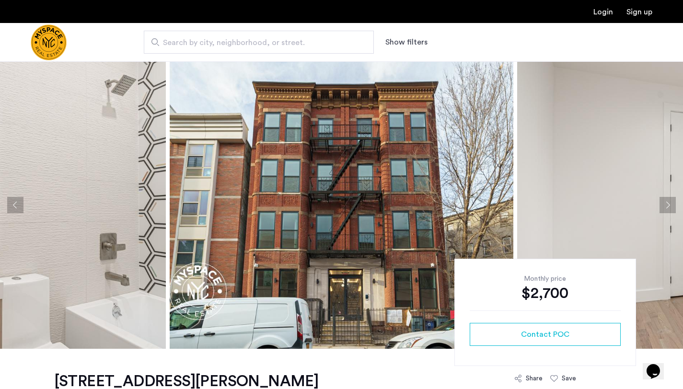
click at [673, 204] on button "Next apartment" at bounding box center [667, 205] width 16 height 16
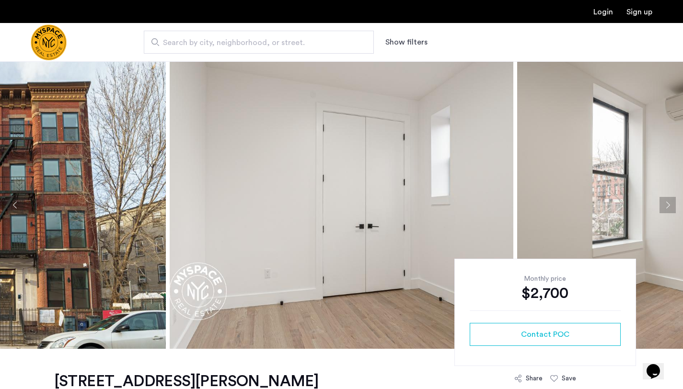
click at [673, 204] on button "Next apartment" at bounding box center [667, 205] width 16 height 16
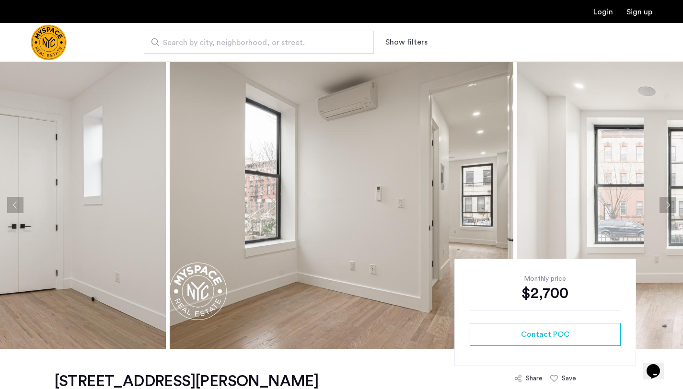
click at [673, 204] on button "Next apartment" at bounding box center [667, 205] width 16 height 16
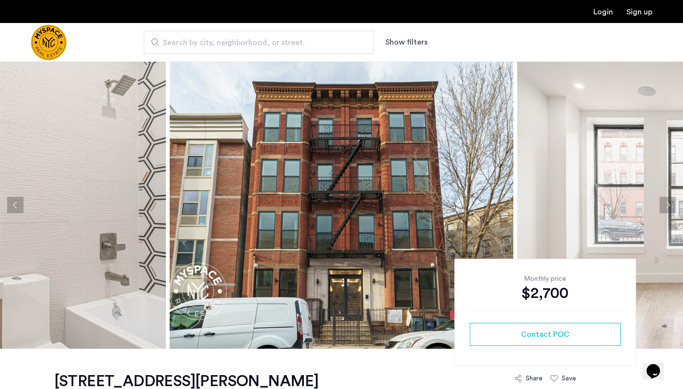
click at [668, 206] on button "Next apartment" at bounding box center [667, 205] width 16 height 16
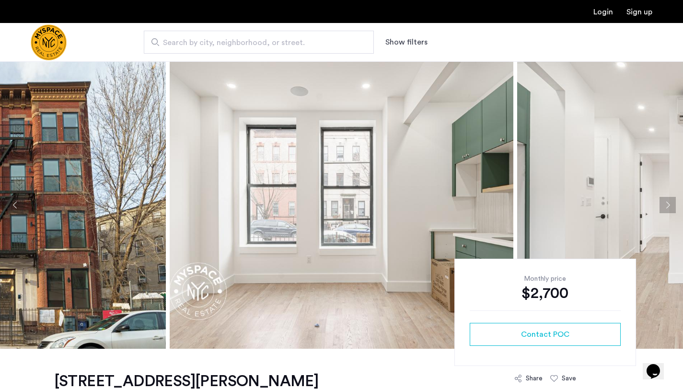
click at [668, 206] on button "Next apartment" at bounding box center [667, 205] width 16 height 16
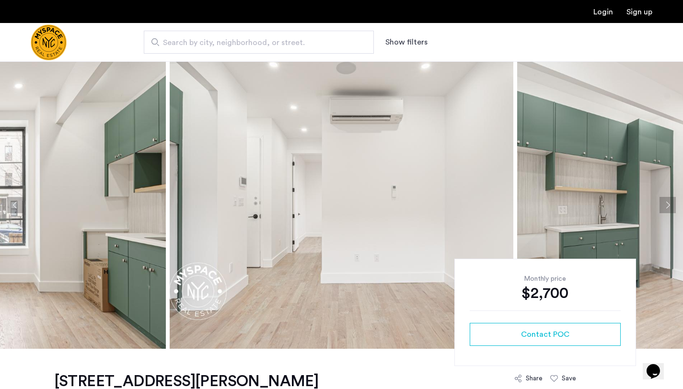
click at [668, 206] on button "Next apartment" at bounding box center [667, 205] width 16 height 16
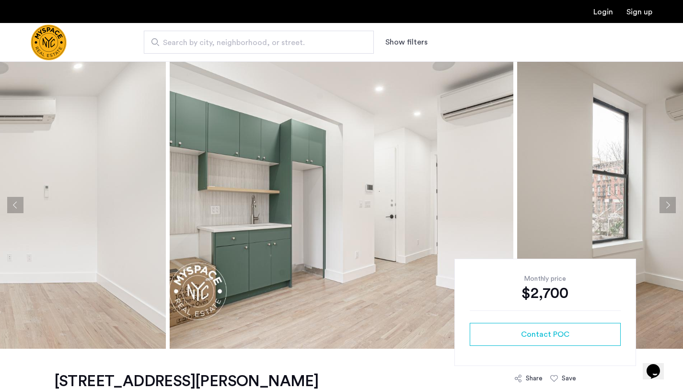
click at [668, 206] on button "Next apartment" at bounding box center [667, 205] width 16 height 16
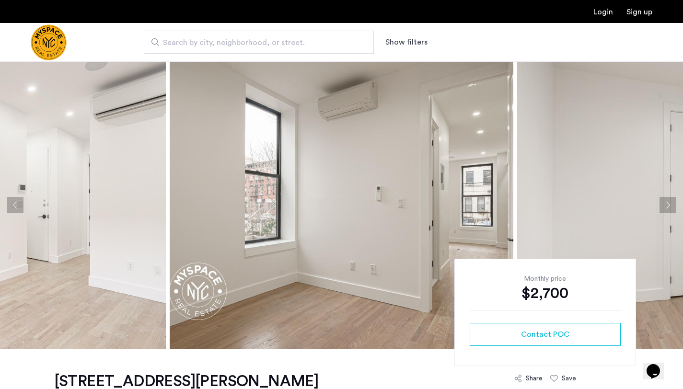
click at [668, 206] on button "Next apartment" at bounding box center [667, 205] width 16 height 16
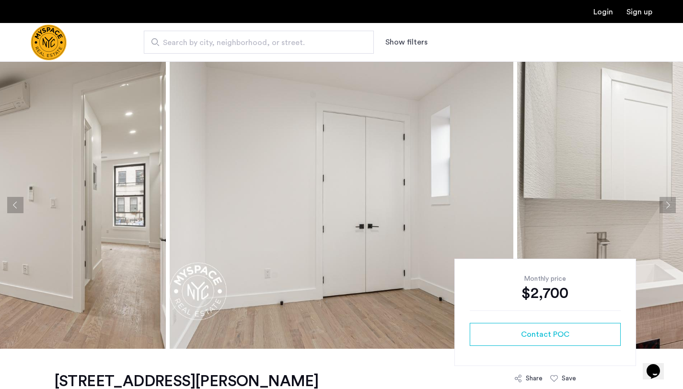
click at [668, 206] on button "Next apartment" at bounding box center [667, 205] width 16 height 16
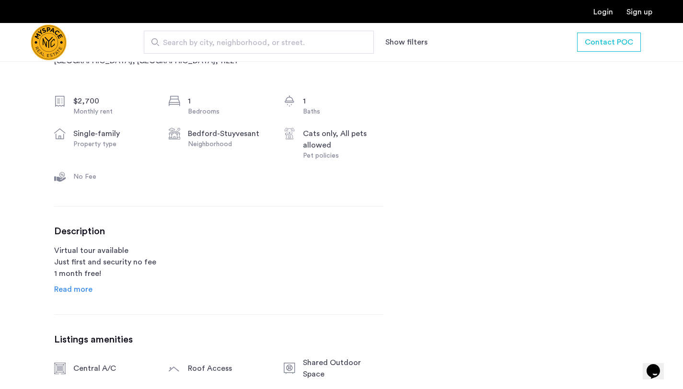
scroll to position [337, 0]
click at [76, 287] on span "Read more" at bounding box center [73, 288] width 38 height 8
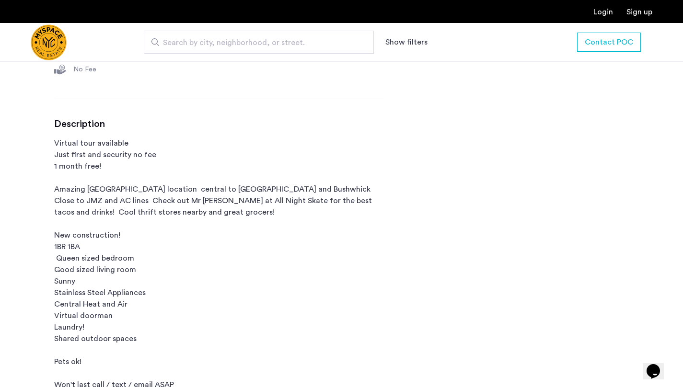
scroll to position [446, 0]
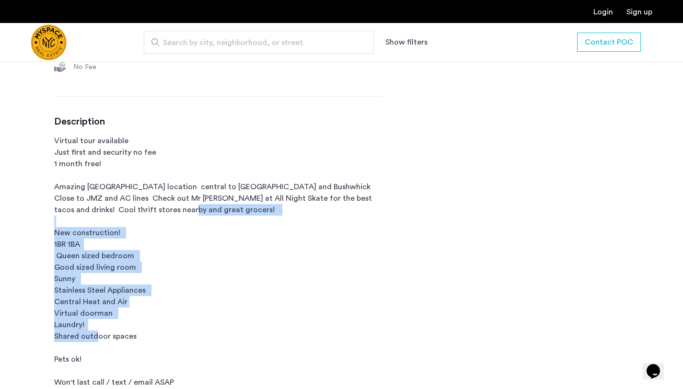
drag, startPoint x: 53, startPoint y: 236, endPoint x: 122, endPoint y: 368, distance: 149.4
click at [122, 368] on p "Virtual tour available Just first and security no fee 1 month free! Amazing Oce…" at bounding box center [218, 261] width 329 height 253
drag, startPoint x: 122, startPoint y: 368, endPoint x: 82, endPoint y: 247, distance: 127.7
click at [82, 247] on p "Virtual tour available Just first and security no fee 1 month free! Amazing Oce…" at bounding box center [218, 261] width 329 height 253
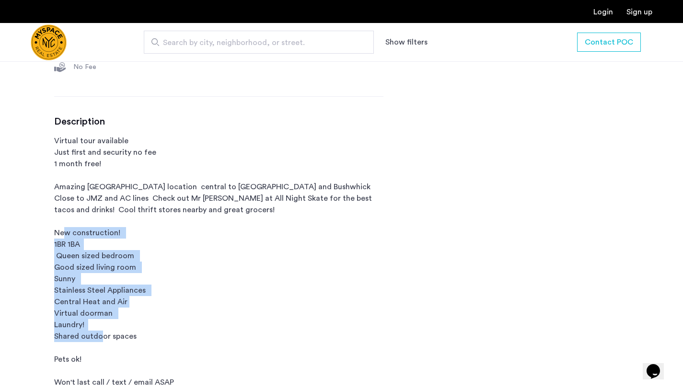
click at [82, 247] on p "Virtual tour available Just first and security no fee 1 month free! Amazing Oce…" at bounding box center [218, 261] width 329 height 253
drag, startPoint x: 82, startPoint y: 247, endPoint x: 114, endPoint y: 348, distance: 105.9
click at [114, 348] on p "Virtual tour available Just first and security no fee 1 month free! Amazing Oce…" at bounding box center [218, 261] width 329 height 253
click at [113, 348] on p "Virtual tour available Just first and security no fee 1 month free! Amazing Oce…" at bounding box center [218, 261] width 329 height 253
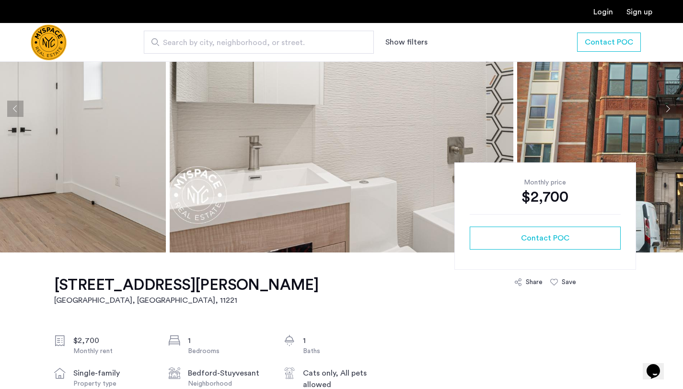
scroll to position [0, 0]
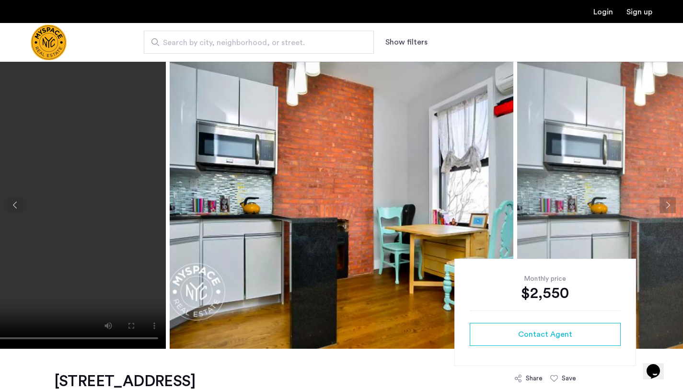
click at [665, 200] on button "Next apartment" at bounding box center [667, 205] width 16 height 16
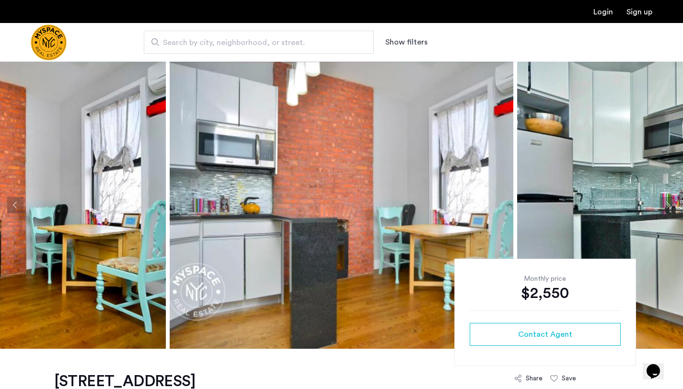
click at [665, 200] on button "Next apartment" at bounding box center [667, 205] width 16 height 16
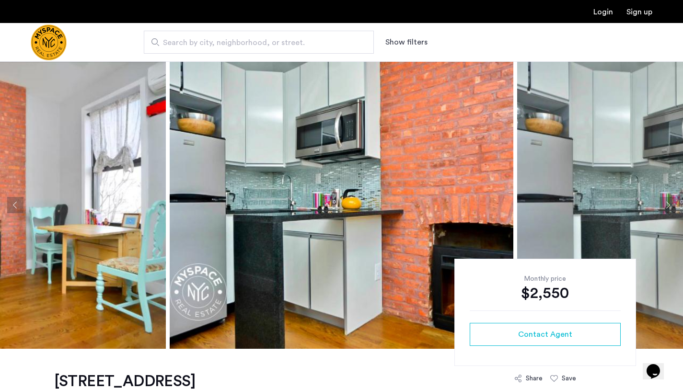
click at [666, 200] on button "Next apartment" at bounding box center [667, 205] width 16 height 16
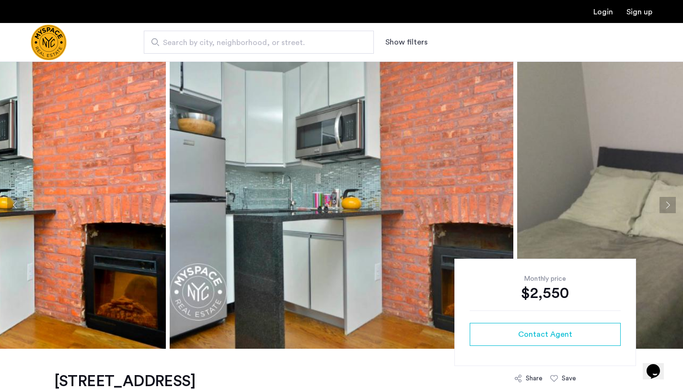
click at [666, 200] on button "Next apartment" at bounding box center [667, 205] width 16 height 16
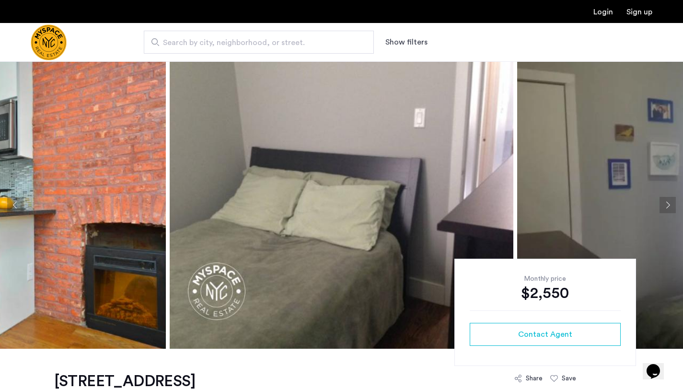
click at [666, 199] on button "Next apartment" at bounding box center [667, 205] width 16 height 16
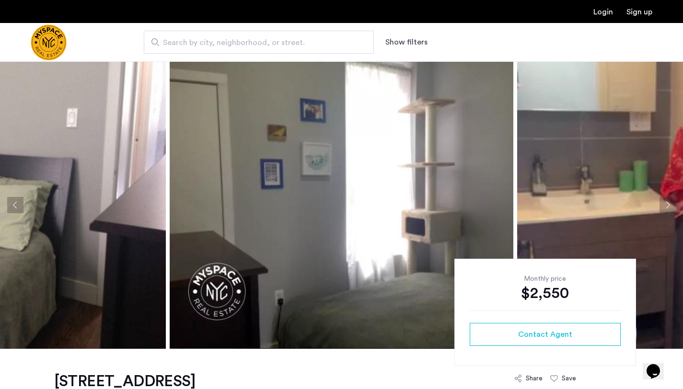
click at [666, 199] on button "Next apartment" at bounding box center [667, 205] width 16 height 16
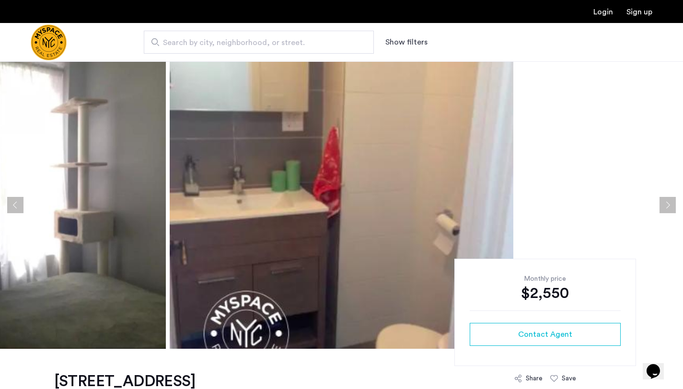
click at [666, 199] on button "Next apartment" at bounding box center [667, 205] width 16 height 16
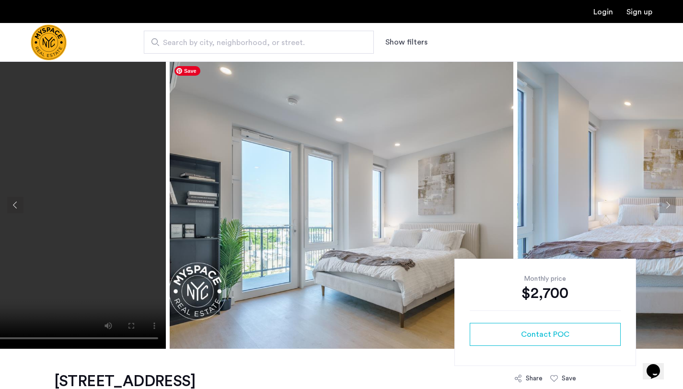
click at [379, 246] on img at bounding box center [341, 204] width 343 height 287
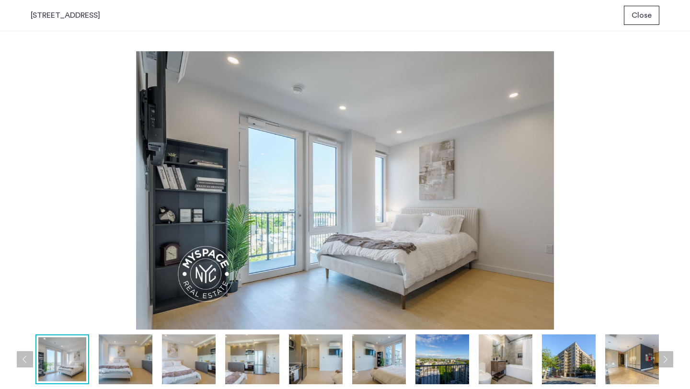
click at [664, 361] on button "Next apartment" at bounding box center [665, 359] width 16 height 16
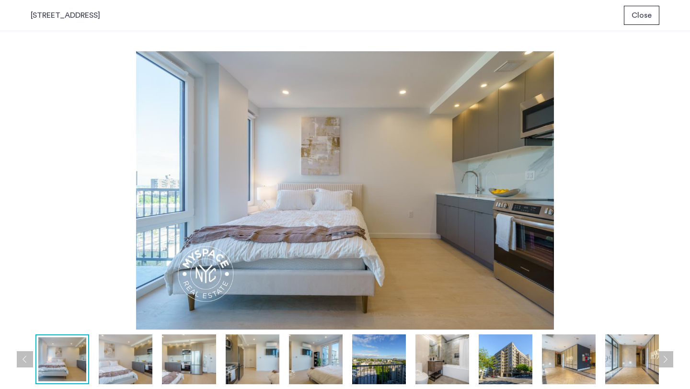
click at [664, 361] on button "Next apartment" at bounding box center [665, 359] width 16 height 16
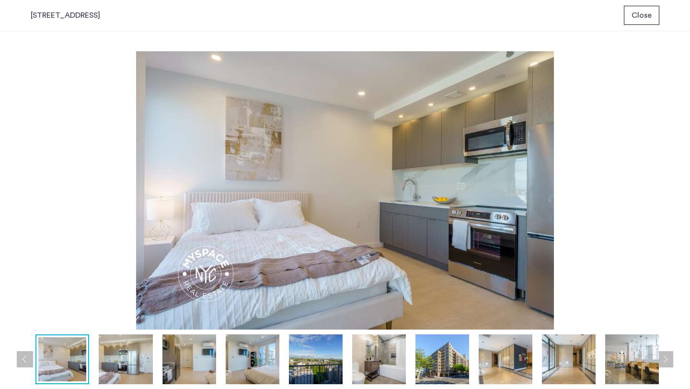
click at [664, 361] on button "Next apartment" at bounding box center [665, 359] width 16 height 16
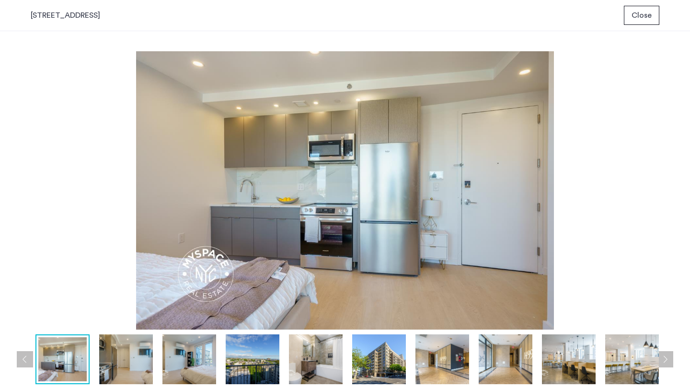
click at [664, 361] on button "Next apartment" at bounding box center [665, 359] width 16 height 16
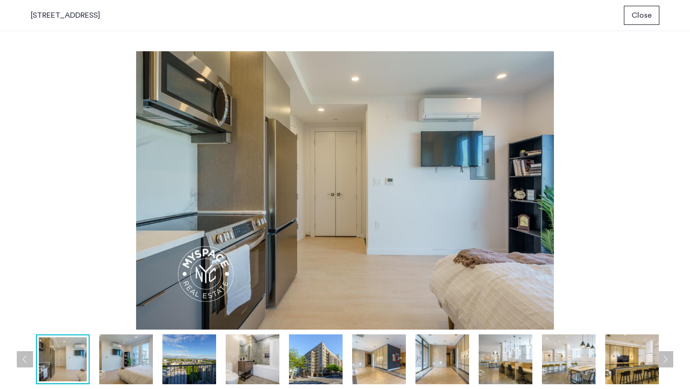
click at [664, 361] on button "Next apartment" at bounding box center [665, 359] width 16 height 16
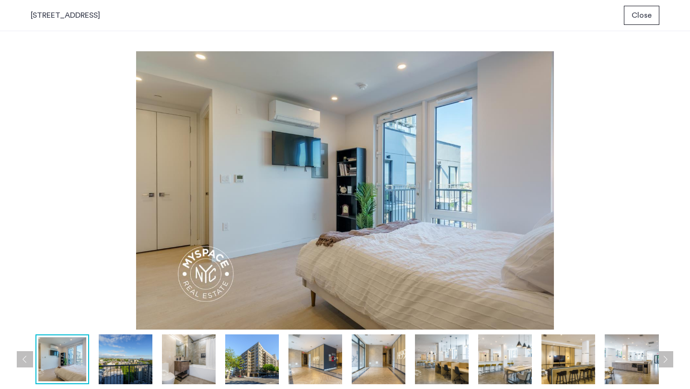
click at [664, 361] on button "Next apartment" at bounding box center [665, 359] width 16 height 16
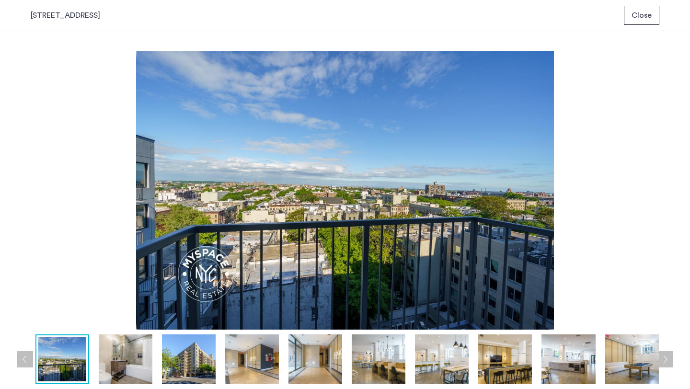
click at [664, 361] on button "Next apartment" at bounding box center [665, 359] width 16 height 16
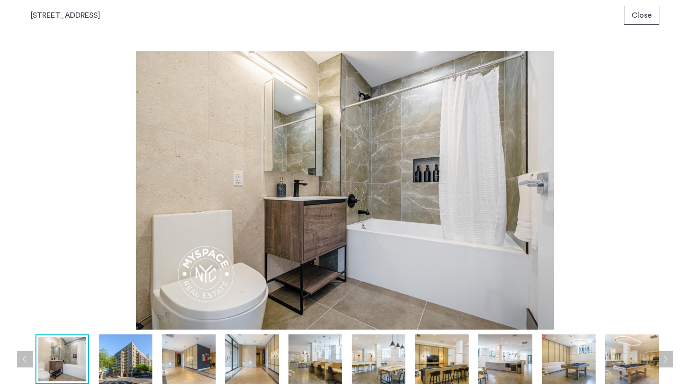
click at [664, 361] on button "Next apartment" at bounding box center [665, 359] width 16 height 16
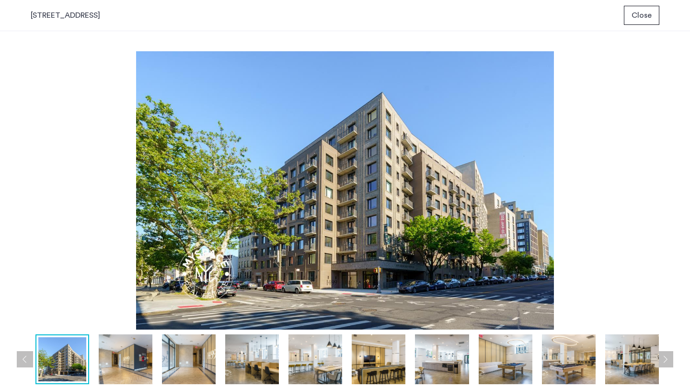
click at [664, 361] on button "Next apartment" at bounding box center [665, 359] width 16 height 16
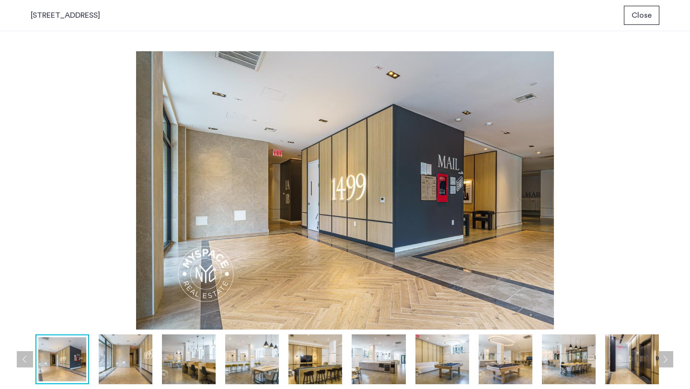
click at [664, 362] on button "Next apartment" at bounding box center [665, 359] width 16 height 16
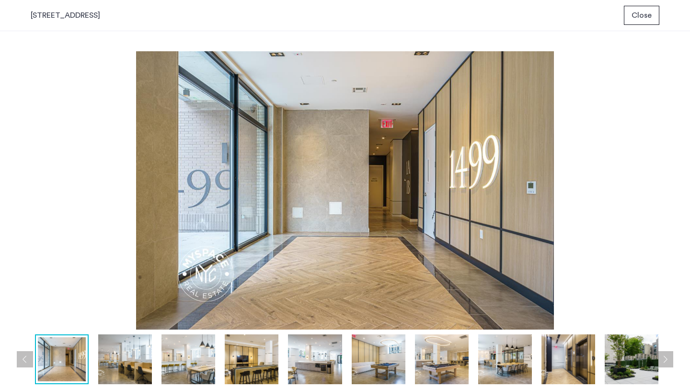
click at [664, 362] on button "Next apartment" at bounding box center [665, 359] width 16 height 16
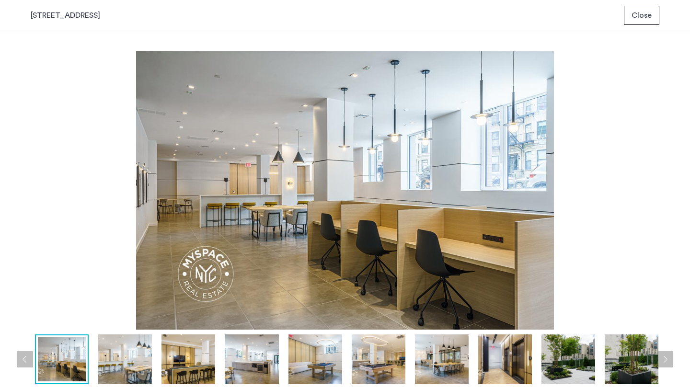
click at [664, 362] on button "Next apartment" at bounding box center [665, 359] width 16 height 16
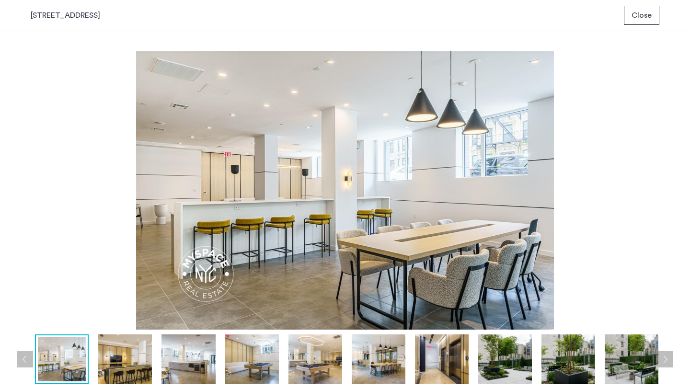
click at [664, 362] on button "Next apartment" at bounding box center [665, 359] width 16 height 16
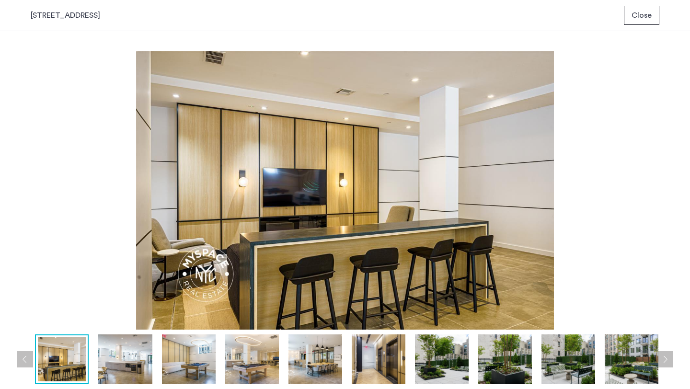
click at [664, 362] on button "Next apartment" at bounding box center [665, 359] width 16 height 16
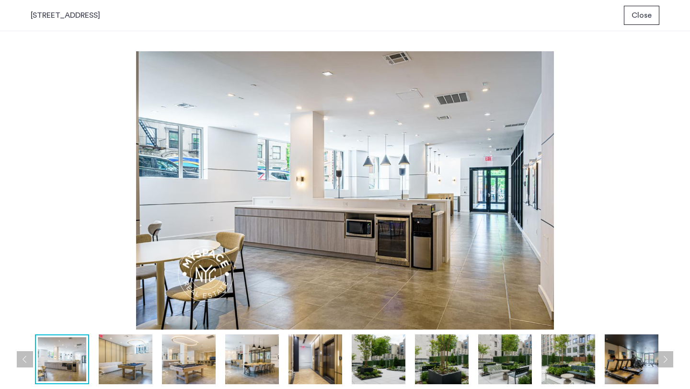
click at [664, 362] on button "Next apartment" at bounding box center [665, 359] width 16 height 16
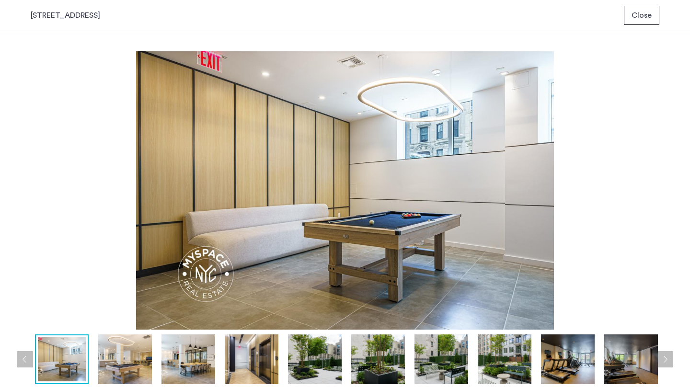
click at [664, 362] on button "Next apartment" at bounding box center [665, 359] width 16 height 16
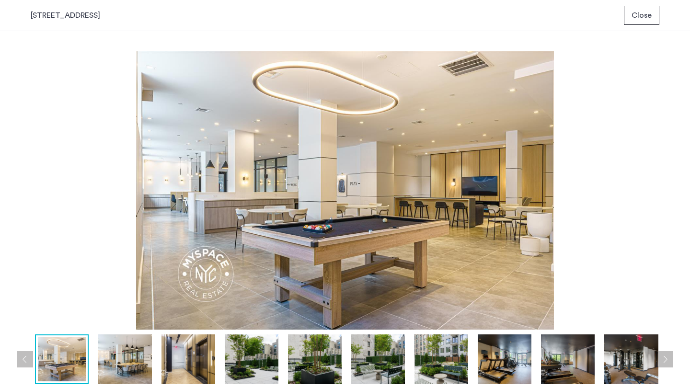
click at [664, 362] on button "Next apartment" at bounding box center [665, 359] width 16 height 16
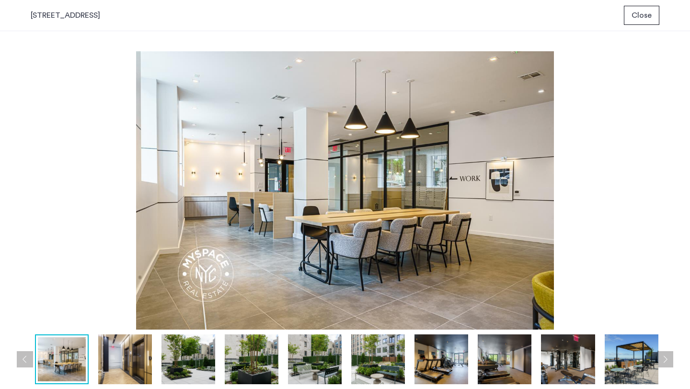
click at [664, 362] on button "Next apartment" at bounding box center [665, 359] width 16 height 16
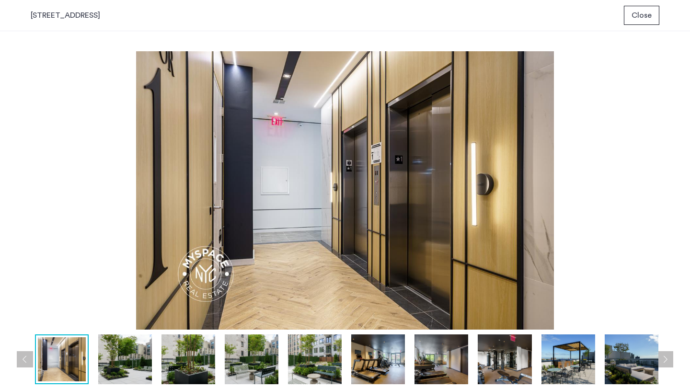
click at [664, 362] on button "Next apartment" at bounding box center [665, 359] width 16 height 16
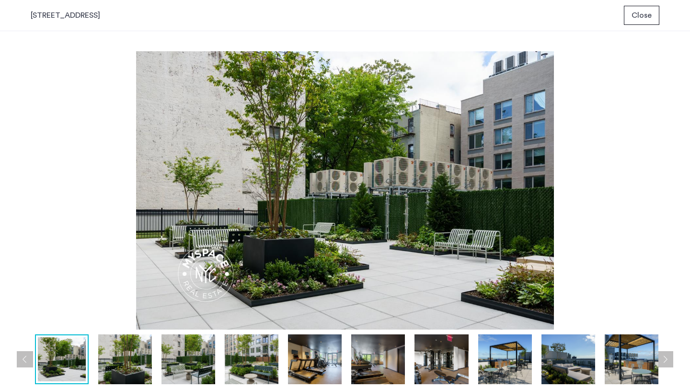
click at [664, 362] on button "Next apartment" at bounding box center [665, 359] width 16 height 16
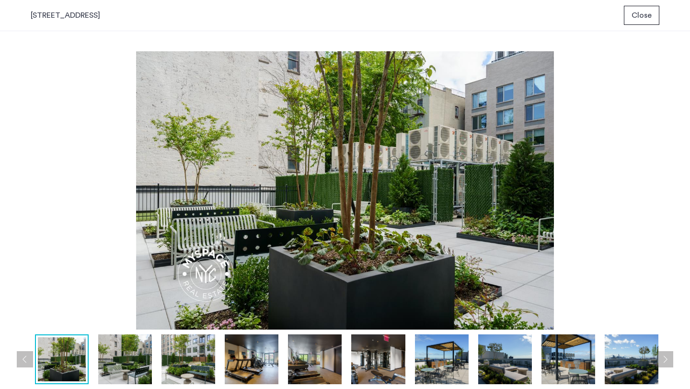
click at [664, 362] on button "Next apartment" at bounding box center [665, 359] width 16 height 16
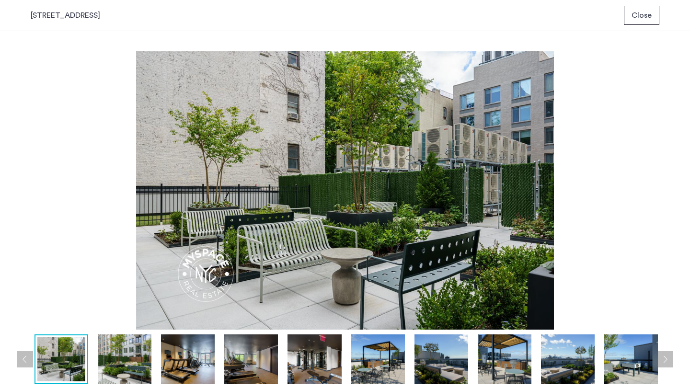
click at [664, 362] on button "Next apartment" at bounding box center [665, 359] width 16 height 16
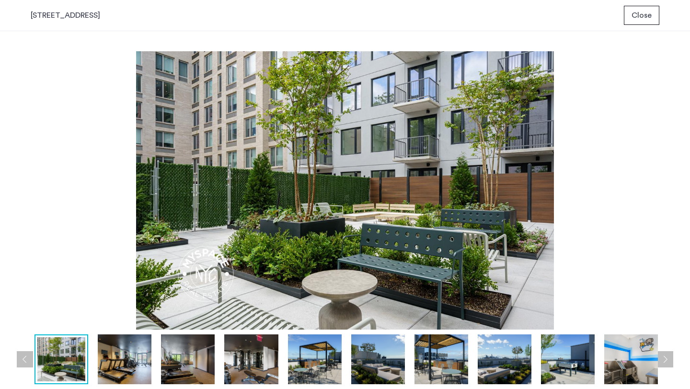
click at [664, 362] on button "Next apartment" at bounding box center [665, 359] width 16 height 16
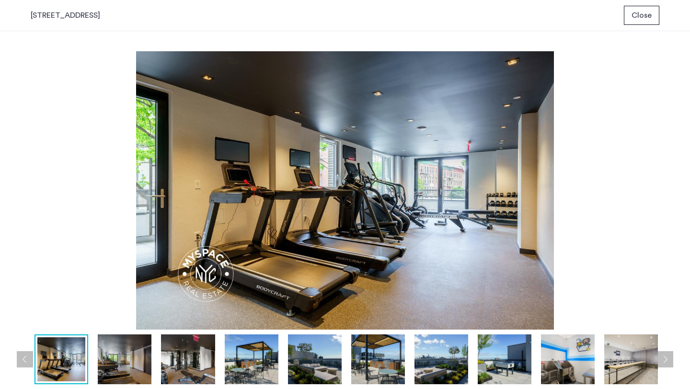
click at [664, 362] on button "Next apartment" at bounding box center [665, 359] width 16 height 16
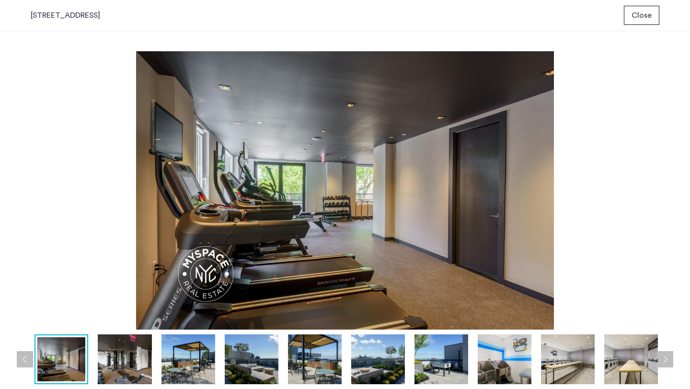
click at [664, 362] on button "Next apartment" at bounding box center [665, 359] width 16 height 16
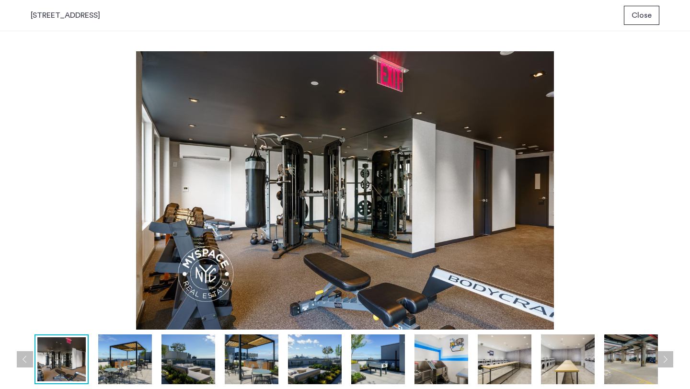
click at [664, 362] on button "Next apartment" at bounding box center [665, 359] width 16 height 16
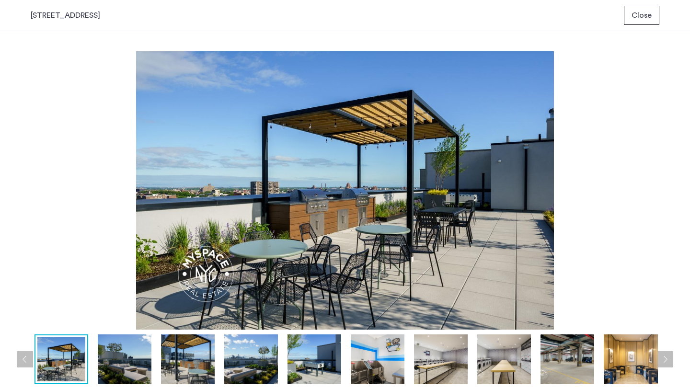
click at [664, 362] on button "Next apartment" at bounding box center [665, 359] width 16 height 16
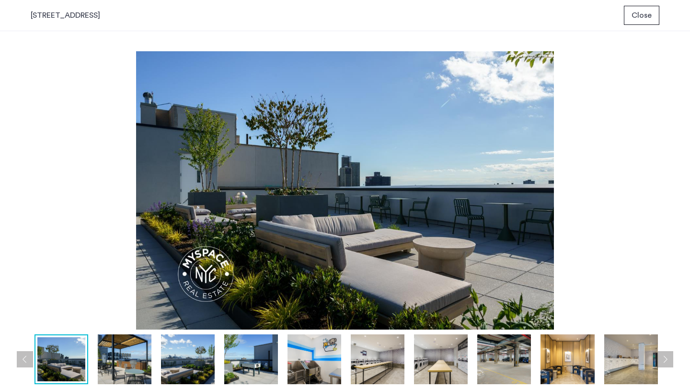
click at [664, 362] on button "Next apartment" at bounding box center [665, 359] width 16 height 16
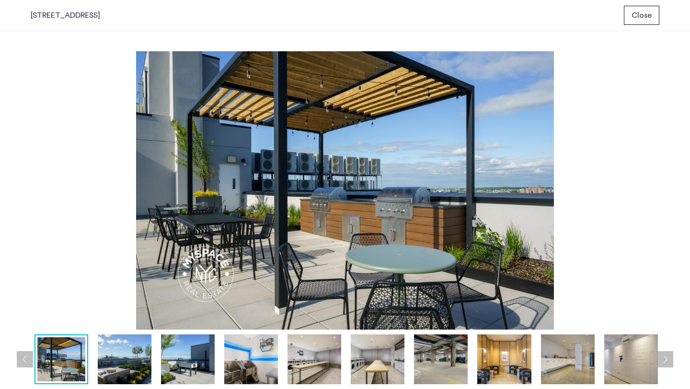
click at [664, 362] on button "Next apartment" at bounding box center [665, 359] width 16 height 16
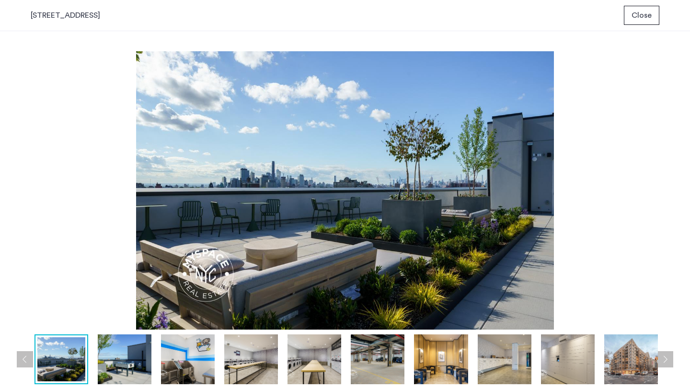
click at [664, 362] on button "Next apartment" at bounding box center [665, 359] width 16 height 16
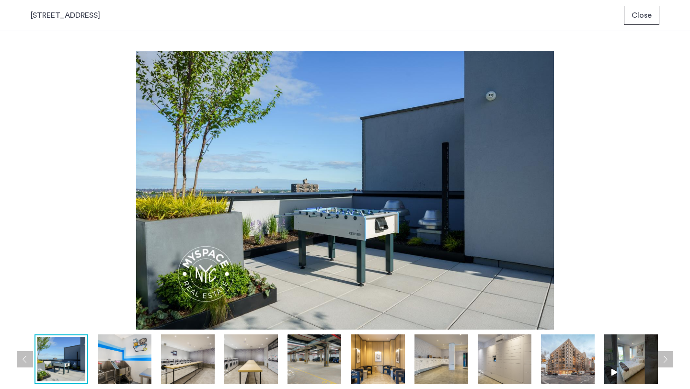
click at [664, 362] on button "Next apartment" at bounding box center [665, 359] width 16 height 16
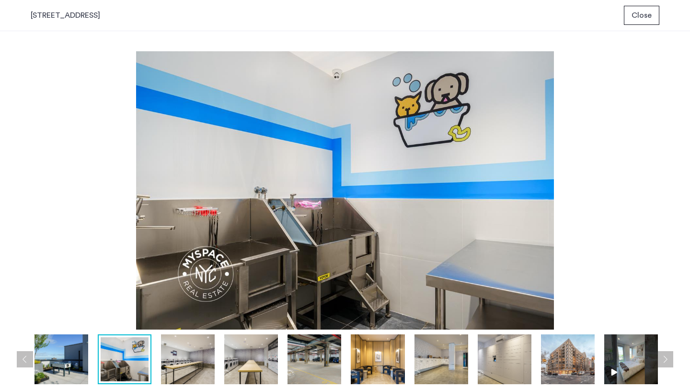
click at [664, 362] on button "Next apartment" at bounding box center [665, 359] width 16 height 16
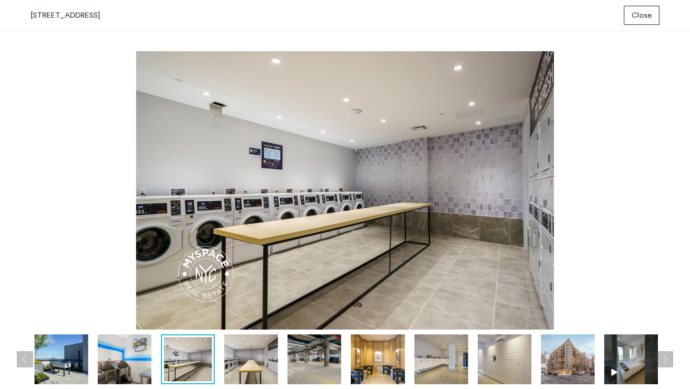
click at [664, 362] on button "Next apartment" at bounding box center [665, 359] width 16 height 16
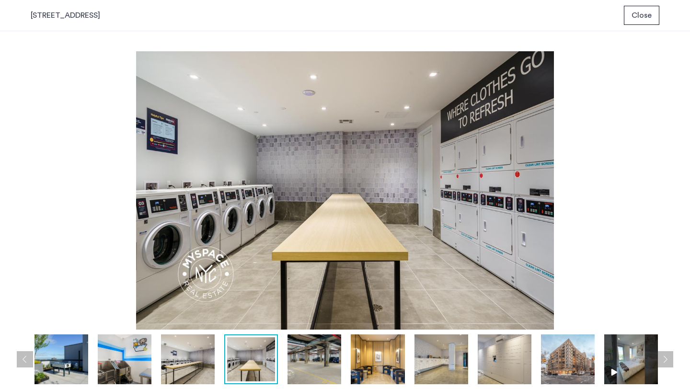
click at [664, 362] on button "Next apartment" at bounding box center [665, 359] width 16 height 16
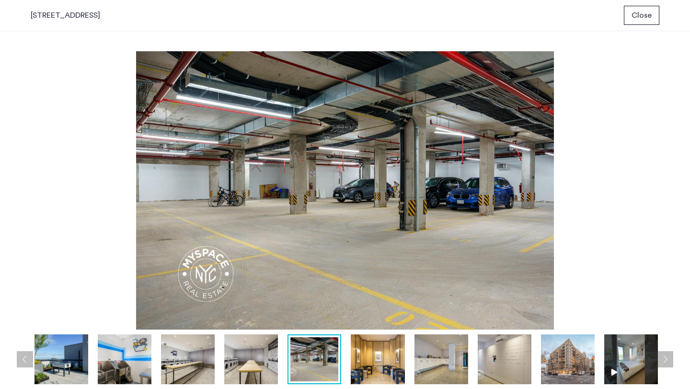
click at [664, 362] on button "Next apartment" at bounding box center [665, 359] width 16 height 16
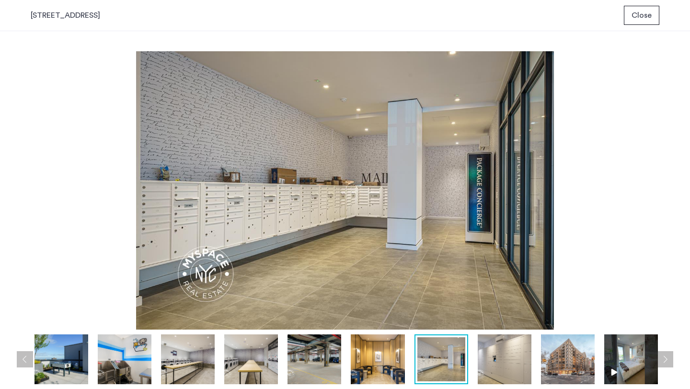
click at [664, 362] on button "Next apartment" at bounding box center [665, 359] width 16 height 16
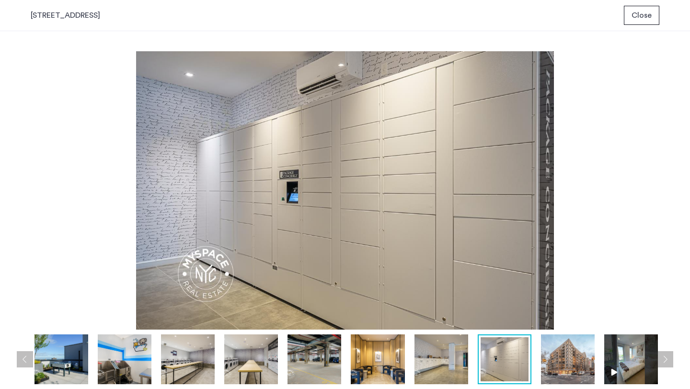
click at [664, 362] on button "Next apartment" at bounding box center [665, 359] width 16 height 16
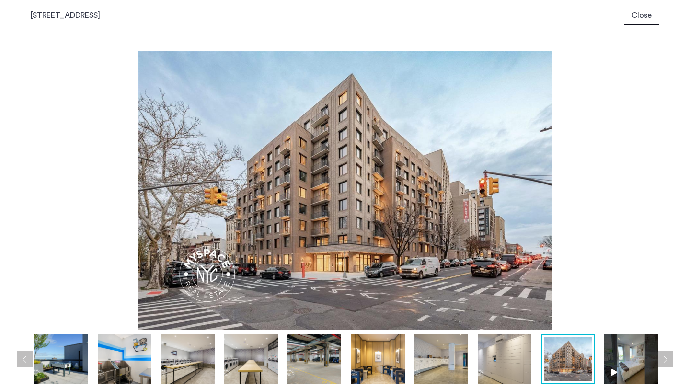
click at [647, 5] on div "1499 Bedford Avenue, Crown Heights, Brooklyn, NY, 11216, Unit 10F Close" at bounding box center [345, 15] width 690 height 31
click at [645, 11] on span "Close" at bounding box center [641, 15] width 20 height 11
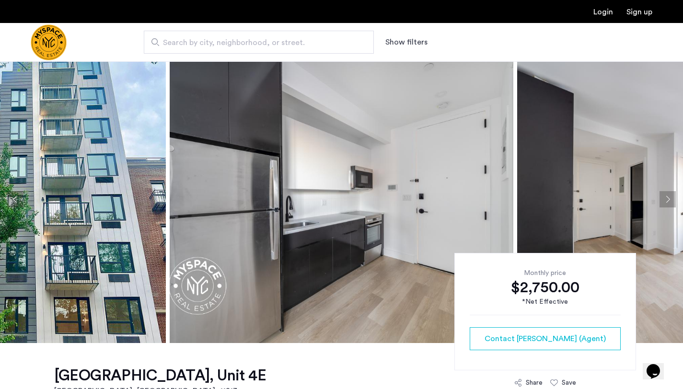
click at [672, 197] on button "Next apartment" at bounding box center [667, 199] width 16 height 16
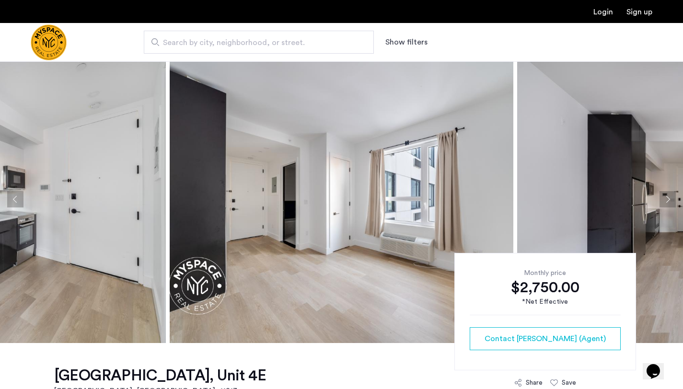
click at [672, 197] on button "Next apartment" at bounding box center [667, 199] width 16 height 16
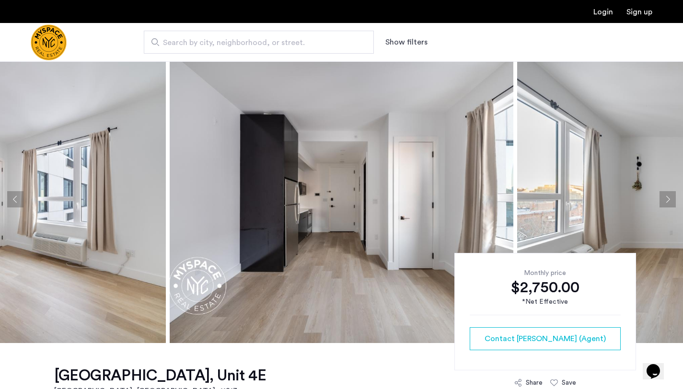
click at [672, 197] on button "Next apartment" at bounding box center [667, 199] width 16 height 16
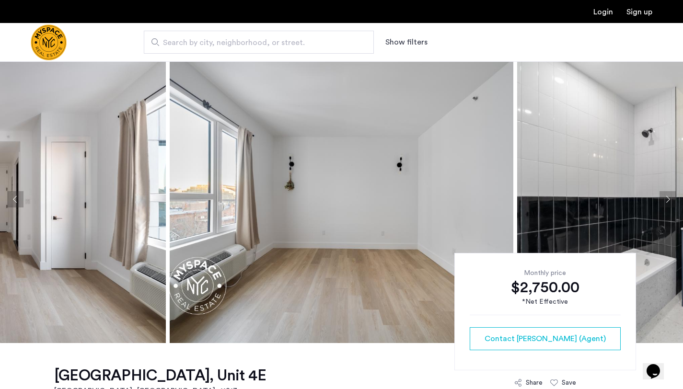
click at [672, 197] on button "Next apartment" at bounding box center [667, 199] width 16 height 16
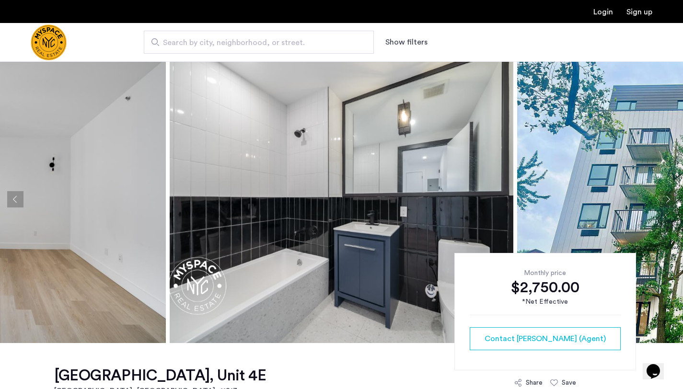
click at [672, 197] on button "Next apartment" at bounding box center [667, 199] width 16 height 16
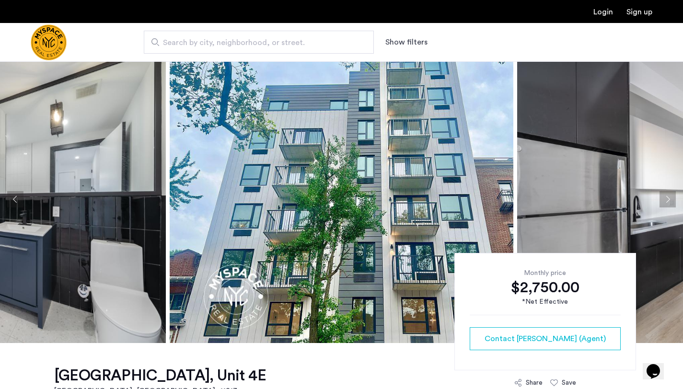
click at [672, 197] on button "Next apartment" at bounding box center [667, 199] width 16 height 16
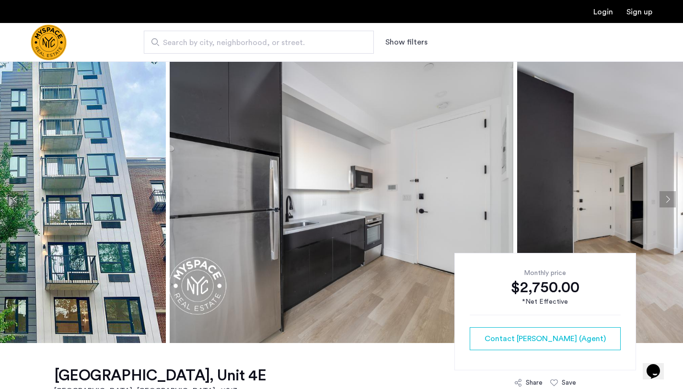
click at [672, 197] on button "Next apartment" at bounding box center [667, 199] width 16 height 16
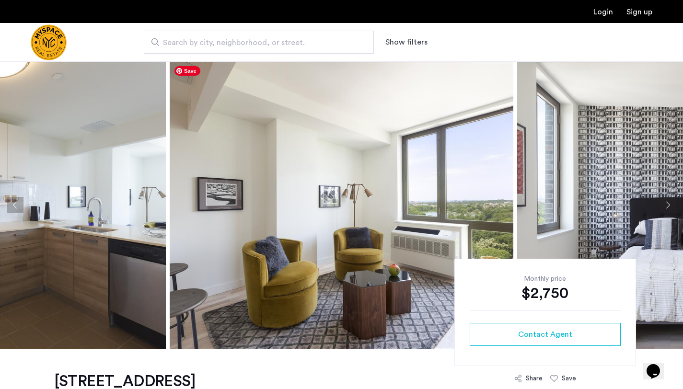
click at [458, 217] on img at bounding box center [341, 204] width 343 height 287
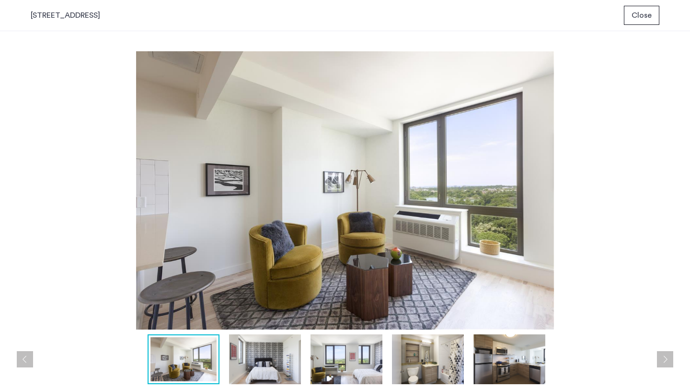
click at [665, 355] on button "Next apartment" at bounding box center [665, 359] width 16 height 16
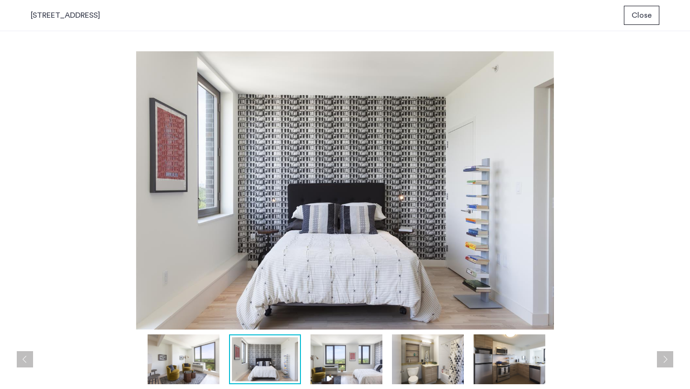
click at [665, 355] on button "Next apartment" at bounding box center [665, 359] width 16 height 16
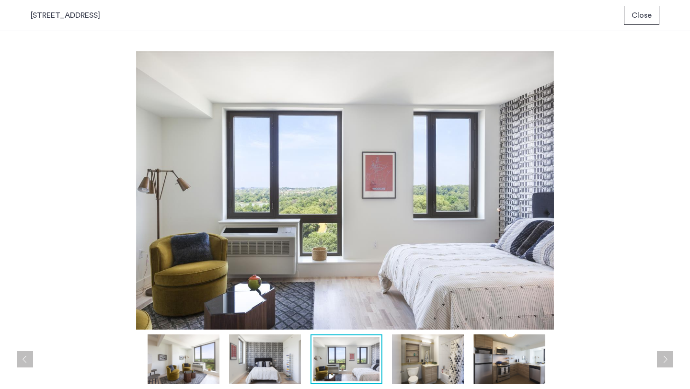
click at [665, 355] on button "Next apartment" at bounding box center [665, 359] width 16 height 16
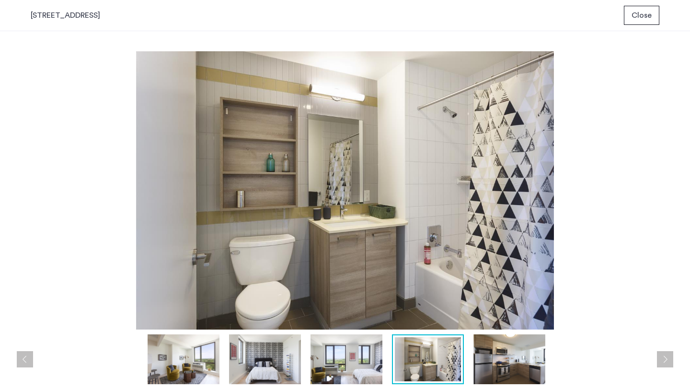
click at [665, 355] on button "Next apartment" at bounding box center [665, 359] width 16 height 16
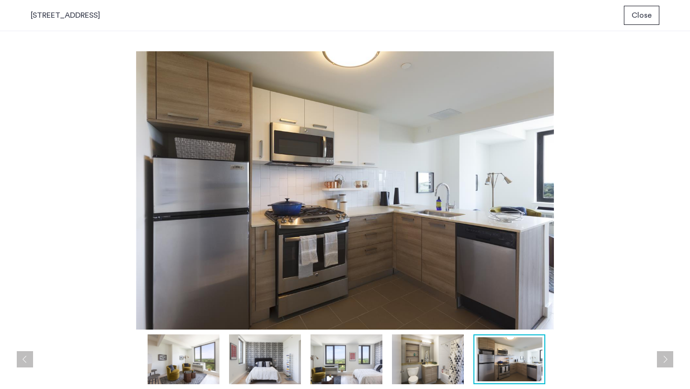
click at [665, 355] on button "Next apartment" at bounding box center [665, 359] width 16 height 16
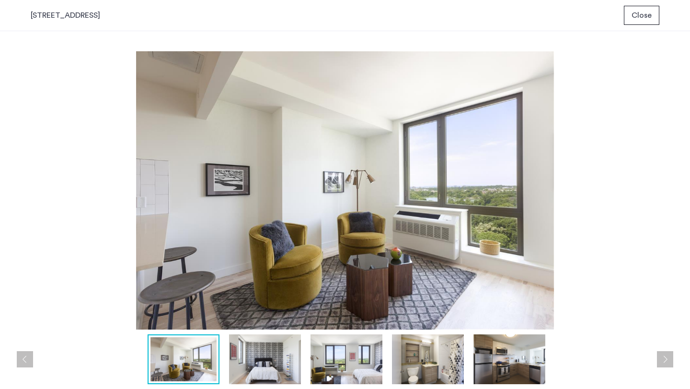
click at [665, 355] on button "Next apartment" at bounding box center [665, 359] width 16 height 16
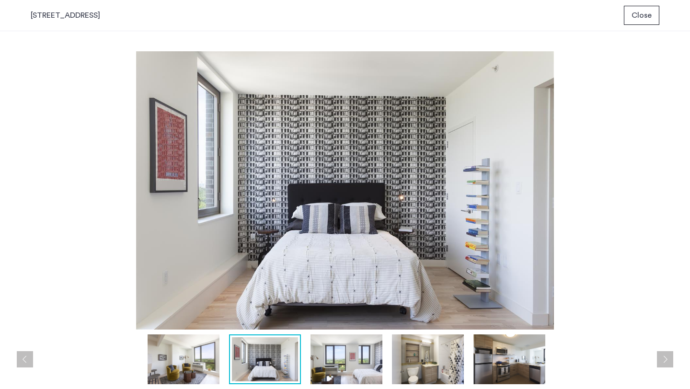
click at [665, 355] on button "Next apartment" at bounding box center [665, 359] width 16 height 16
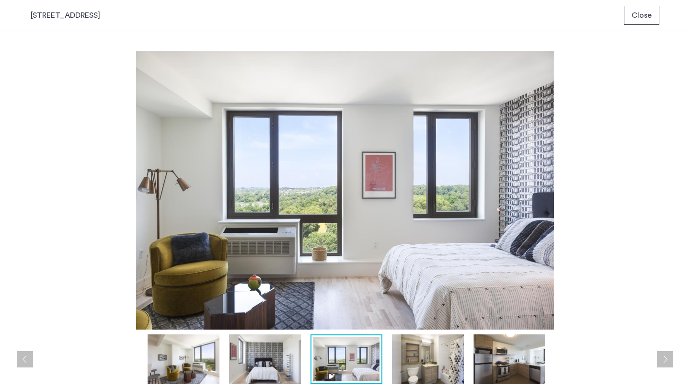
click at [665, 355] on button "Next apartment" at bounding box center [665, 359] width 16 height 16
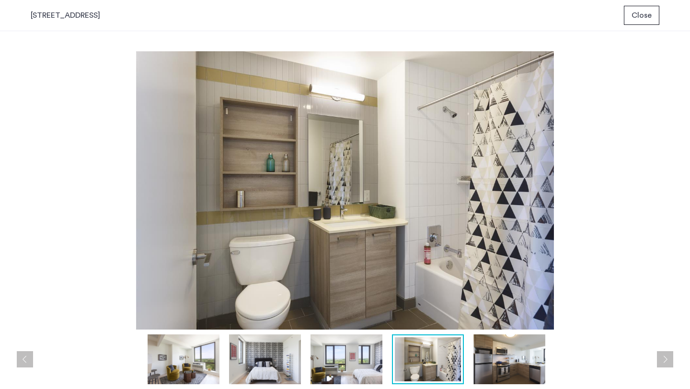
click at [665, 355] on button "Next apartment" at bounding box center [665, 359] width 16 height 16
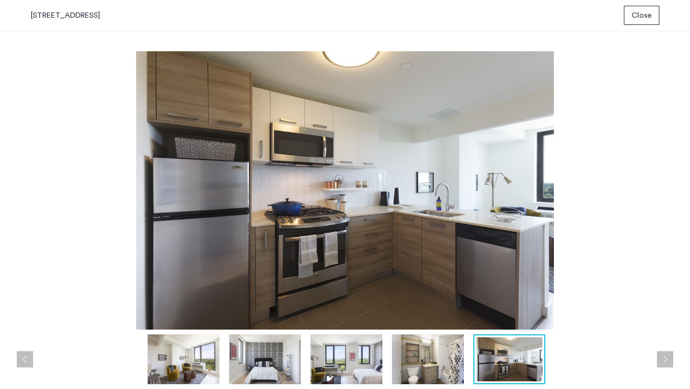
click at [638, 20] on span "Close" at bounding box center [641, 15] width 20 height 11
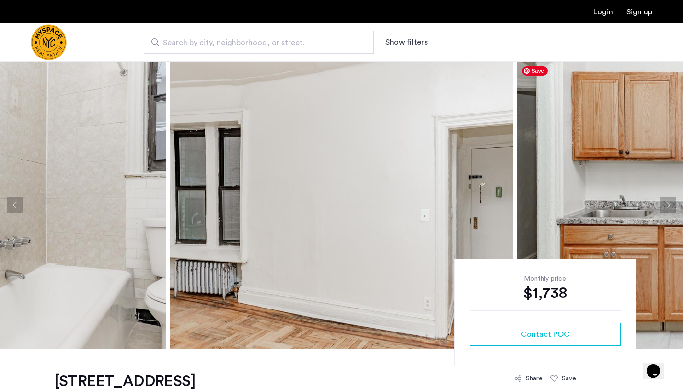
click at [597, 206] on img at bounding box center [688, 204] width 343 height 287
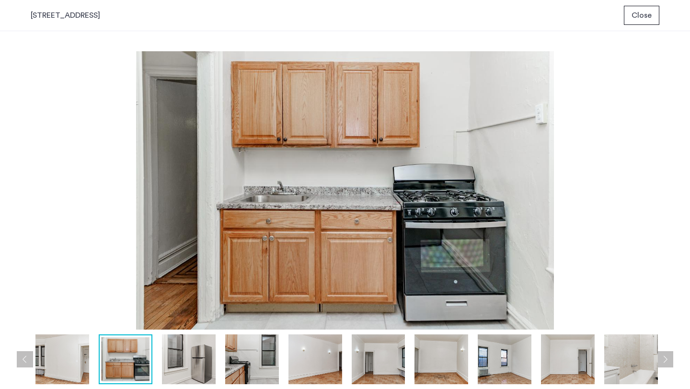
click at [666, 361] on button "Next apartment" at bounding box center [665, 359] width 16 height 16
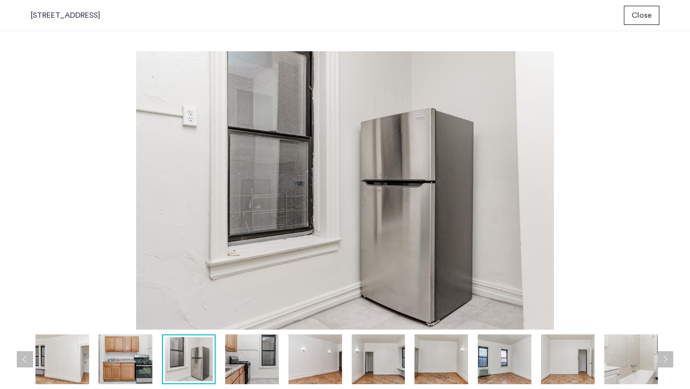
click at [666, 361] on button "Next apartment" at bounding box center [665, 359] width 16 height 16
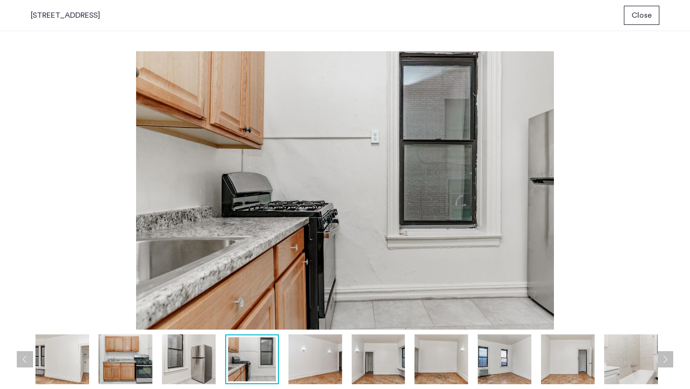
click at [666, 361] on button "Next apartment" at bounding box center [665, 359] width 16 height 16
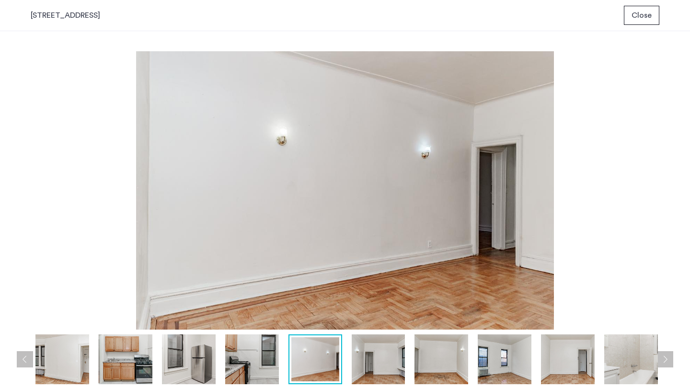
click at [666, 361] on button "Next apartment" at bounding box center [665, 359] width 16 height 16
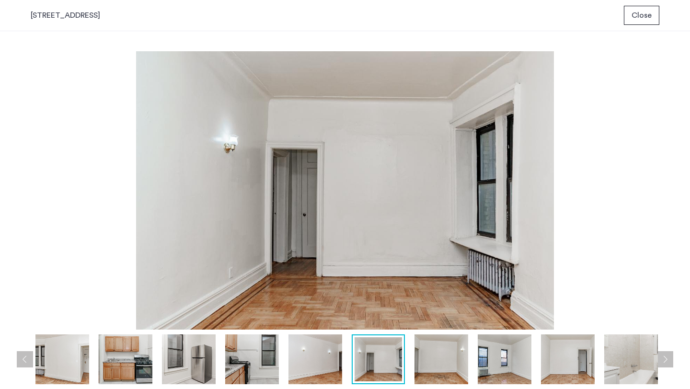
click at [666, 361] on button "Next apartment" at bounding box center [665, 359] width 16 height 16
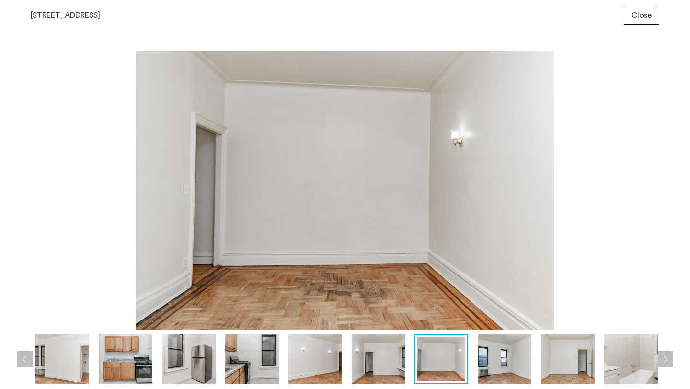
click at [666, 361] on button "Next apartment" at bounding box center [665, 359] width 16 height 16
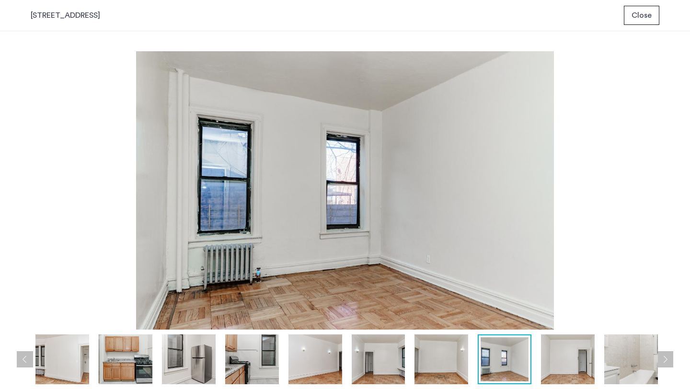
click at [666, 361] on button "Next apartment" at bounding box center [665, 359] width 16 height 16
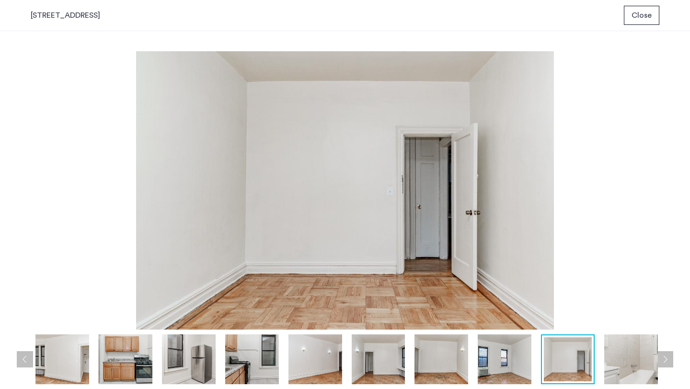
click at [666, 361] on button "Next apartment" at bounding box center [665, 359] width 16 height 16
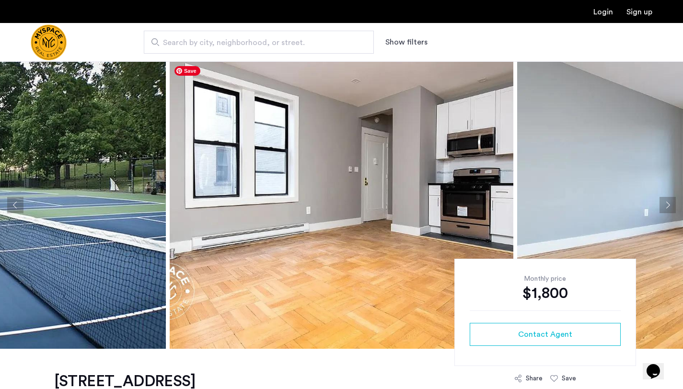
click at [378, 192] on img at bounding box center [341, 204] width 343 height 287
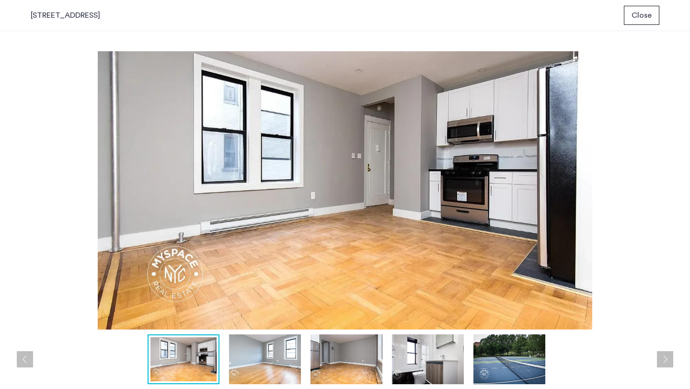
click at [659, 354] on button "Next apartment" at bounding box center [665, 359] width 16 height 16
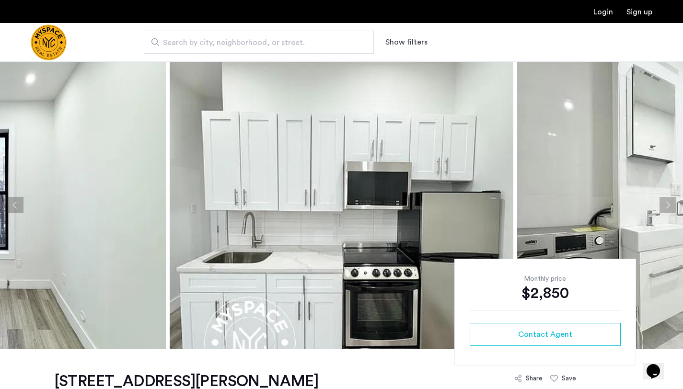
click at [668, 203] on button "Next apartment" at bounding box center [667, 205] width 16 height 16
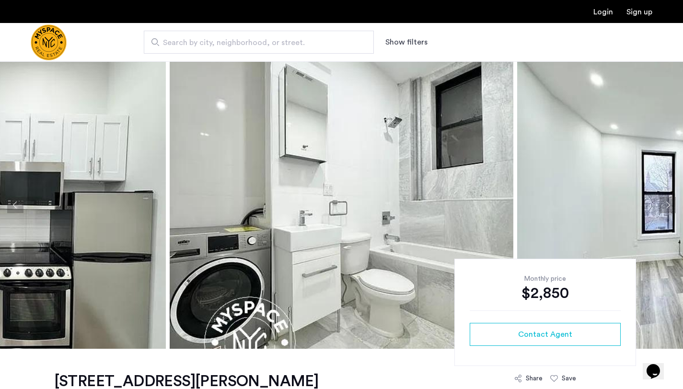
click at [668, 203] on button "Next apartment" at bounding box center [667, 205] width 16 height 16
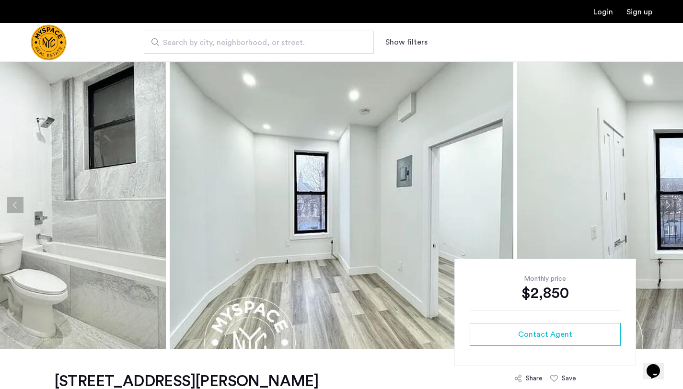
click at [668, 204] on button "Next apartment" at bounding box center [667, 205] width 16 height 16
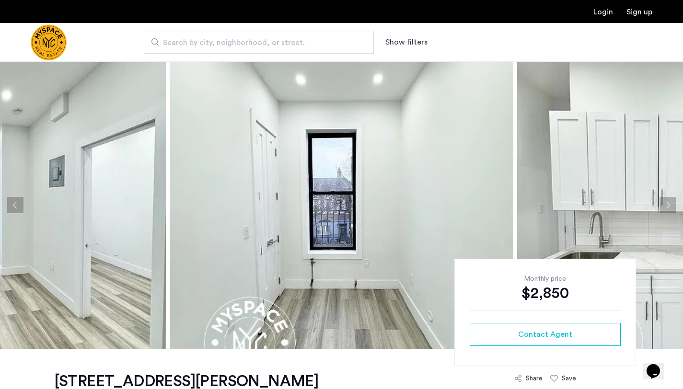
click at [668, 204] on button "Next apartment" at bounding box center [667, 205] width 16 height 16
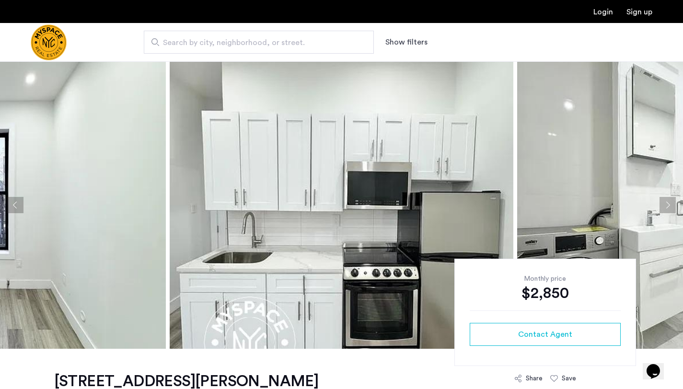
click at [668, 204] on button "Next apartment" at bounding box center [667, 205] width 16 height 16
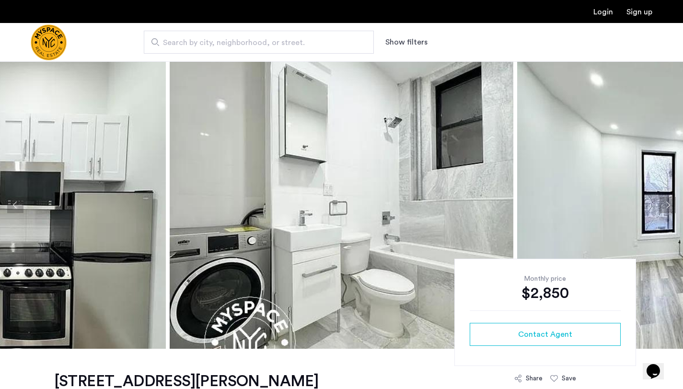
click at [668, 204] on button "Next apartment" at bounding box center [667, 205] width 16 height 16
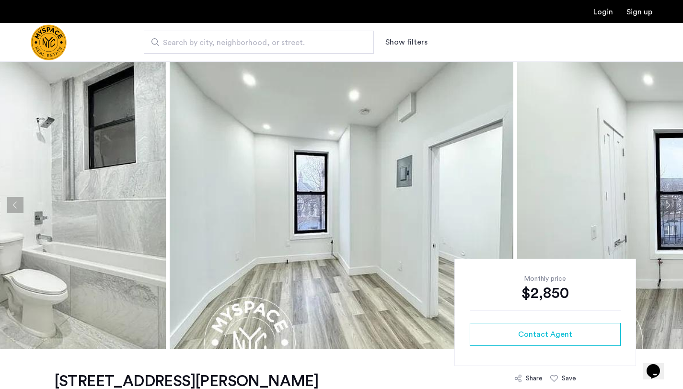
click at [668, 204] on button "Next apartment" at bounding box center [667, 205] width 16 height 16
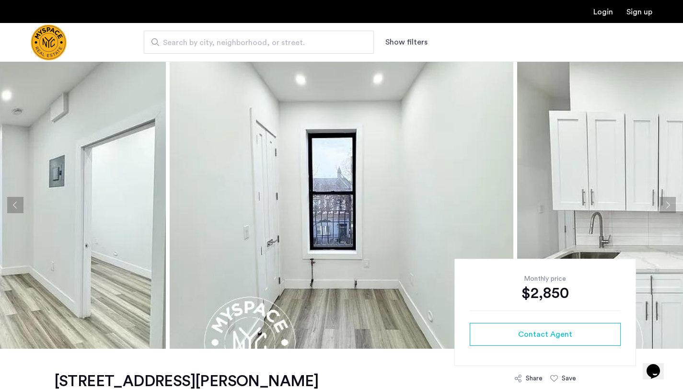
click at [669, 203] on button "Next apartment" at bounding box center [667, 205] width 16 height 16
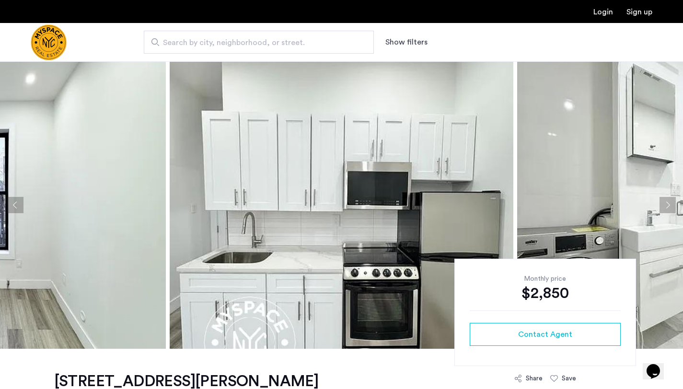
click at [669, 203] on button "Next apartment" at bounding box center [667, 205] width 16 height 16
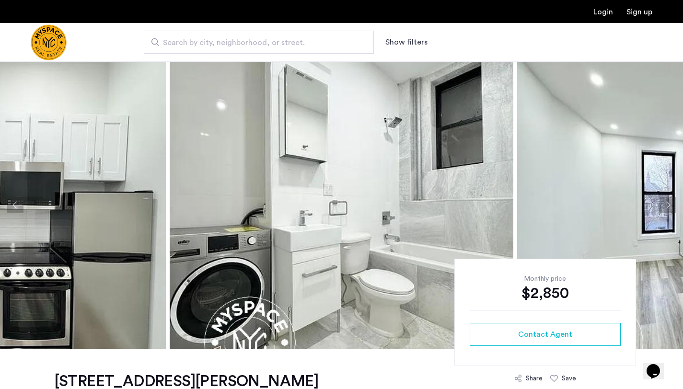
click at [669, 203] on button "Next apartment" at bounding box center [667, 205] width 16 height 16
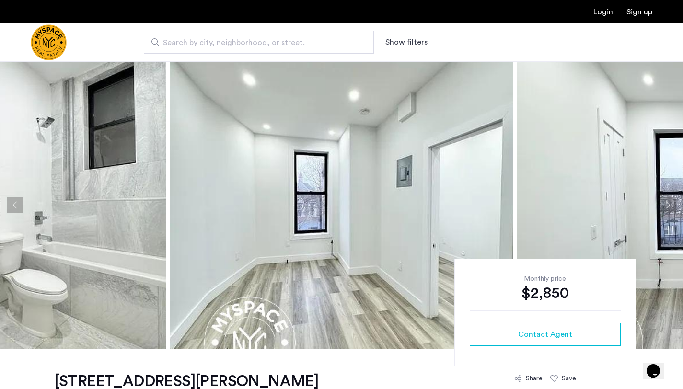
click at [669, 203] on button "Next apartment" at bounding box center [667, 205] width 16 height 16
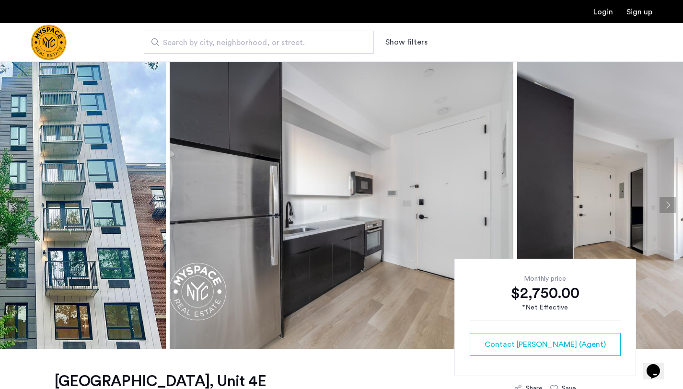
click at [668, 203] on button "Next apartment" at bounding box center [667, 205] width 16 height 16
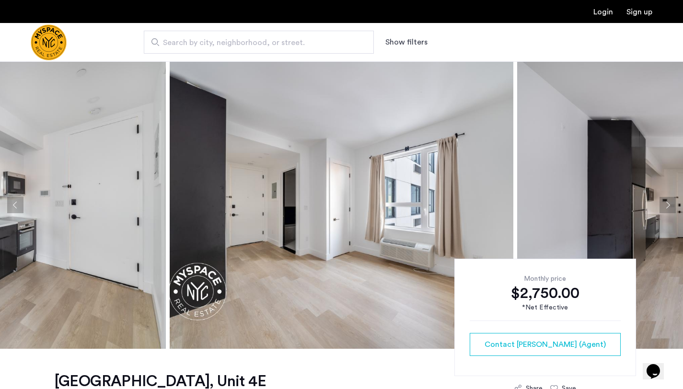
click at [668, 203] on button "Next apartment" at bounding box center [667, 205] width 16 height 16
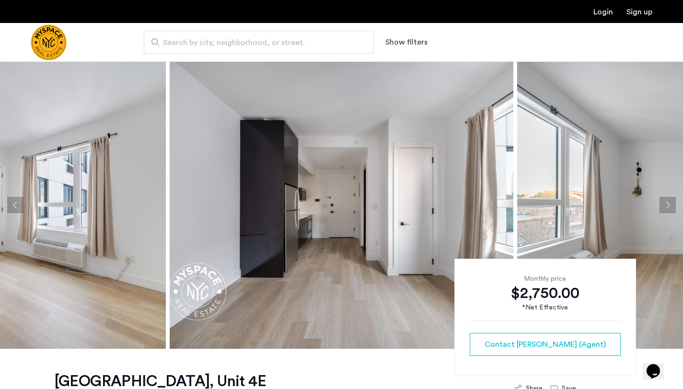
click at [667, 204] on button "Next apartment" at bounding box center [667, 205] width 16 height 16
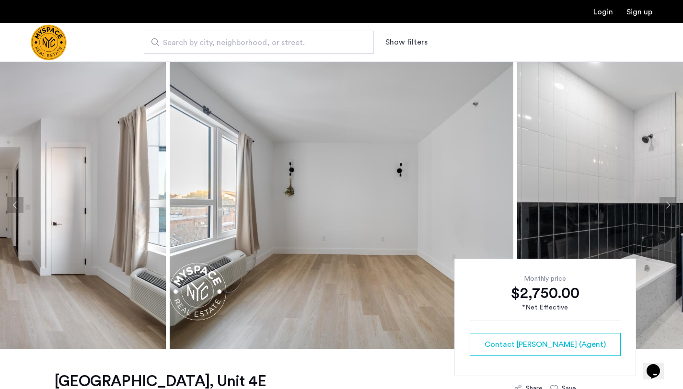
click at [667, 205] on button "Next apartment" at bounding box center [667, 205] width 16 height 16
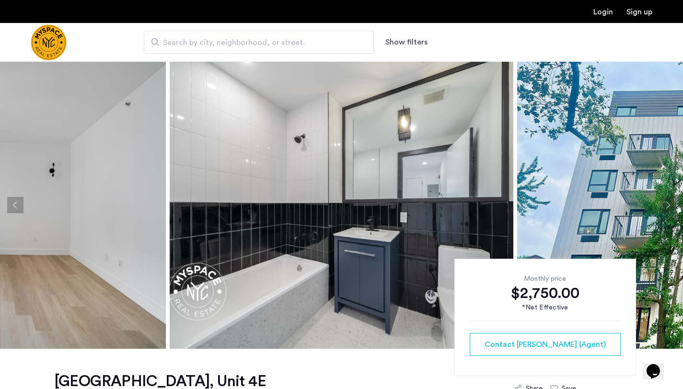
click at [667, 205] on button "Next apartment" at bounding box center [667, 205] width 16 height 16
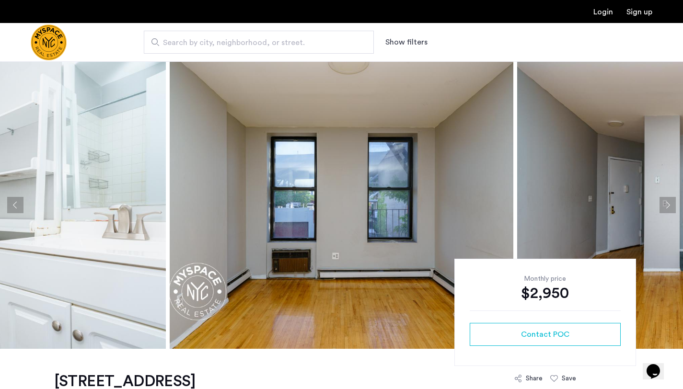
click at [666, 205] on button "Next apartment" at bounding box center [667, 205] width 16 height 16
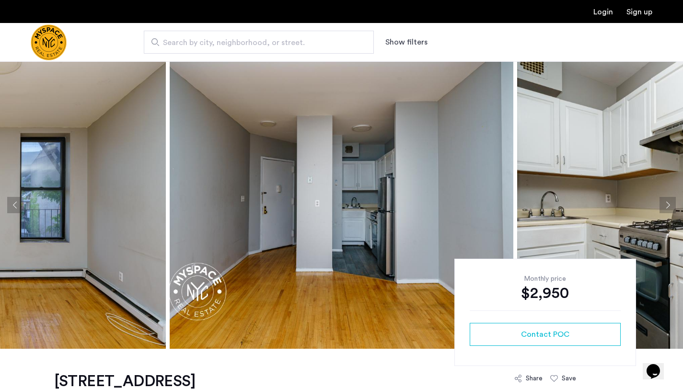
click at [666, 205] on button "Next apartment" at bounding box center [667, 205] width 16 height 16
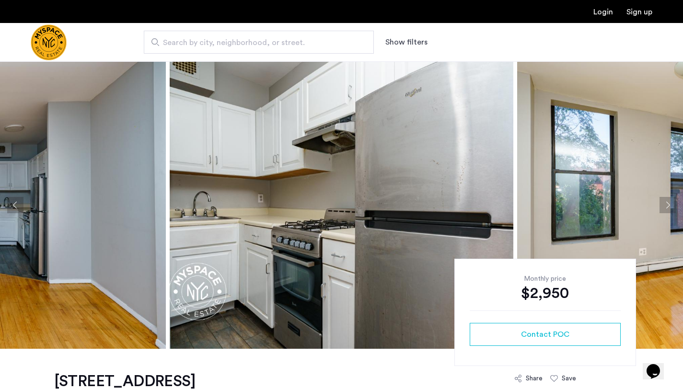
click at [666, 205] on button "Next apartment" at bounding box center [667, 205] width 16 height 16
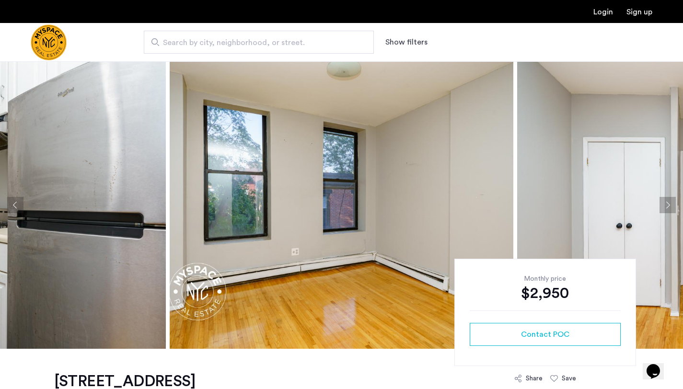
click at [666, 205] on button "Next apartment" at bounding box center [667, 205] width 16 height 16
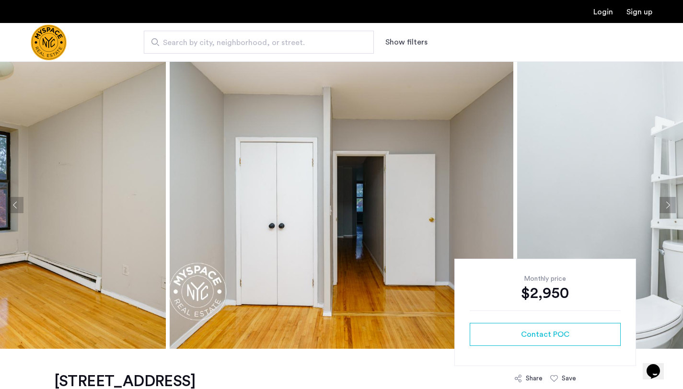
click at [666, 205] on button "Next apartment" at bounding box center [667, 205] width 16 height 16
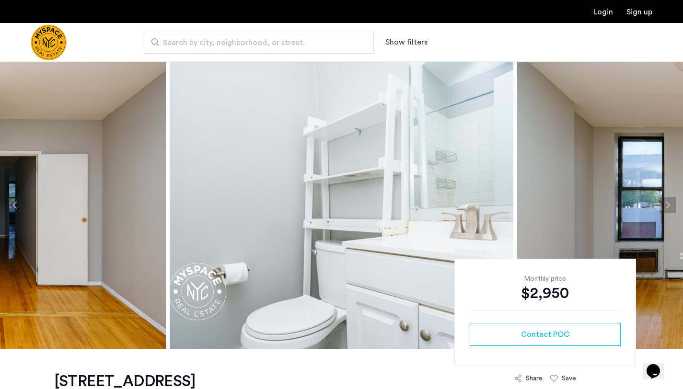
click at [666, 205] on button "Next apartment" at bounding box center [667, 205] width 16 height 16
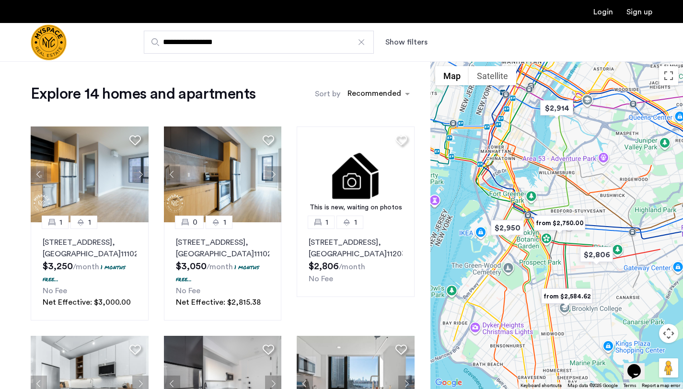
drag, startPoint x: 564, startPoint y: 207, endPoint x: 560, endPoint y: 163, distance: 43.8
click at [560, 159] on div at bounding box center [556, 225] width 252 height 328
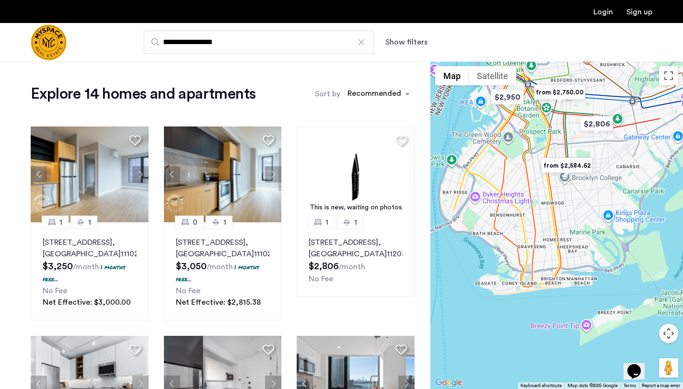
drag, startPoint x: 602, startPoint y: 307, endPoint x: 603, endPoint y: 172, distance: 135.1
click at [603, 172] on div at bounding box center [556, 225] width 252 height 328
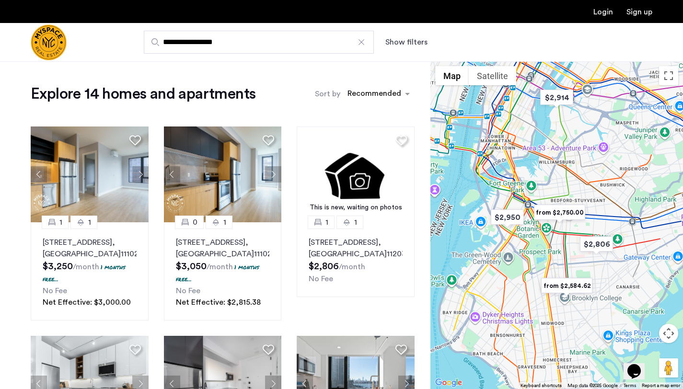
drag, startPoint x: 561, startPoint y: 174, endPoint x: 560, endPoint y: 297, distance: 123.1
click at [560, 297] on div "To navigate, press the arrow keys." at bounding box center [556, 225] width 252 height 328
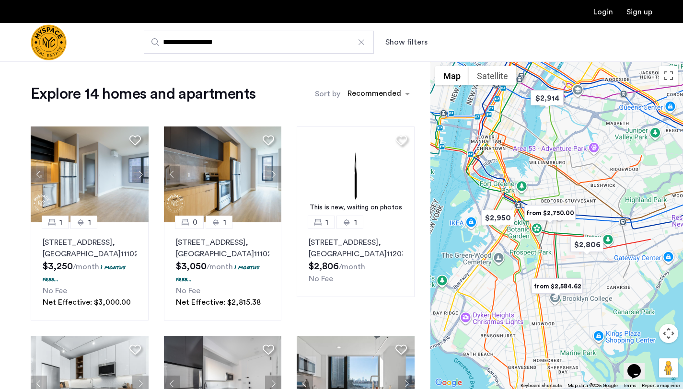
drag, startPoint x: 542, startPoint y: 338, endPoint x: 427, endPoint y: 279, distance: 128.6
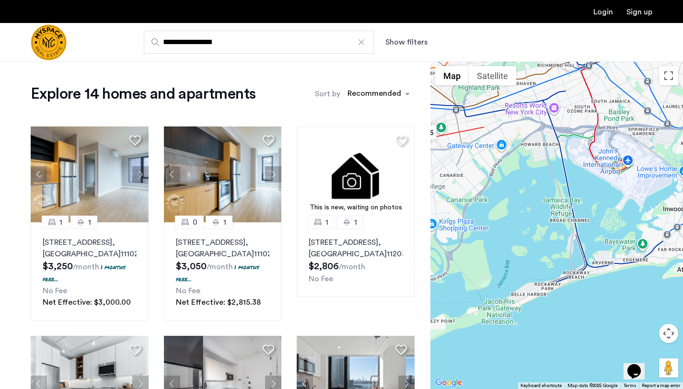
drag, startPoint x: 528, startPoint y: 252, endPoint x: 488, endPoint y: 195, distance: 69.9
click at [488, 195] on div at bounding box center [556, 225] width 252 height 328
